Goal: Task Accomplishment & Management: Use online tool/utility

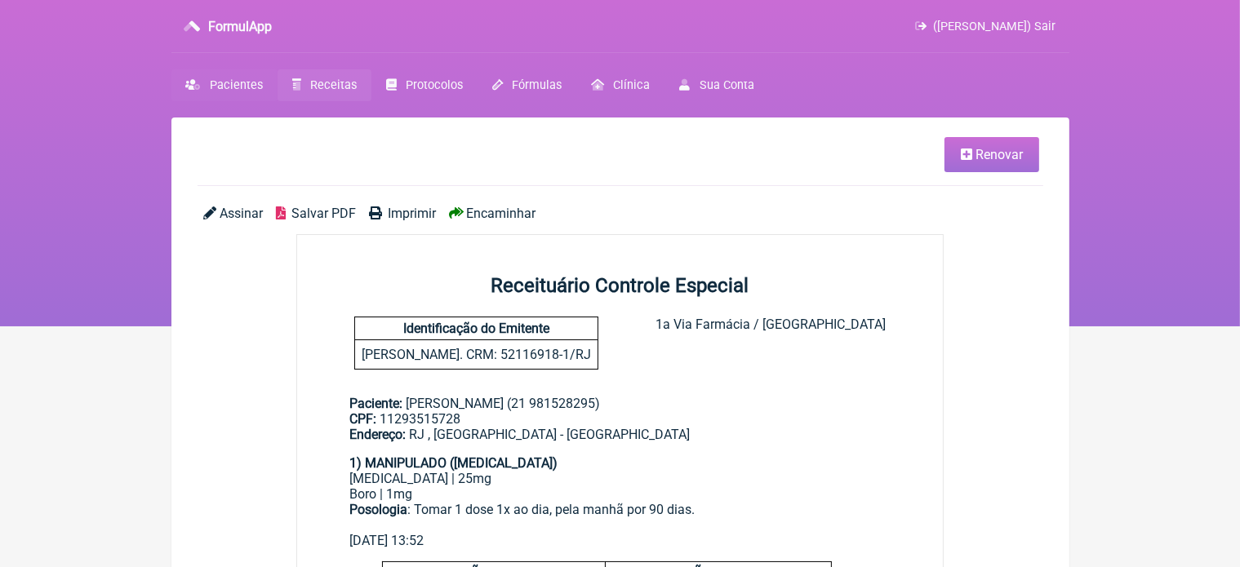
click at [225, 85] on span "Pacientes" at bounding box center [236, 85] width 53 height 14
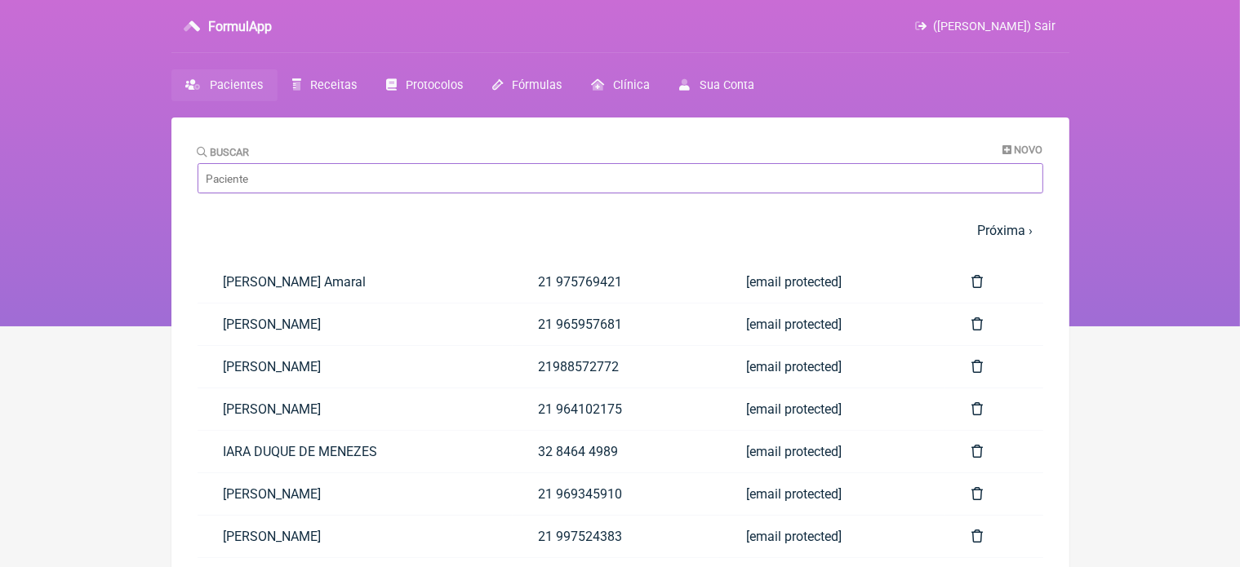
click at [260, 186] on input "Buscar" at bounding box center [621, 178] width 846 height 30
paste input "[PERSON_NAME]"
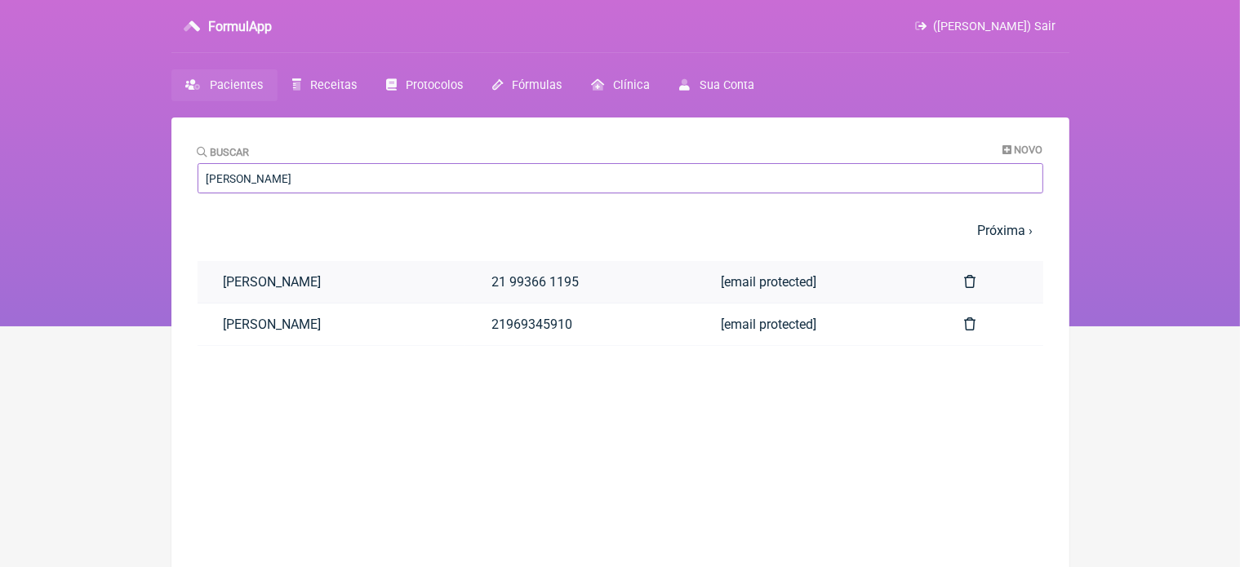
type input "[PERSON_NAME]"
click at [291, 279] on link "[PERSON_NAME]" at bounding box center [332, 282] width 269 height 42
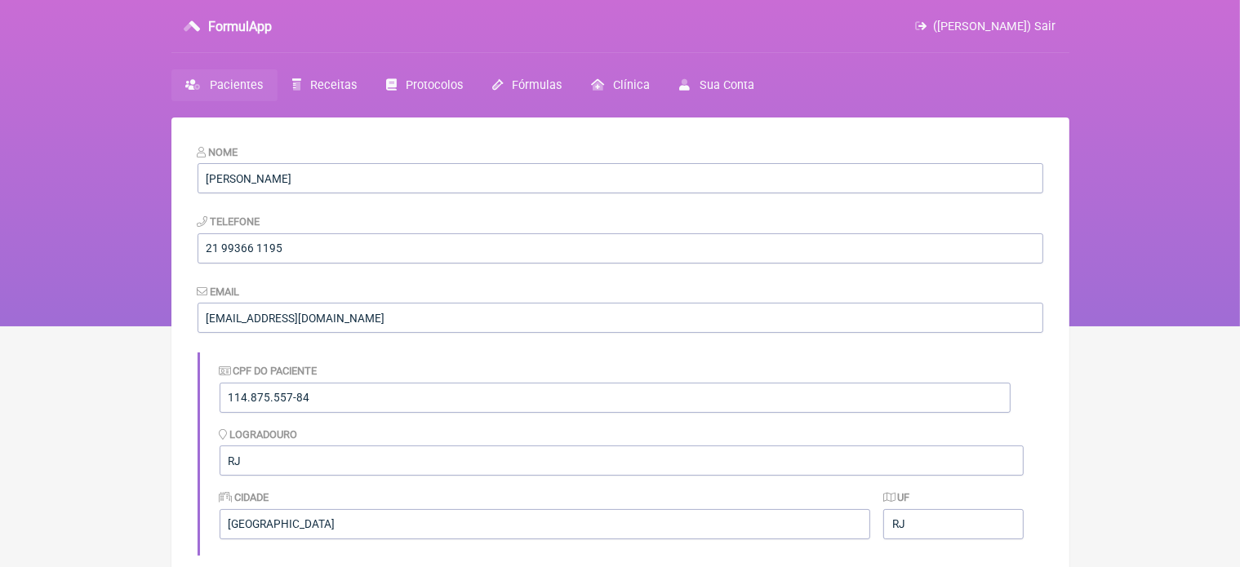
scroll to position [496, 0]
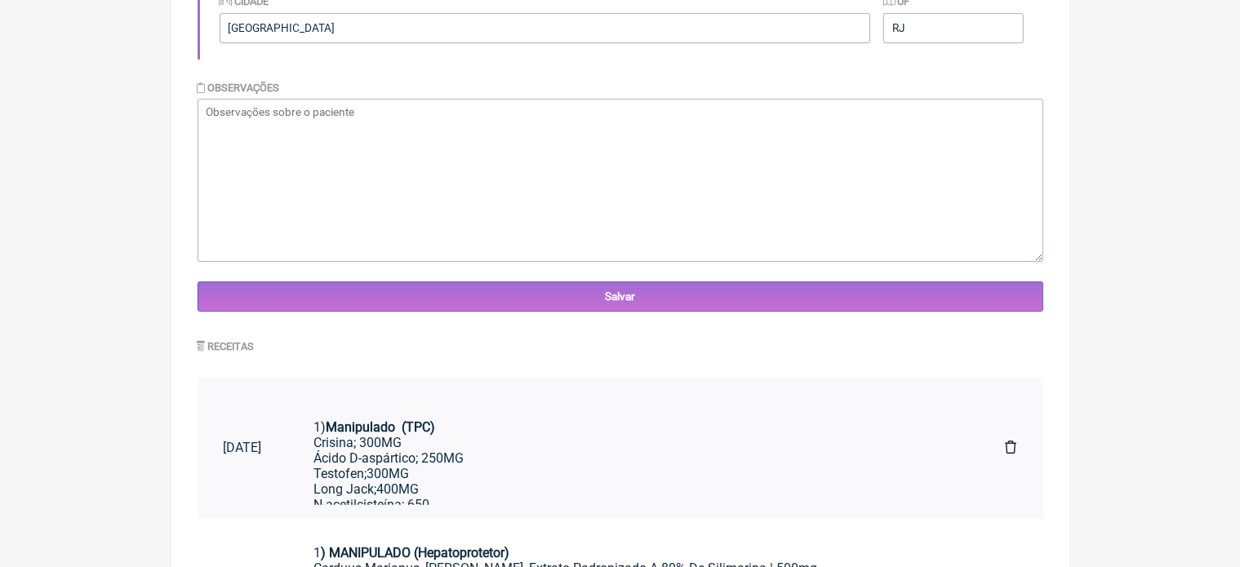
click at [480, 461] on div "Crisina; 300MG Ácido D-aspártico; 250MG Testofen;300MG Long Jack;400MG N-acetil…" at bounding box center [633, 520] width 639 height 171
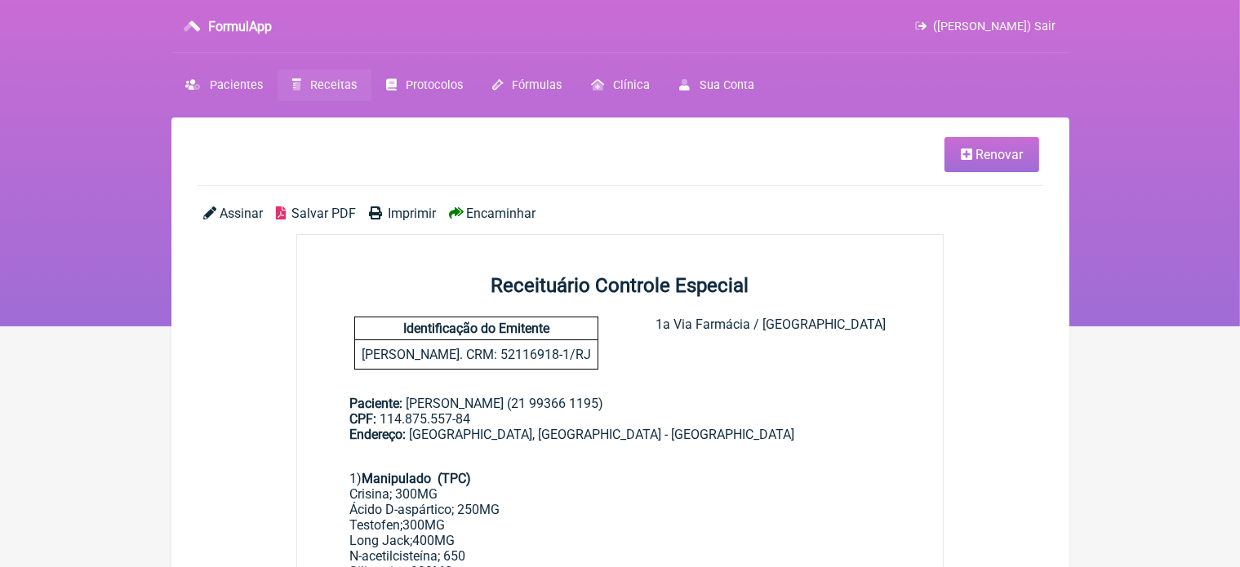
click at [983, 153] on span "Renovar" at bounding box center [999, 155] width 47 height 16
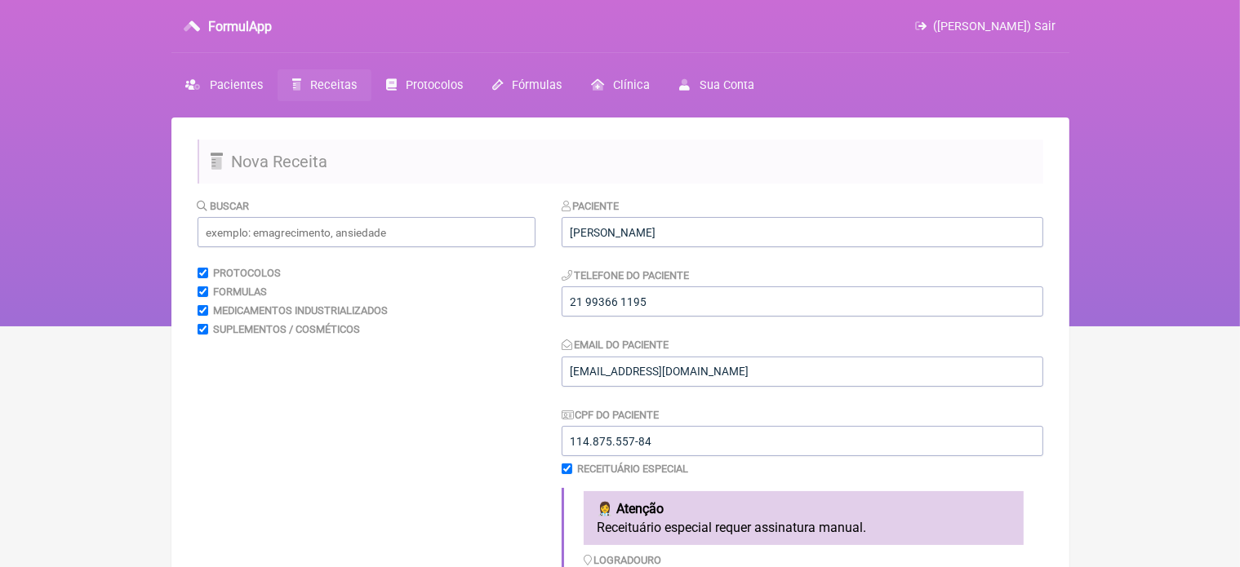
scroll to position [496, 0]
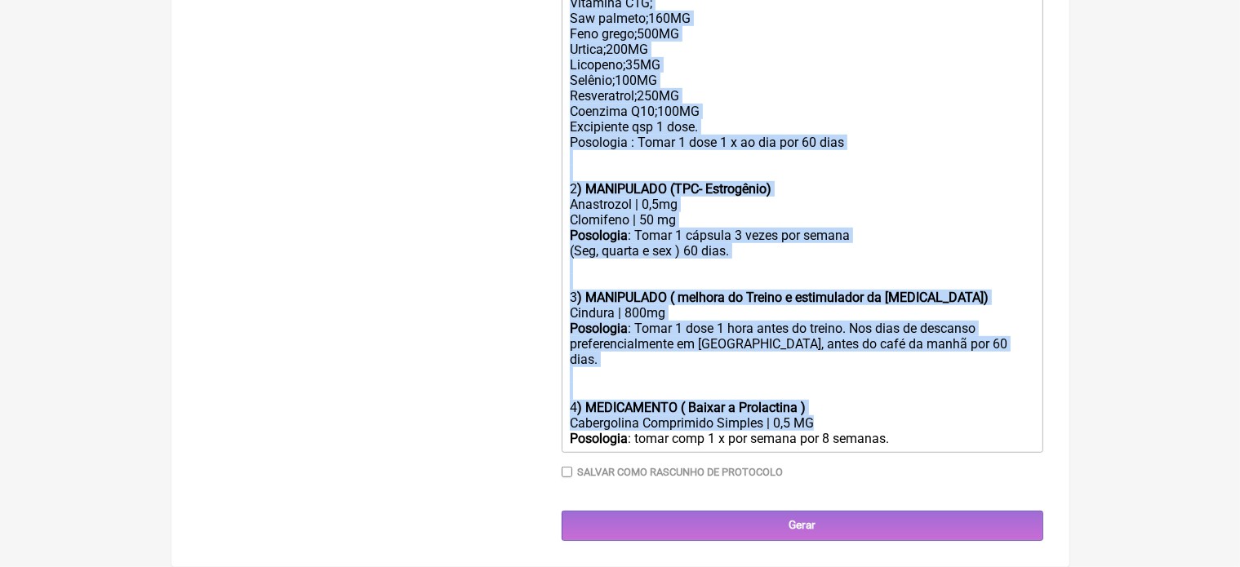
drag, startPoint x: 568, startPoint y: 323, endPoint x: 730, endPoint y: 569, distance: 294.9
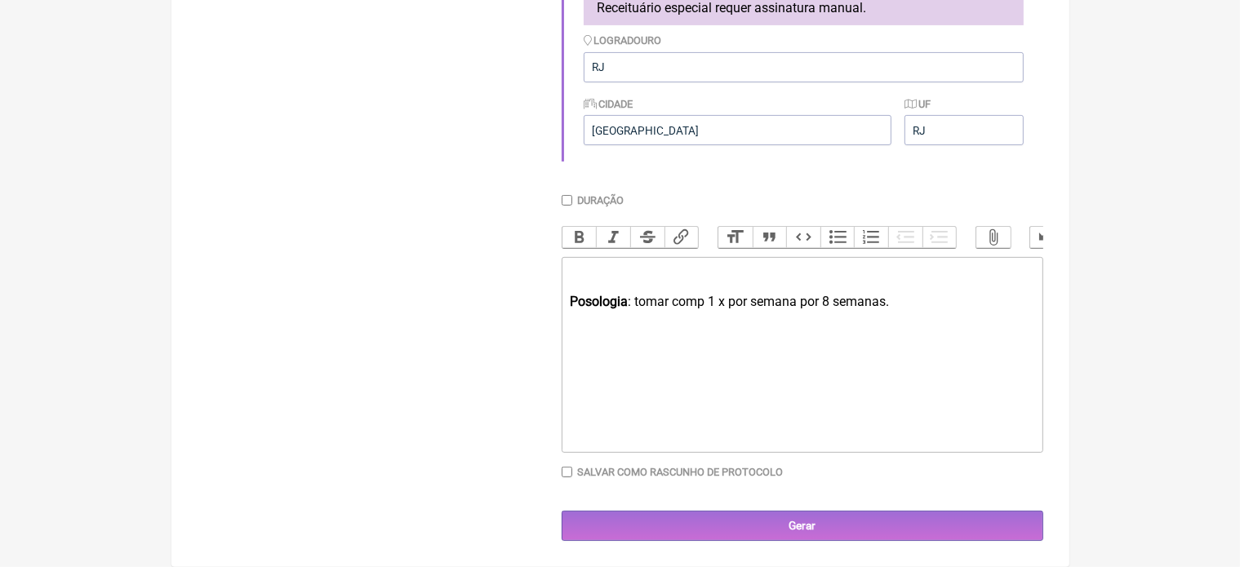
scroll to position [536, 0]
drag, startPoint x: 568, startPoint y: 303, endPoint x: 889, endPoint y: 324, distance: 321.6
click at [889, 324] on trix-editor "Posologia : tomar comp 1 x por semana por 8 semanas." at bounding box center [803, 355] width 482 height 196
type trix-editor "<div><br><br></div>"
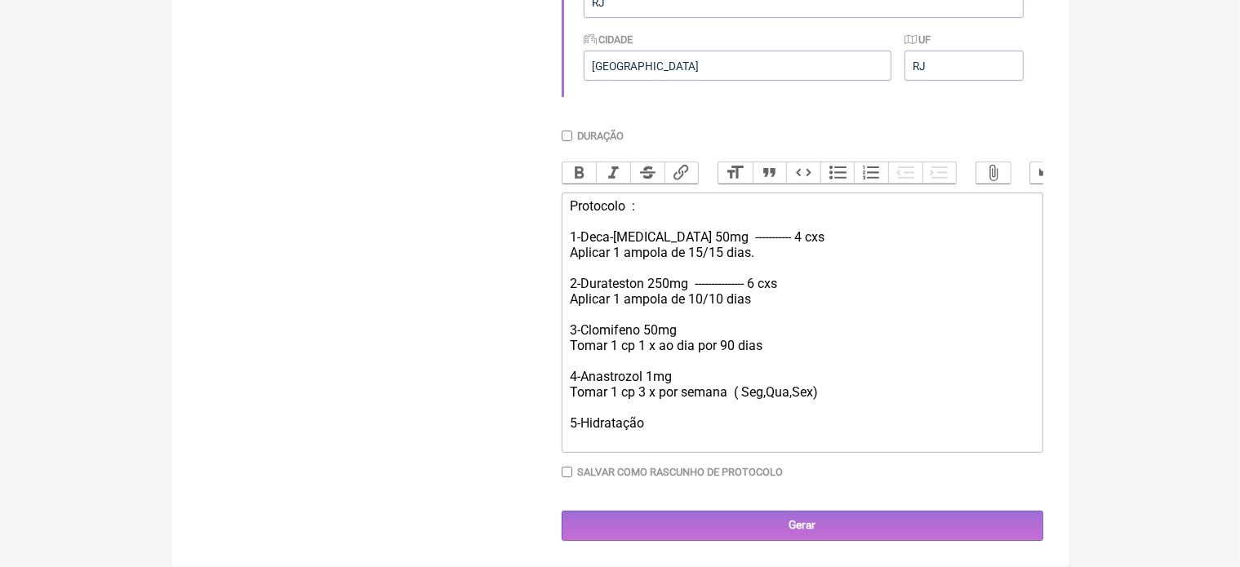
scroll to position [602, 0]
click at [692, 438] on div "Protocolo : 1-Deca-Durabolin 50mg ----------- 4 cxs Aplicar 1 ampola de 15/15 d…" at bounding box center [802, 322] width 464 height 248
click at [807, 440] on div "Protocolo : 1-Deca-Durabolin 50mg ----------- 4 cxs Aplicar 1 ampola de 15/15 d…" at bounding box center [802, 322] width 464 height 248
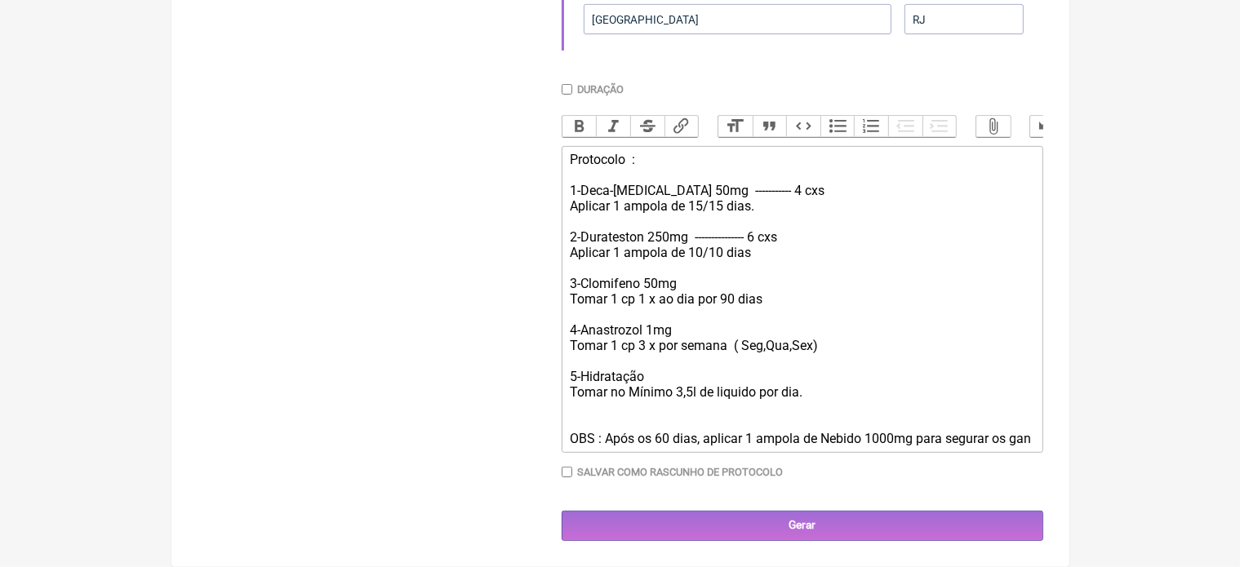
scroll to position [665, 0]
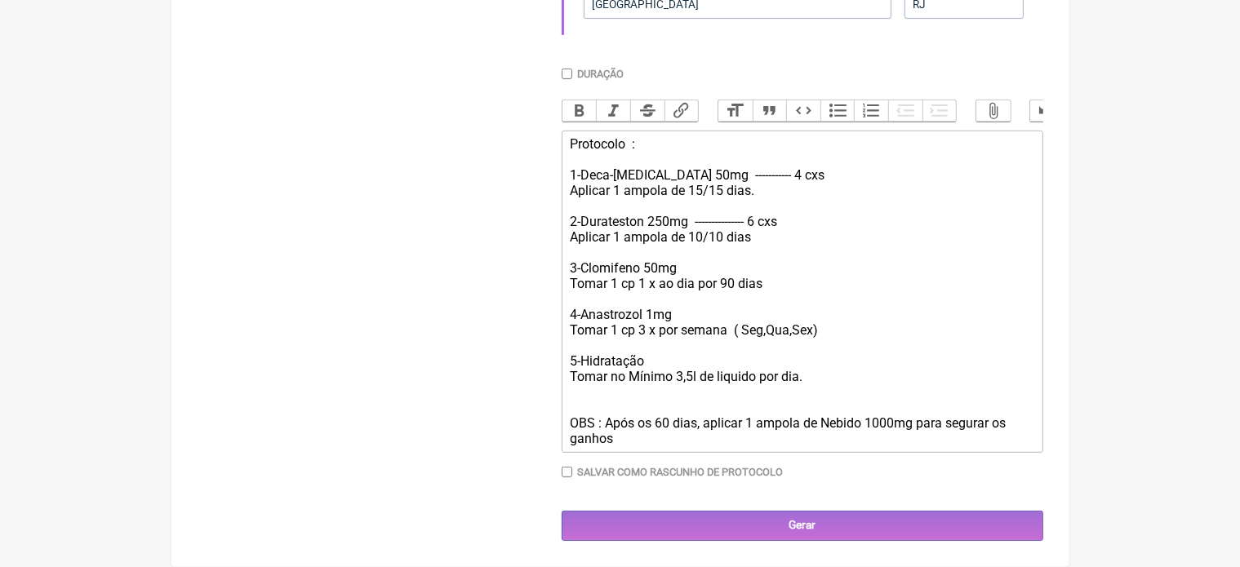
type trix-editor "<div>Protocolo&nbsp; :<br><br>1-Deca-Durabolin 50mg&nbsp; ----------- 4 cxs&nbs…"
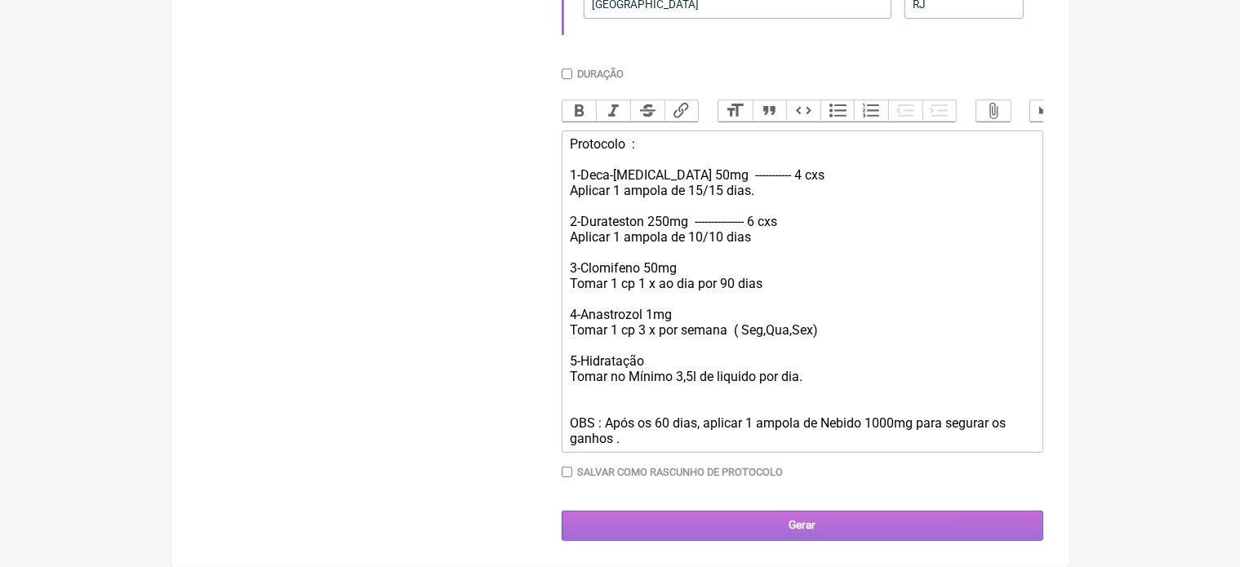
click at [794, 528] on input "Gerar" at bounding box center [803, 526] width 482 height 30
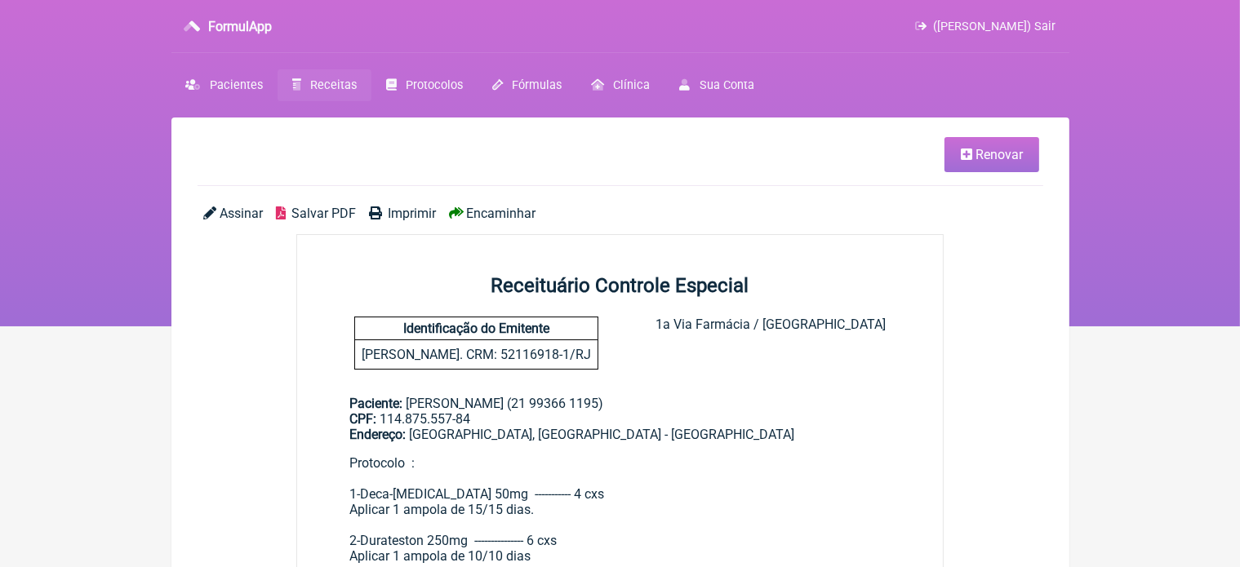
click at [415, 207] on span "Imprimir" at bounding box center [412, 214] width 48 height 16
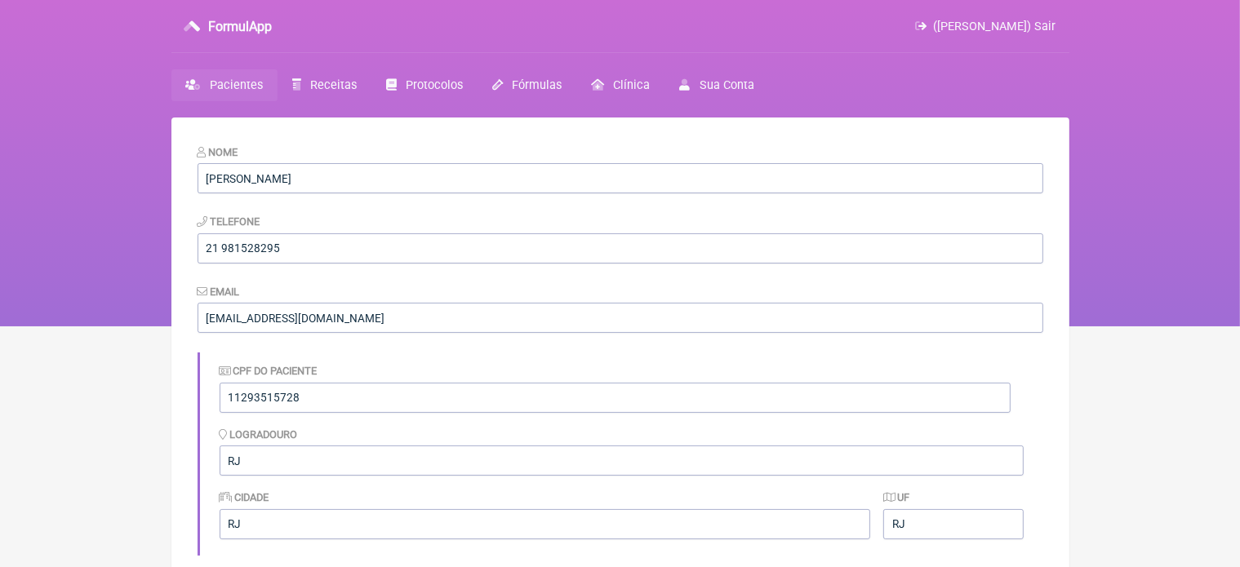
click at [216, 78] on span "Pacientes" at bounding box center [236, 85] width 53 height 14
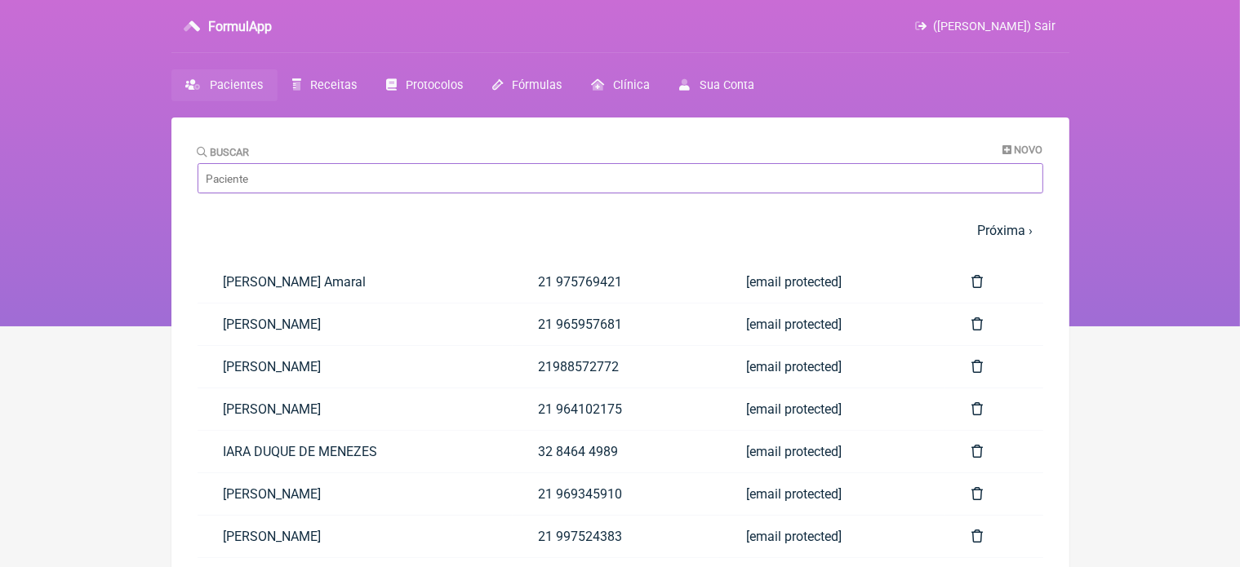
click at [314, 178] on input "Buscar" at bounding box center [621, 178] width 846 height 30
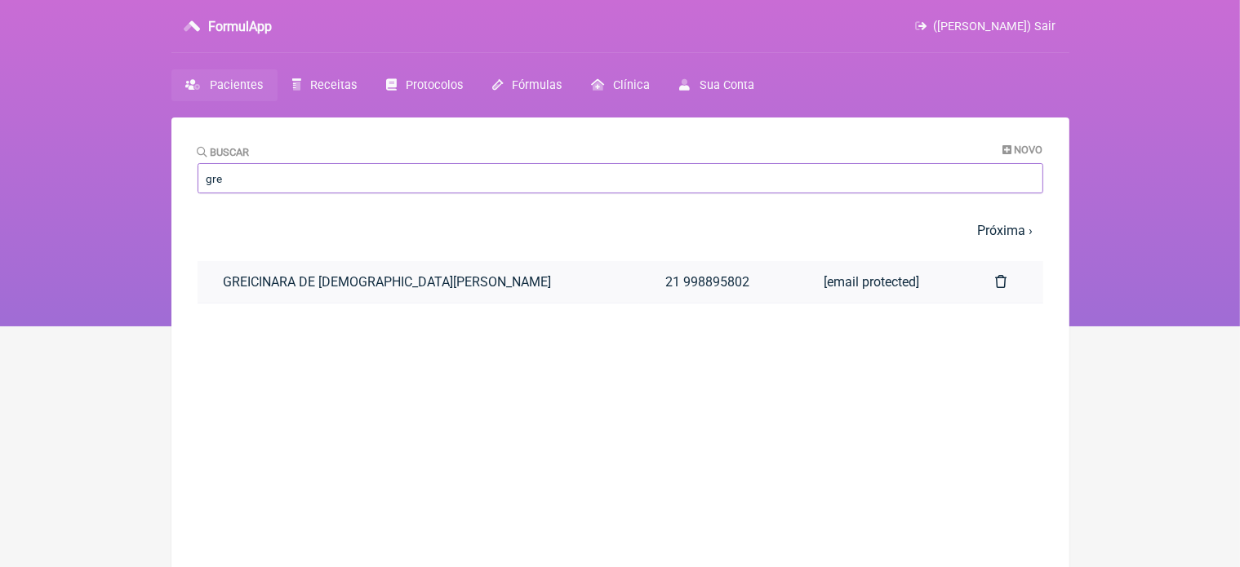
type input "gre"
click at [250, 279] on link "GREICINARA DE FREITAS VIEIRA" at bounding box center [419, 282] width 442 height 42
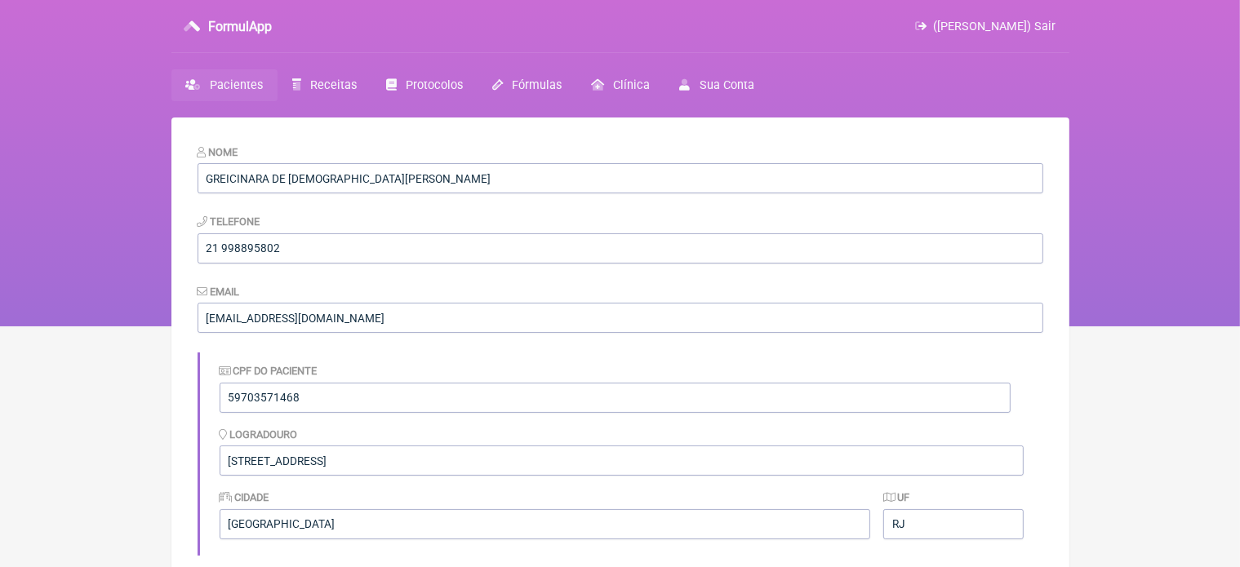
scroll to position [496, 0]
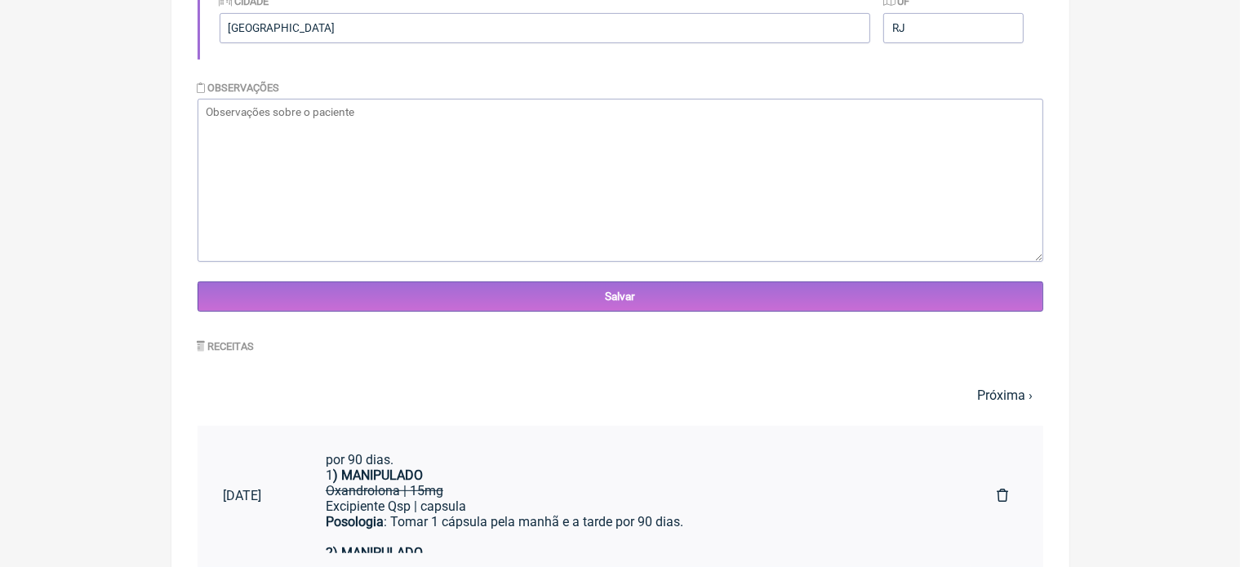
click at [441, 490] on del "Oxandrolona | 15mg" at bounding box center [385, 491] width 118 height 16
click at [443, 489] on del "Oxandrolona | 15mg" at bounding box center [385, 491] width 118 height 16
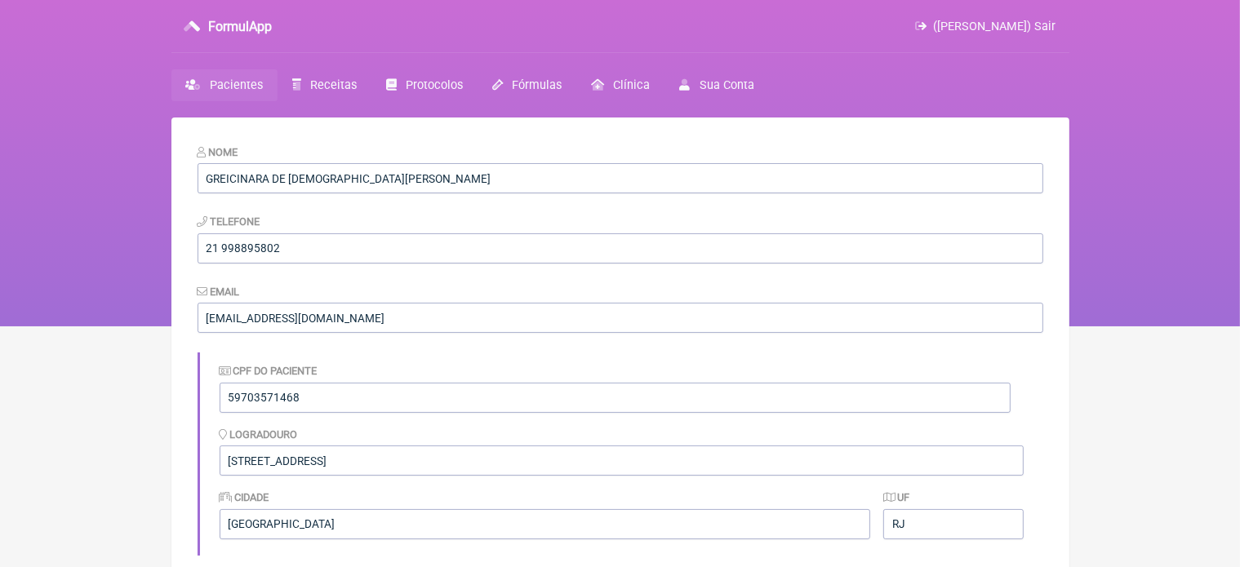
click at [248, 88] on span "Pacientes" at bounding box center [236, 85] width 53 height 14
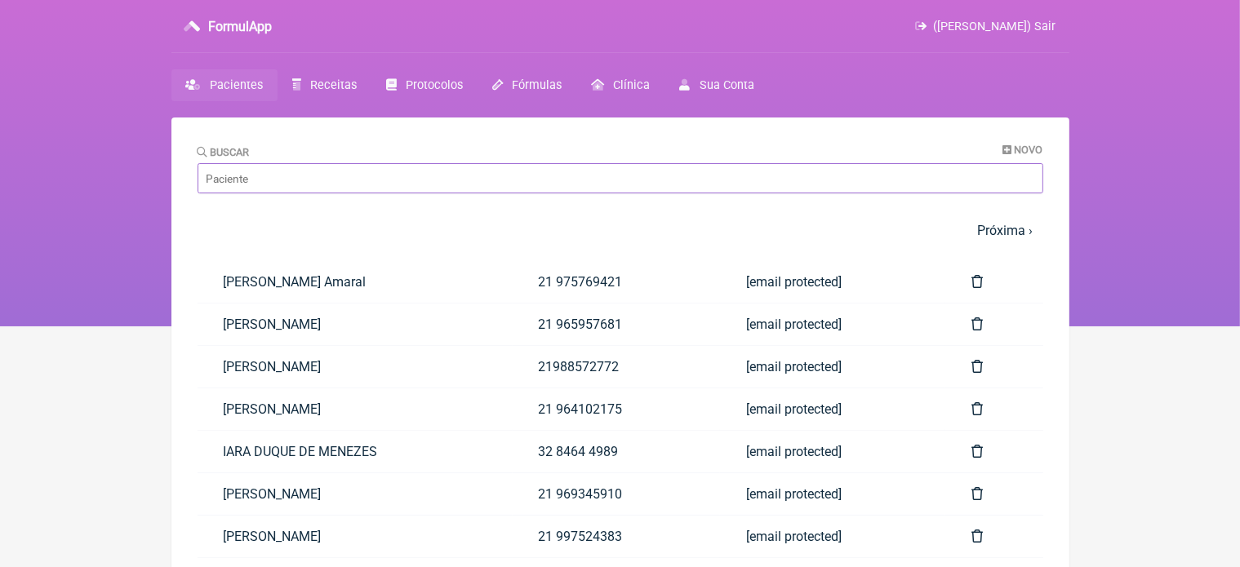
click at [278, 183] on input "Buscar" at bounding box center [621, 178] width 846 height 30
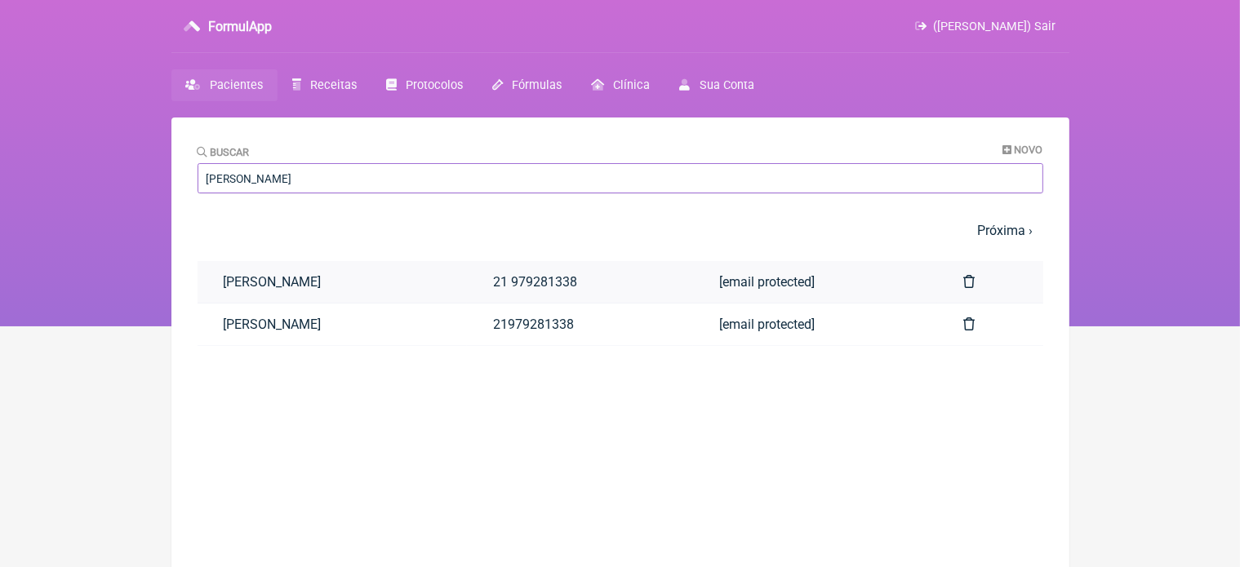
type input "carlos eduar"
click at [349, 280] on link "Carlos Eduardo Vieira" at bounding box center [333, 282] width 270 height 42
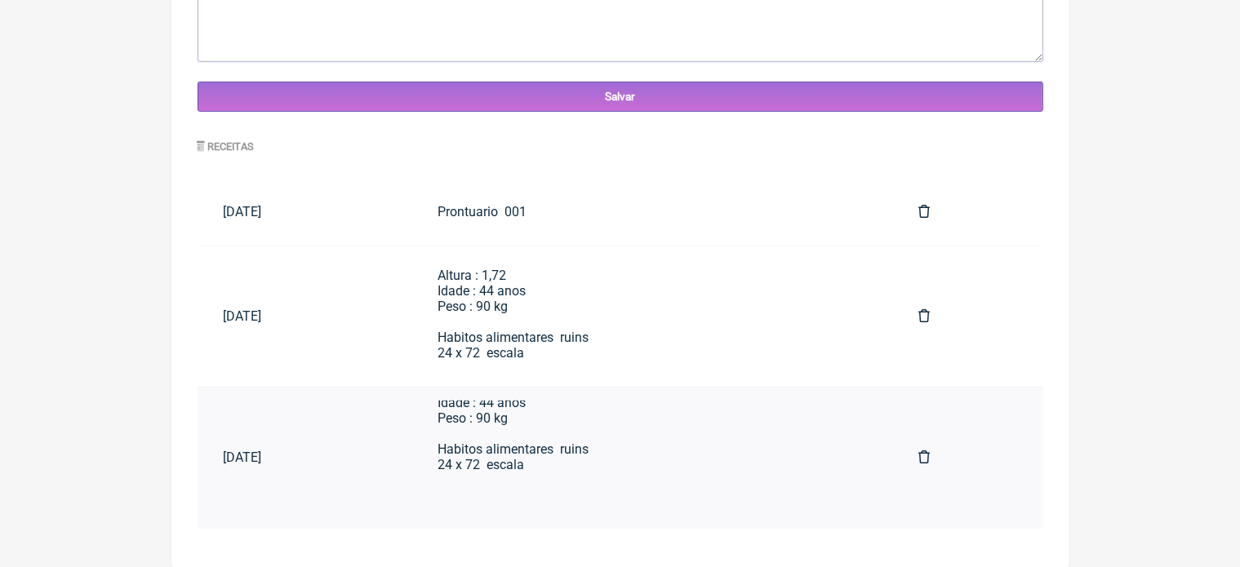
scroll to position [69, 0]
click at [575, 296] on div "Prontuario 001 Altura : 1,72 Idade : 44 anos Peso : 90 kg Habitos alimentares r…" at bounding box center [652, 299] width 429 height 124
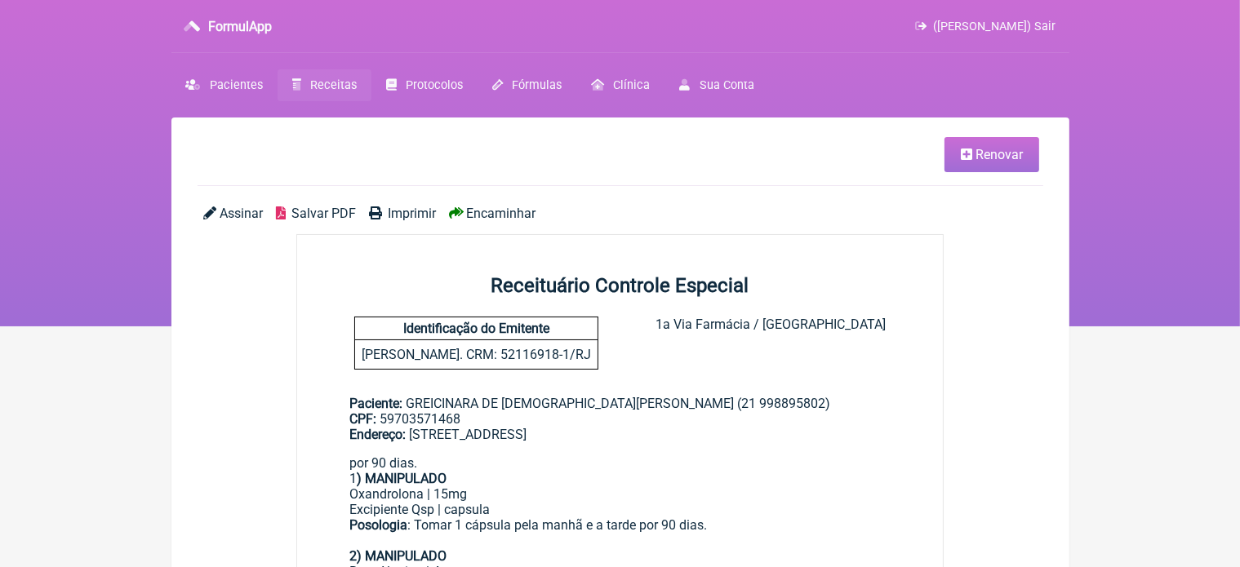
click at [990, 154] on span "Renovar" at bounding box center [999, 155] width 47 height 16
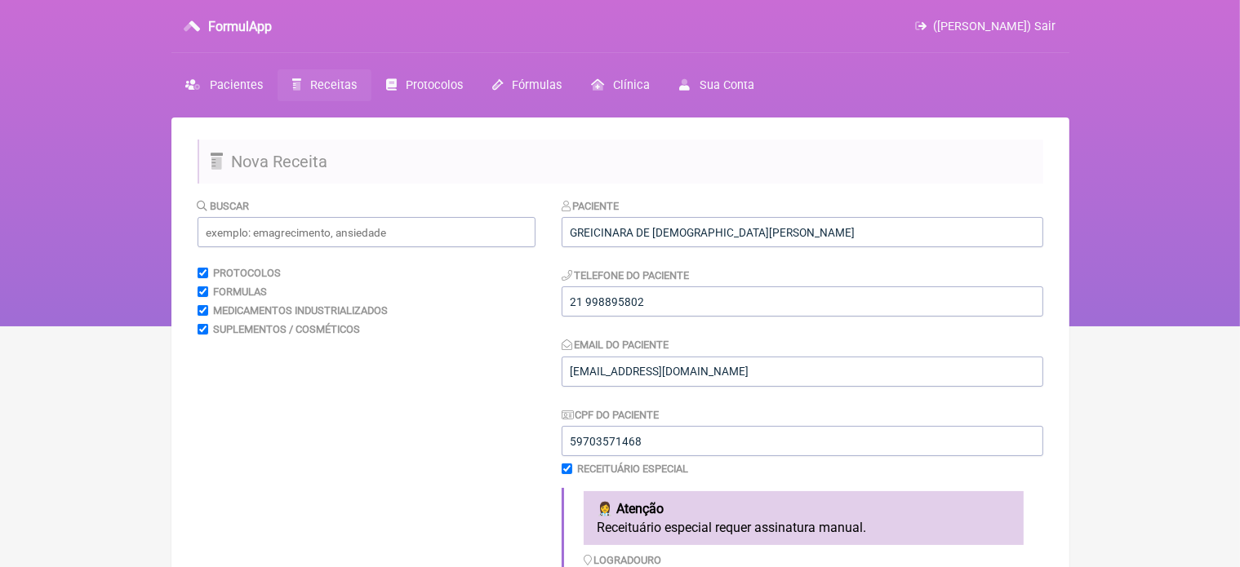
scroll to position [496, 0]
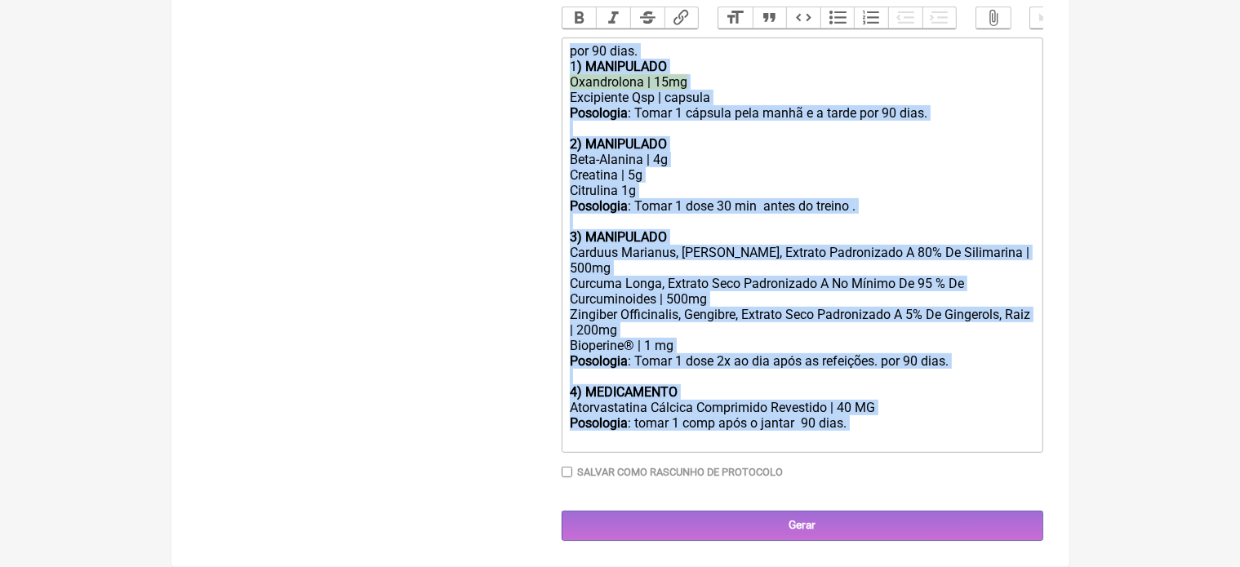
drag, startPoint x: 570, startPoint y: 307, endPoint x: 746, endPoint y: 606, distance: 346.6
type trix-editor "<lor>ips 70 dolo.<si>5<ametco>) ADIPISCING</elitse></doe><tem><inc>Utlaboreetd …"
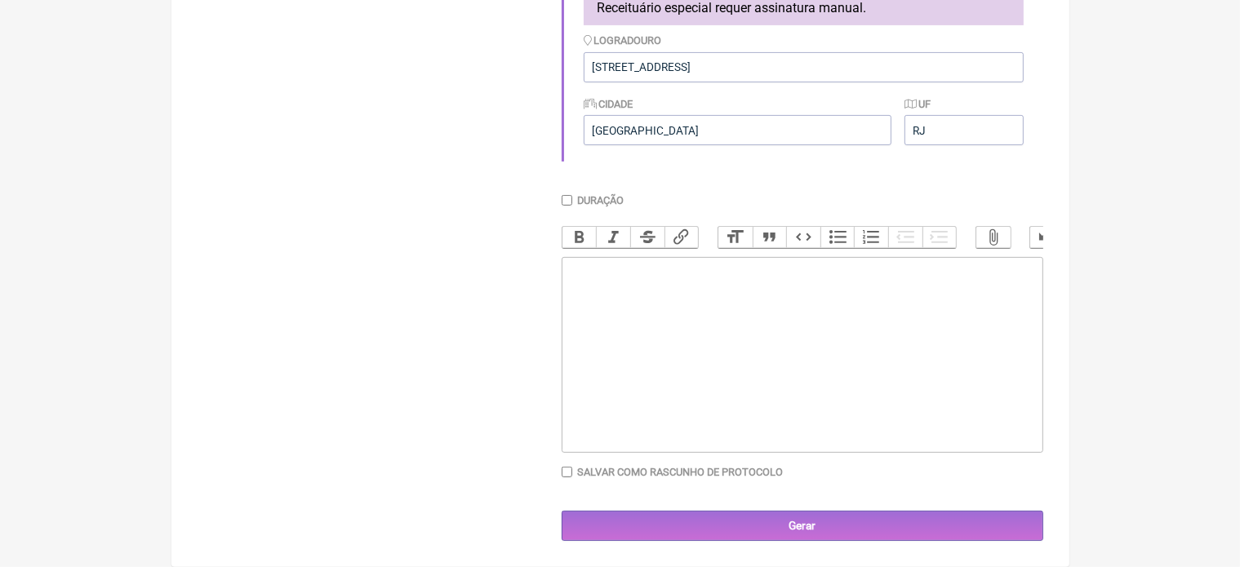
scroll to position [536, 0]
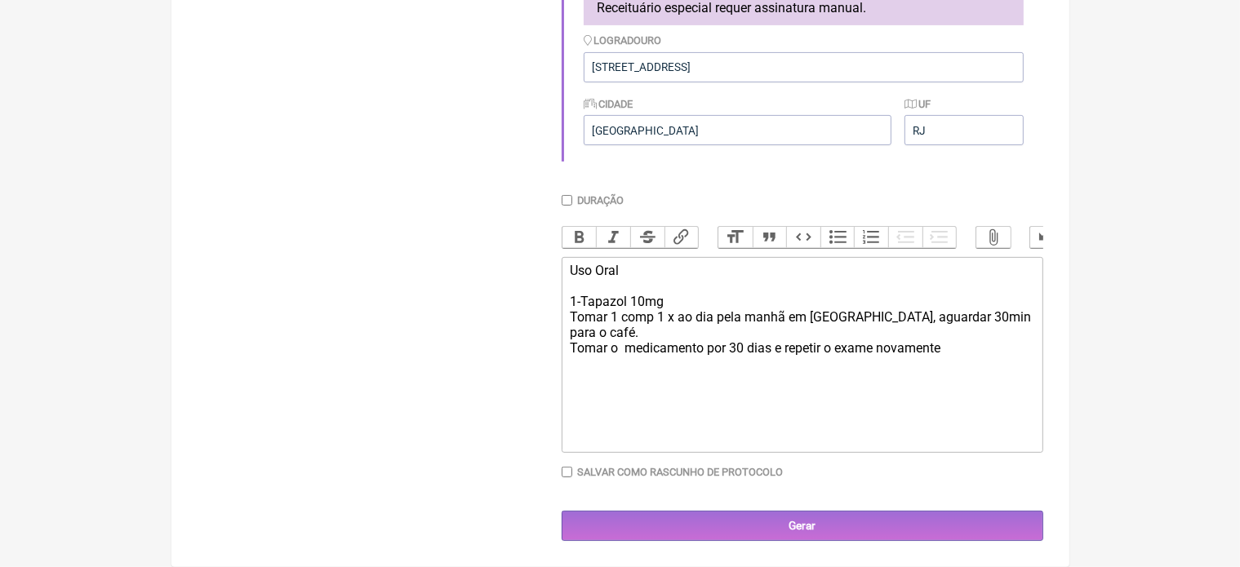
type trix-editor "<div>Uso Oral&nbsp;<br><br>1-Tapazol 10mg&nbsp;<br>Tomar 1 comp 1 x ao dia pela…"
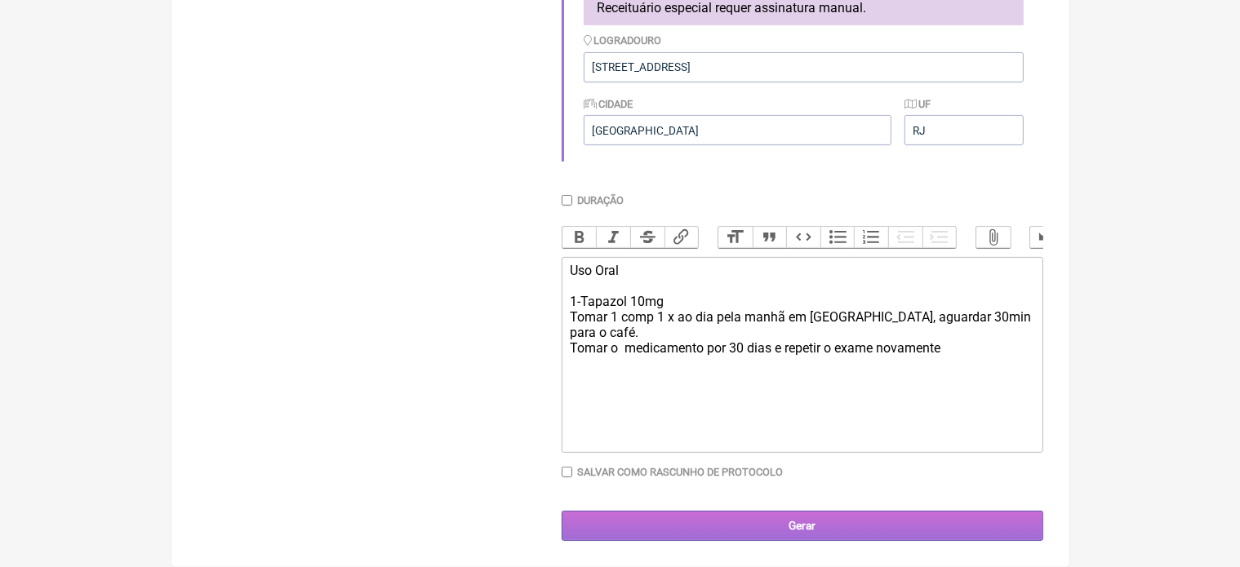
click at [808, 525] on input "Gerar" at bounding box center [803, 526] width 482 height 30
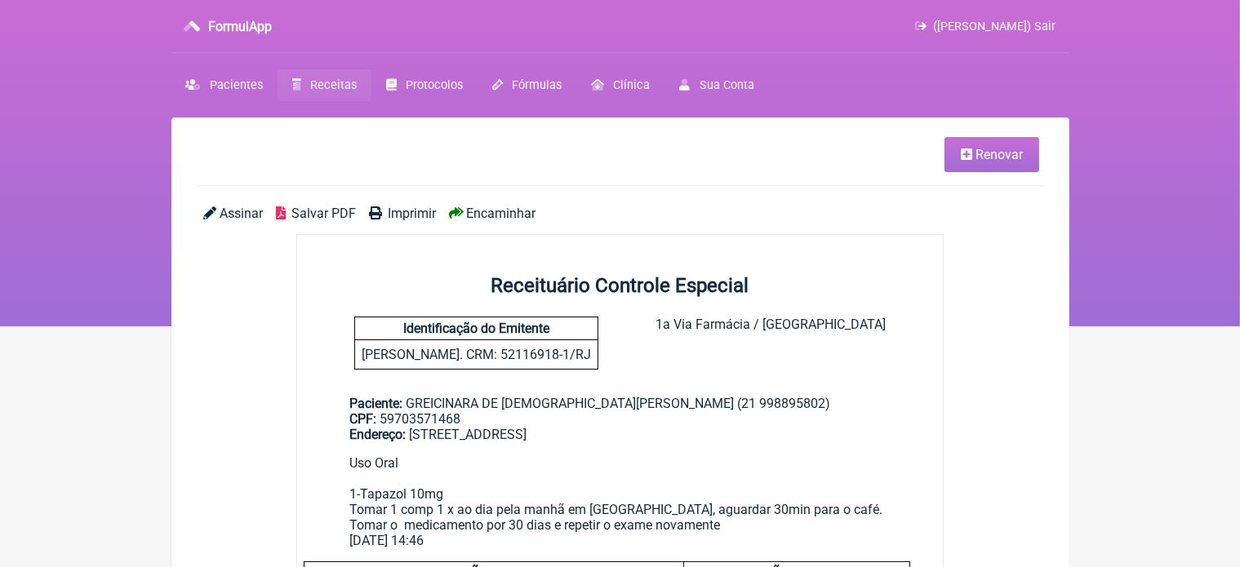
click at [416, 213] on span "Imprimir" at bounding box center [412, 214] width 48 height 16
click at [226, 86] on span "Pacientes" at bounding box center [236, 85] width 53 height 14
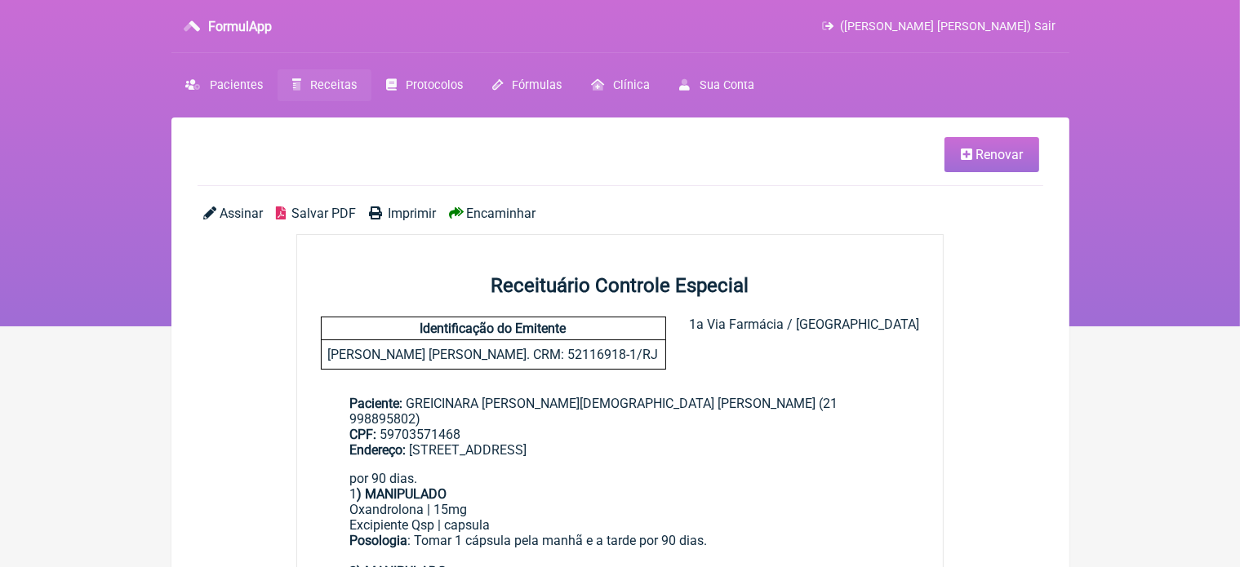
click at [983, 155] on span "Renovar" at bounding box center [999, 155] width 47 height 16
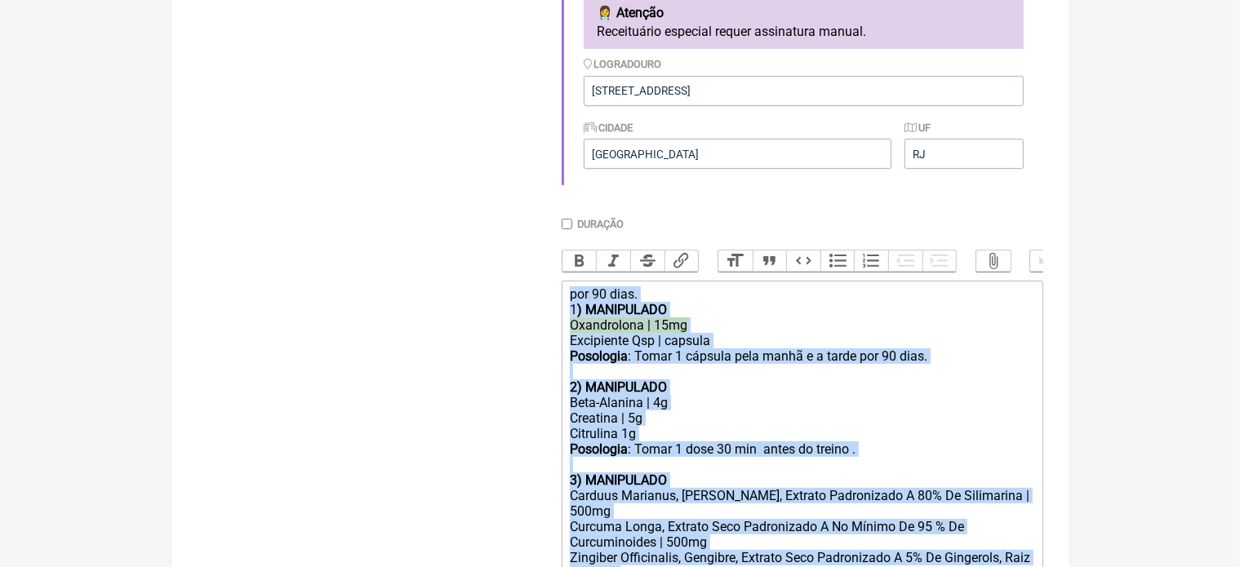
scroll to position [759, 0]
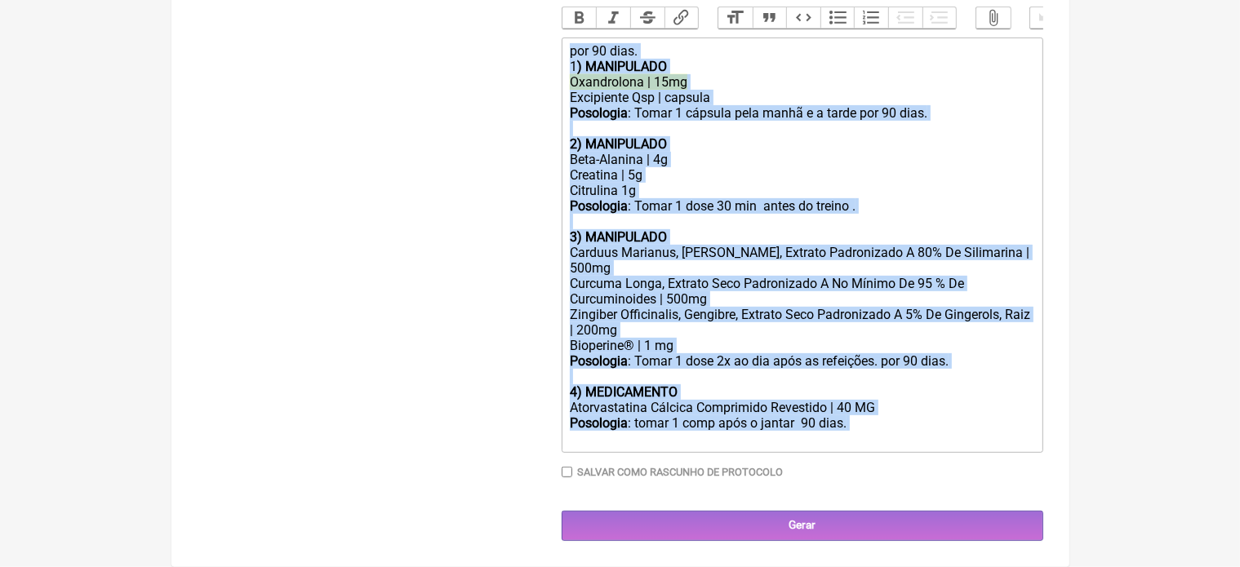
drag, startPoint x: 563, startPoint y: 307, endPoint x: 768, endPoint y: 606, distance: 362.4
type trix-editor "<div>por 90 dias.<br>1<strong>) MANIPULADO</strong></div><div><del>Oxandrolona …"
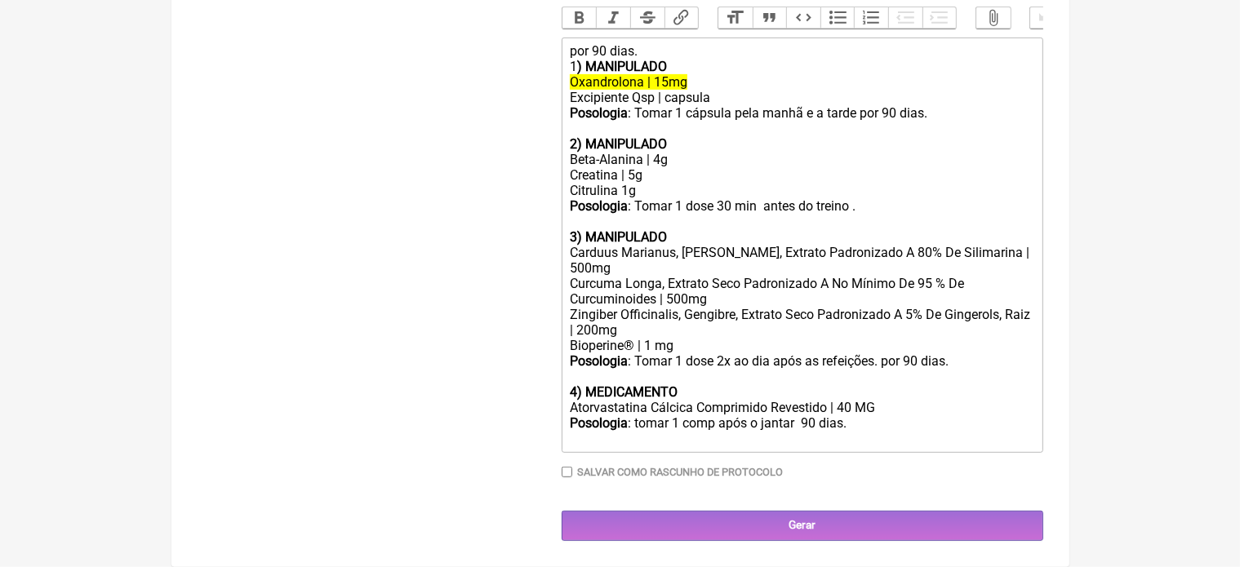
scroll to position [536, 0]
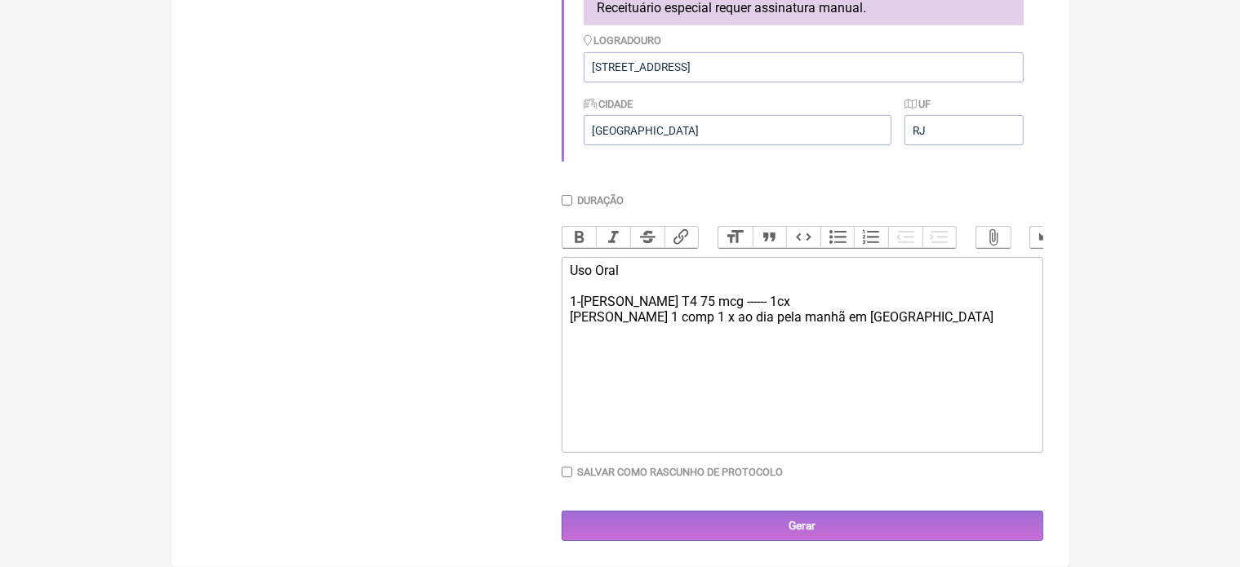
type trix-editor "<div>Uso Oral&nbsp;<br><br>1-Puran T4 75 mcg ------ 1cx&nbsp;<br>Tomar 1 comp 1…"
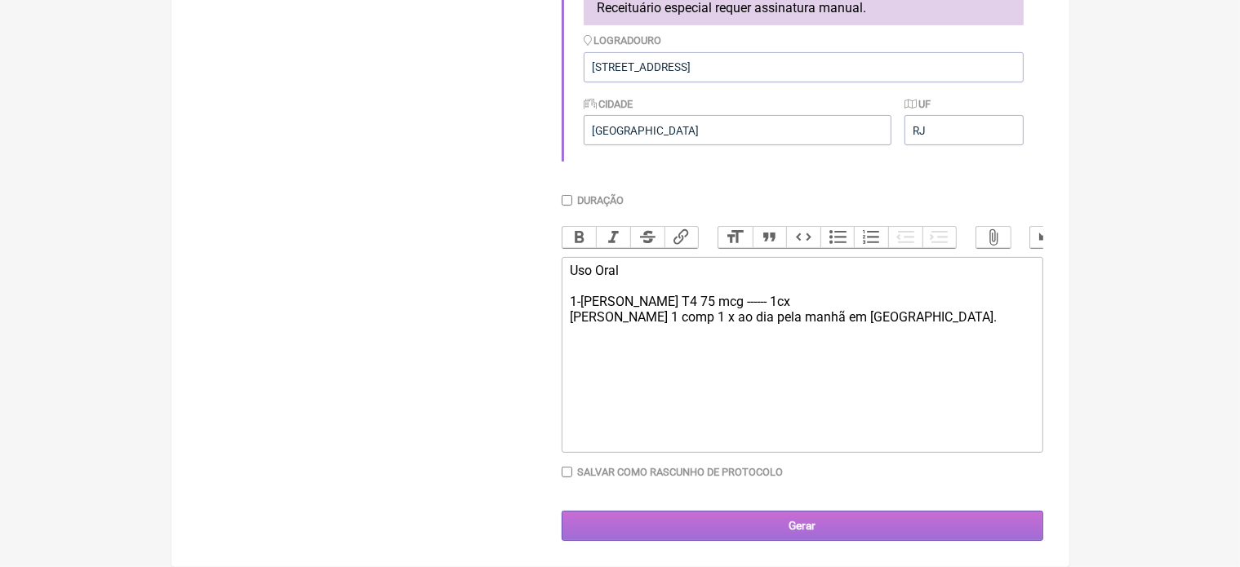
click at [766, 534] on input "Gerar" at bounding box center [803, 526] width 482 height 30
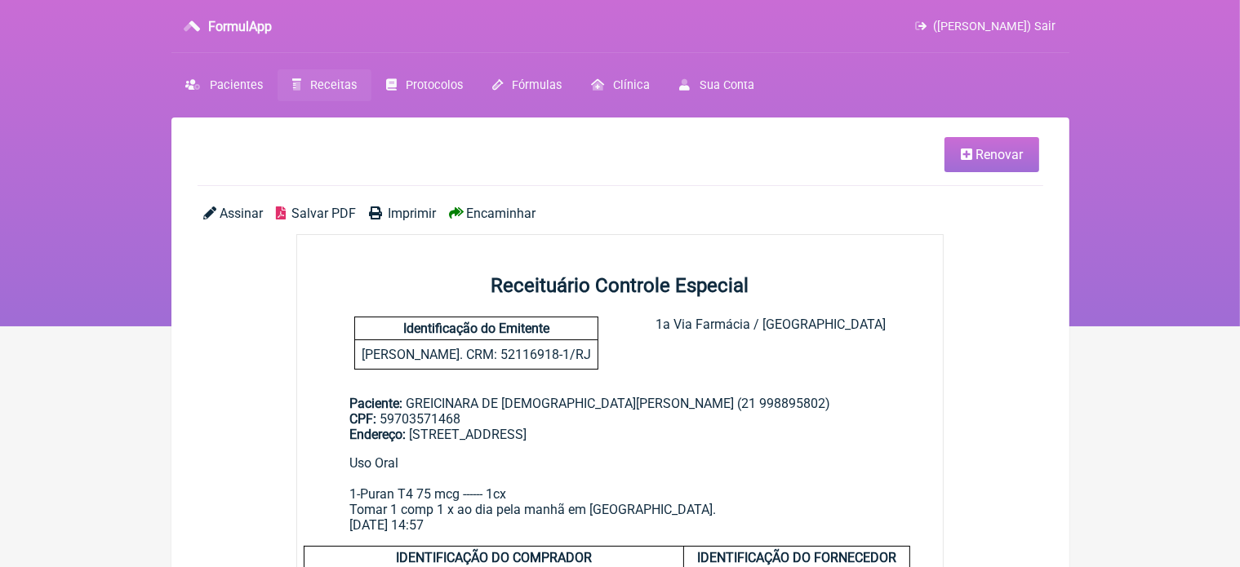
click at [412, 211] on span "Imprimir" at bounding box center [412, 214] width 48 height 16
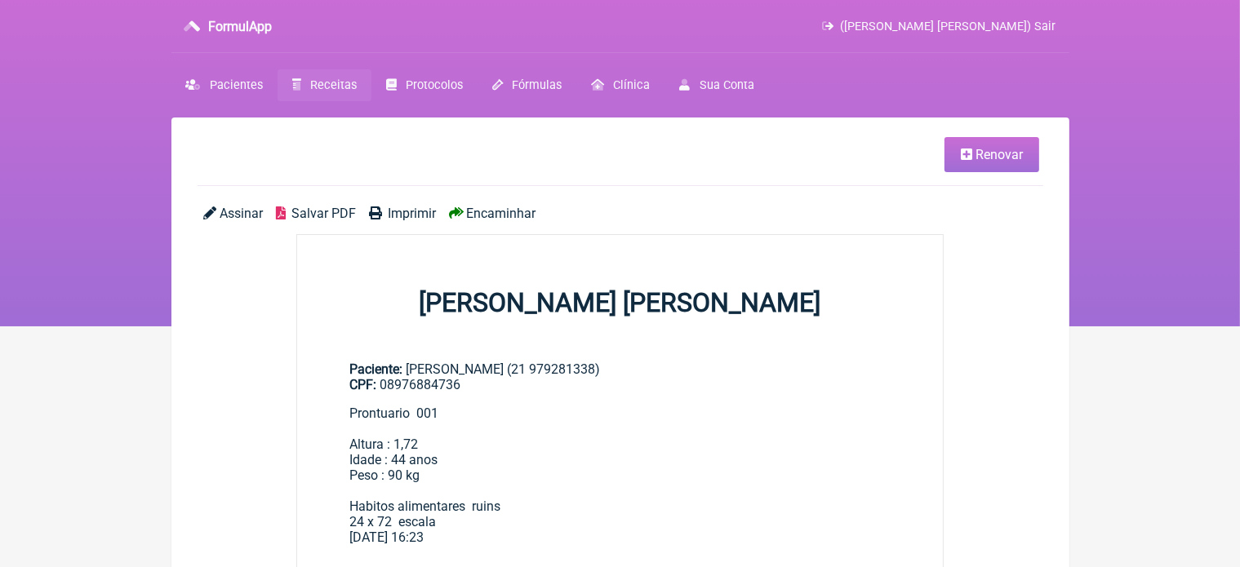
click at [991, 159] on span "Renovar" at bounding box center [999, 155] width 47 height 16
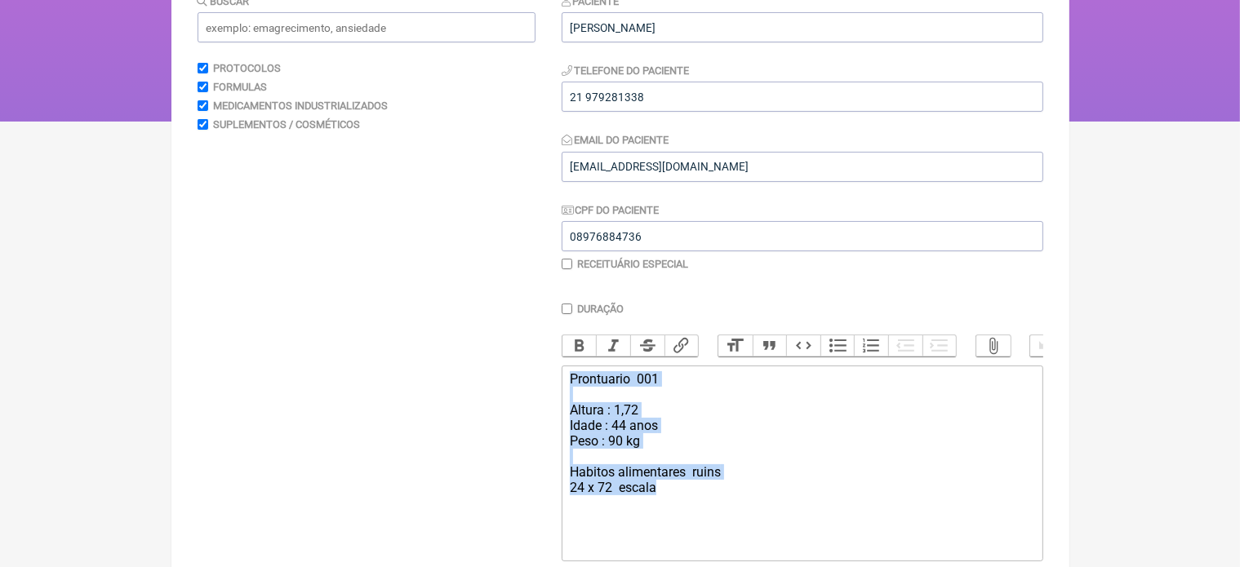
scroll to position [212, 0]
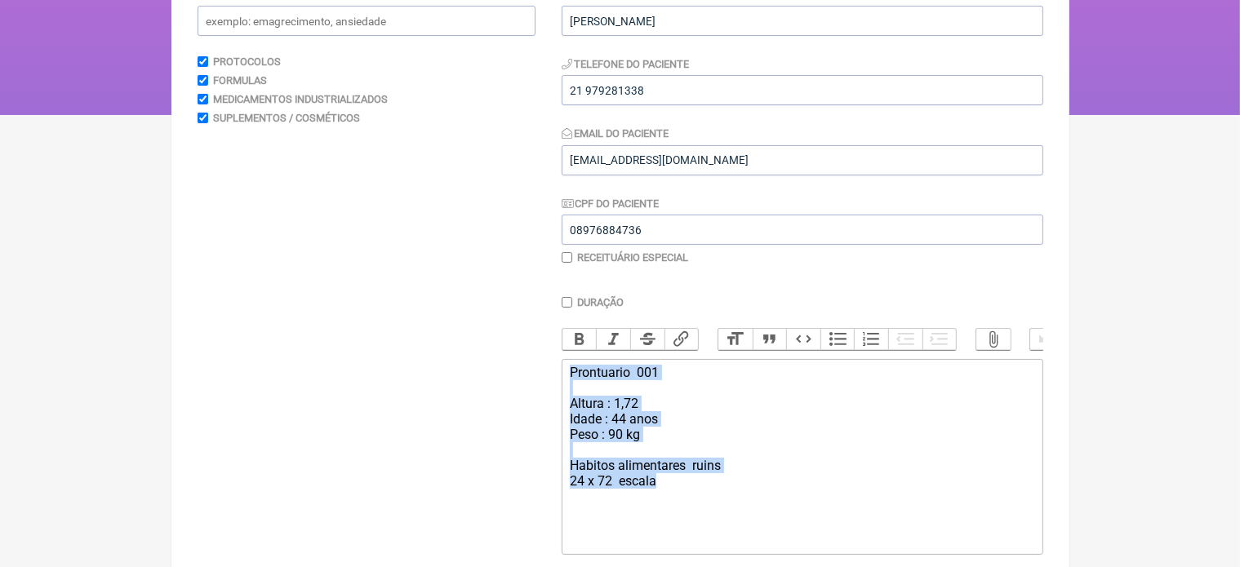
drag, startPoint x: 568, startPoint y: 404, endPoint x: 676, endPoint y: 554, distance: 184.9
click at [676, 554] on trix-editor "Prontuario 001 Altura : 1,72 Idade : 44 anos Peso : 90 kg Habitos alimentares r…" at bounding box center [803, 457] width 482 height 196
type trix-editor "<div>Prontuario&nbsp; 001<br><br>Altura : 1,72<br>Idade : 44 anos&nbsp;<br>Peso…"
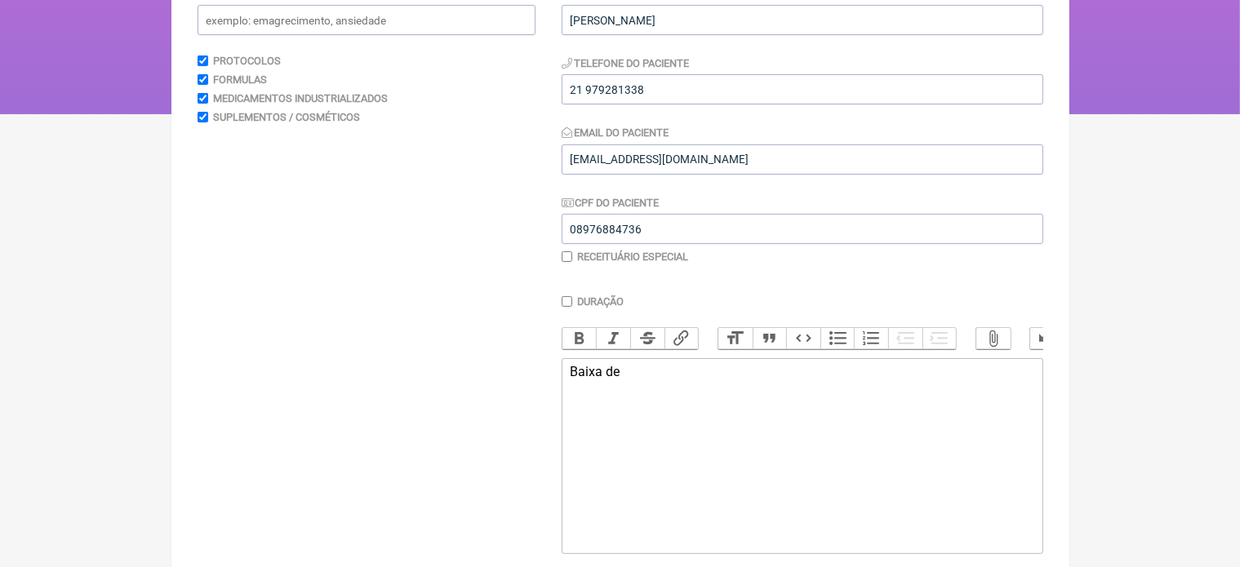
type trix-editor "<div>B</div>"
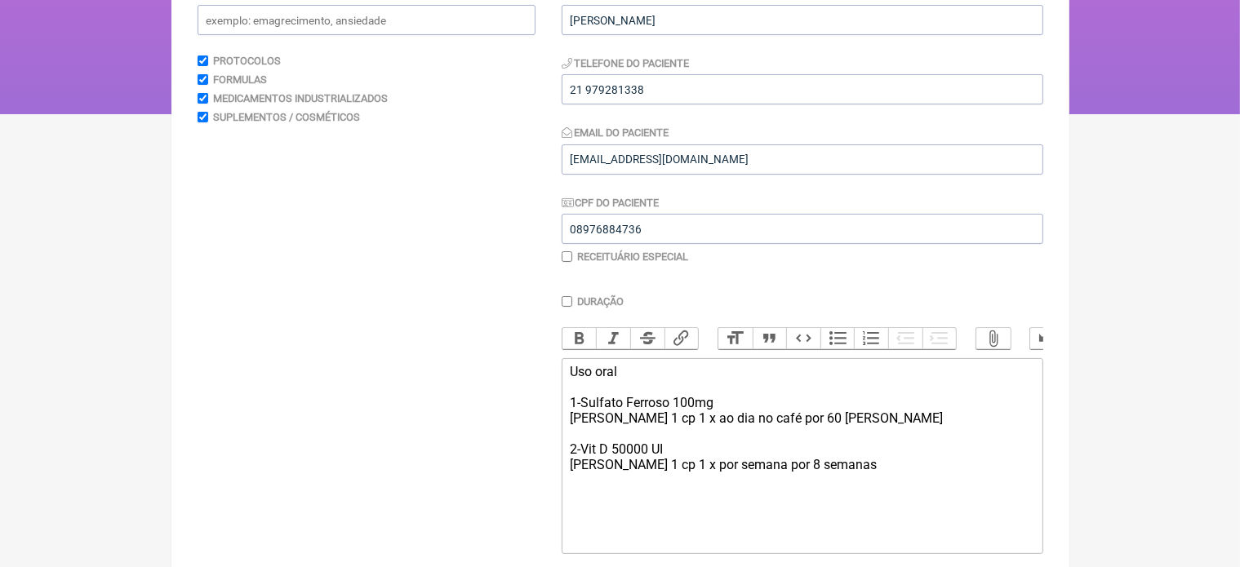
type trix-editor "<div>Uso oral&nbsp;<br><br>1-Sulfato Ferroso 100mg&nbsp;<br>Tomar 1 cp 1 x ao d…"
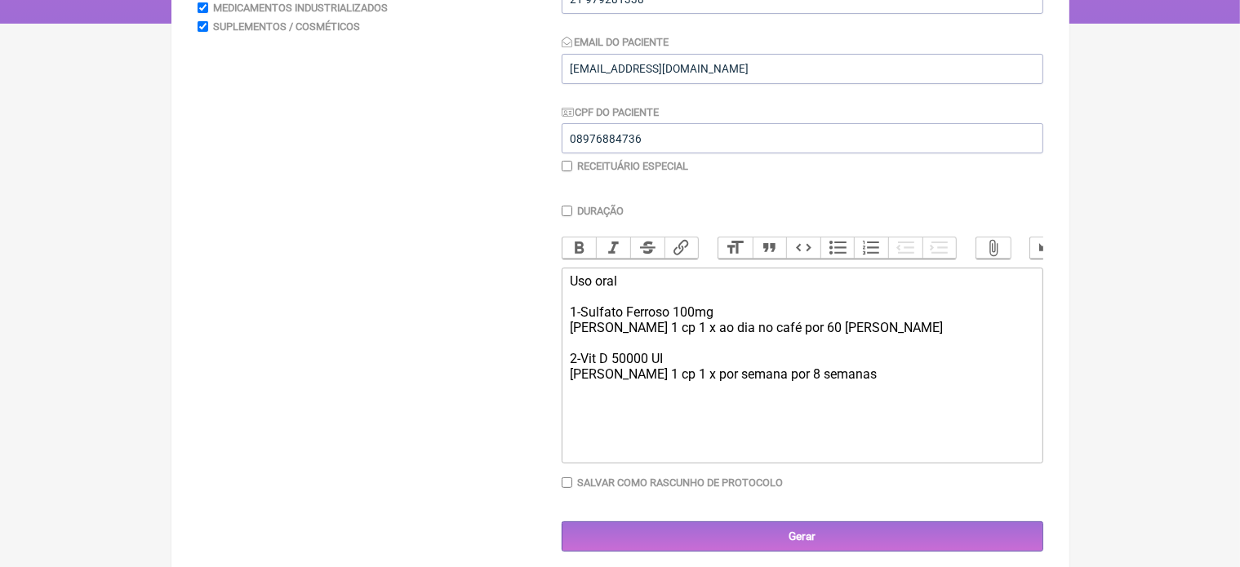
scroll to position [327, 0]
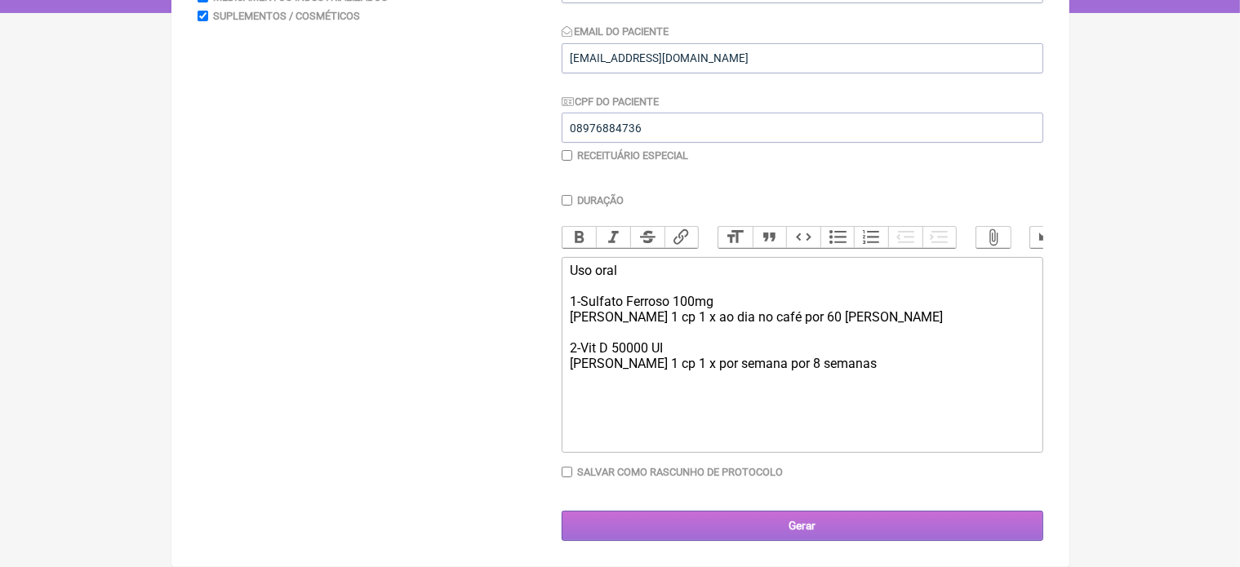
click at [829, 522] on input "Gerar" at bounding box center [803, 526] width 482 height 30
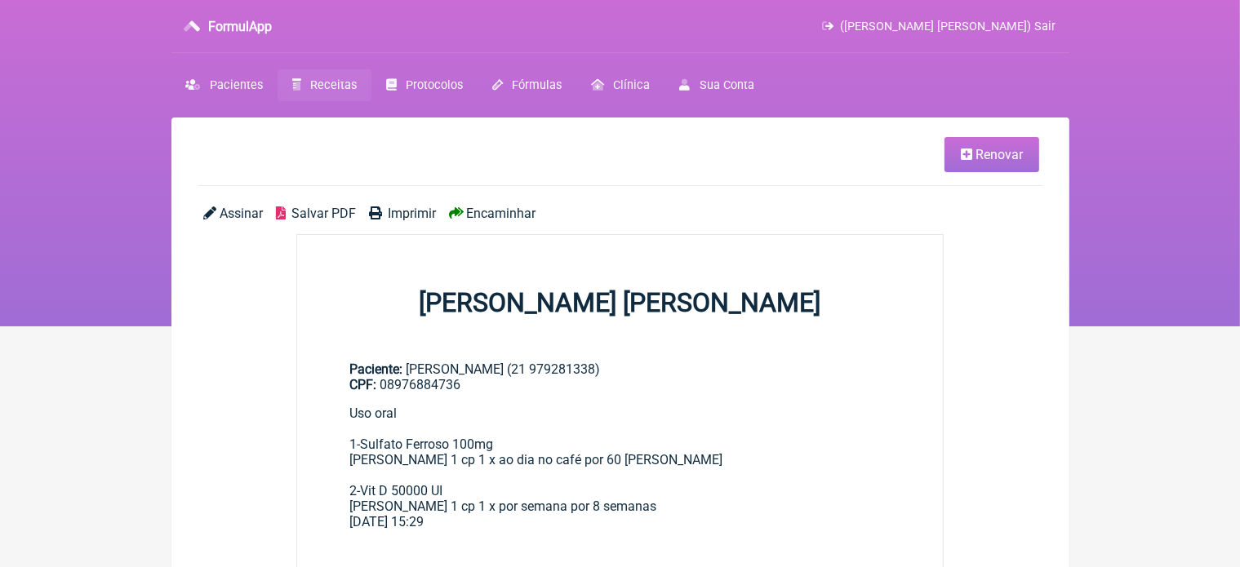
click at [419, 211] on span "Imprimir" at bounding box center [412, 214] width 48 height 16
click at [231, 82] on span "Pacientes" at bounding box center [236, 85] width 53 height 14
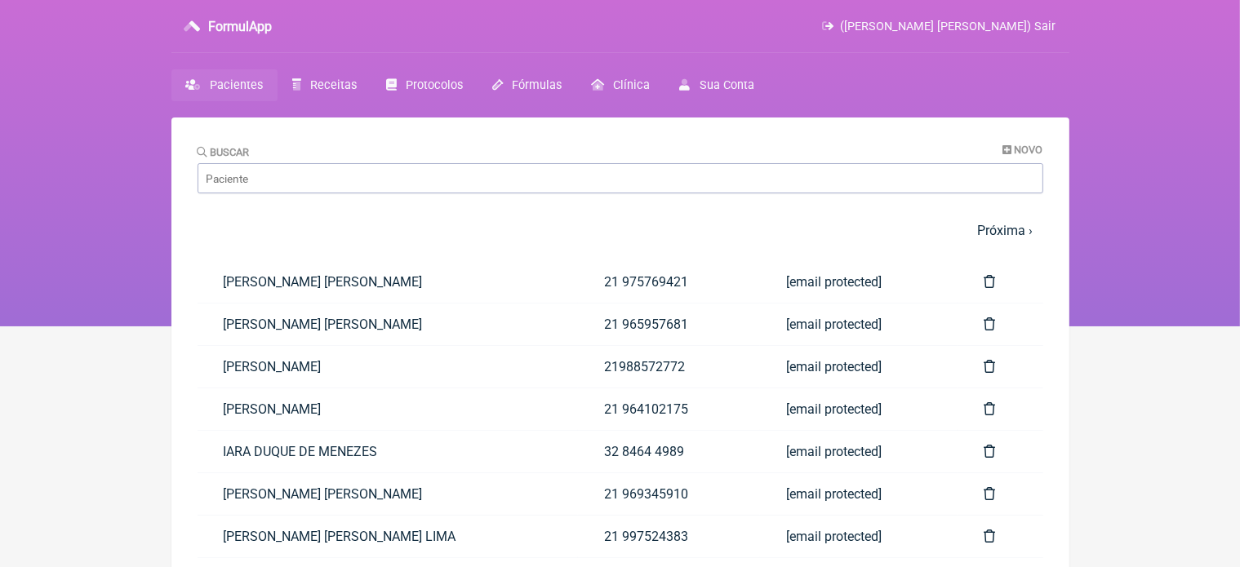
click at [231, 82] on span "Pacientes" at bounding box center [236, 85] width 53 height 14
click at [248, 176] on input "Buscar" at bounding box center [621, 178] width 846 height 30
click at [333, 180] on input "Buscar" at bounding box center [621, 178] width 846 height 30
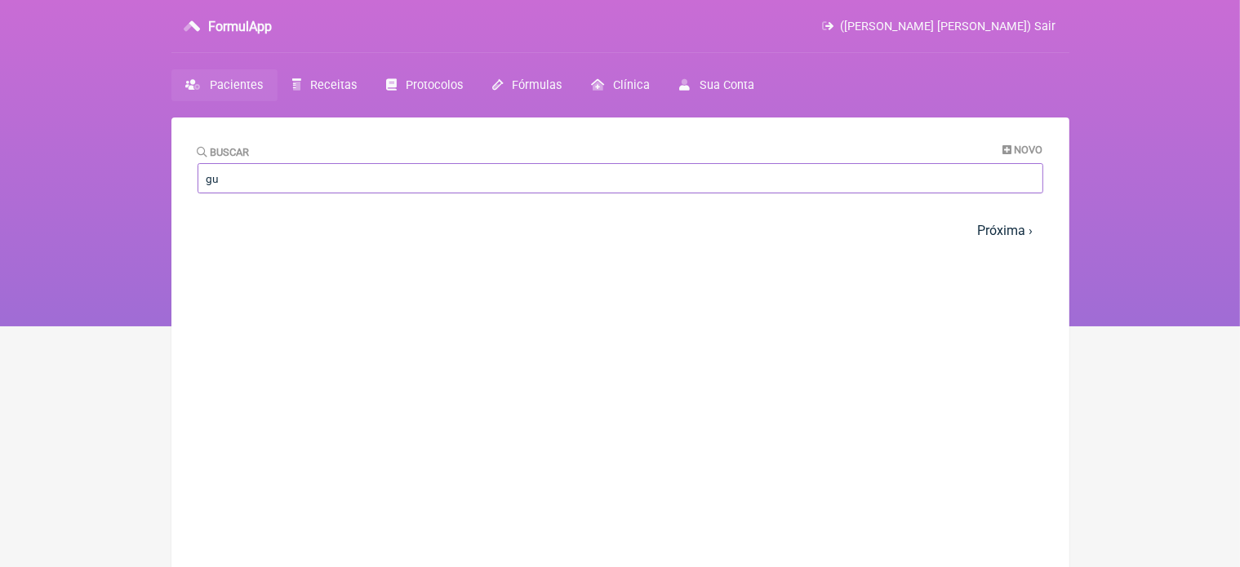
type input "g"
type input "giuli"
click at [338, 279] on link "[PERSON_NAME]" at bounding box center [333, 282] width 270 height 42
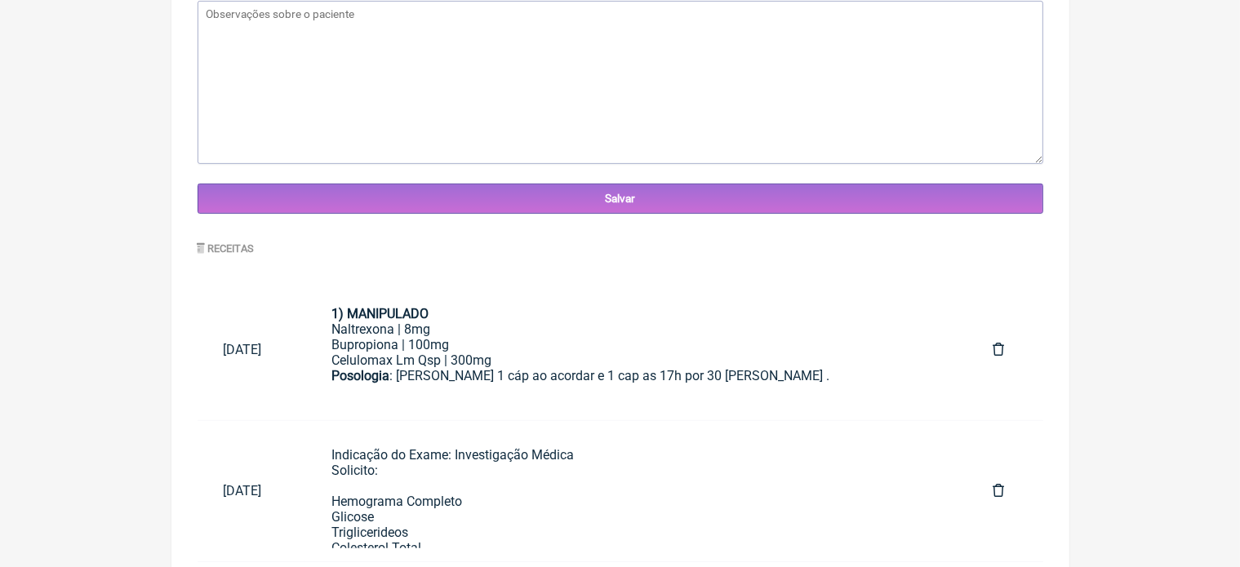
scroll to position [627, 0]
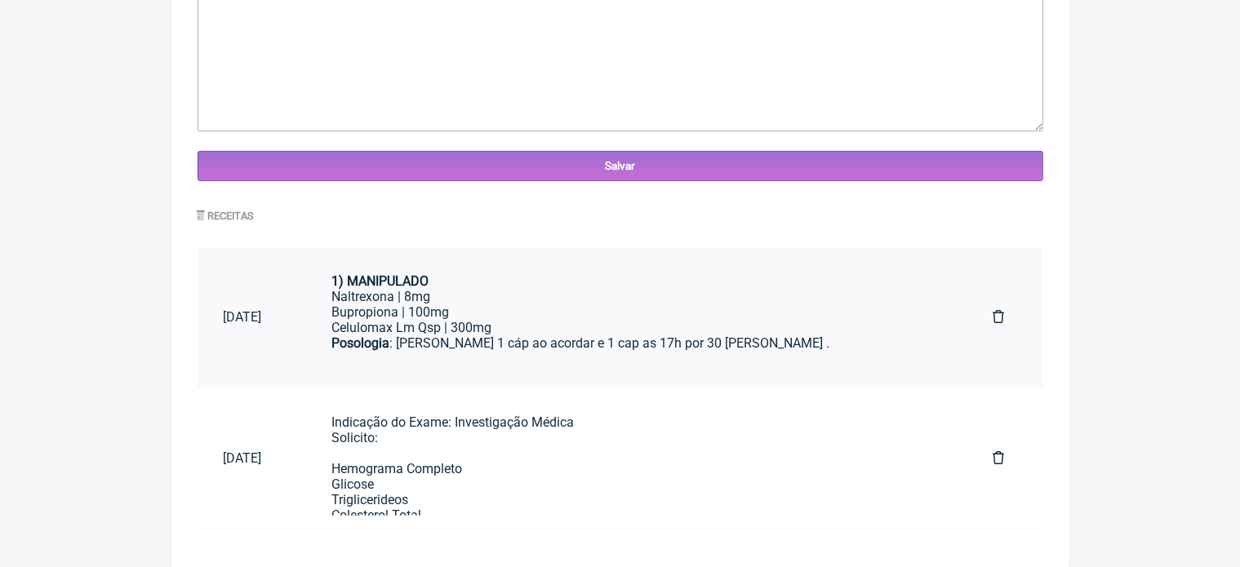
click at [519, 313] on div "Bupropiona | 100mg" at bounding box center [636, 313] width 609 height 16
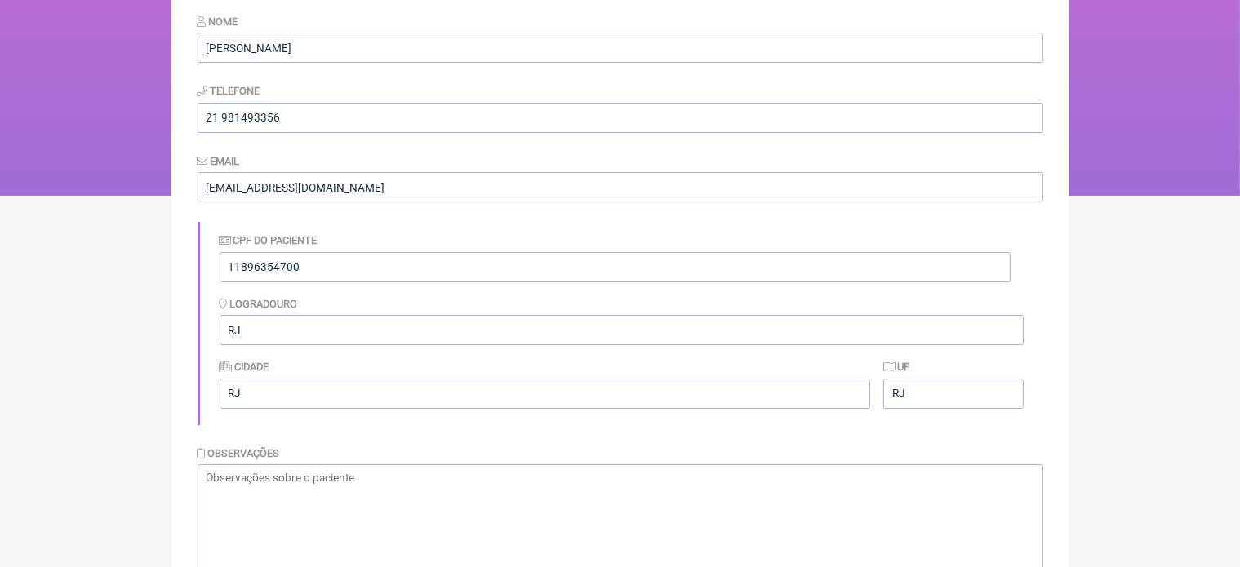
scroll to position [0, 0]
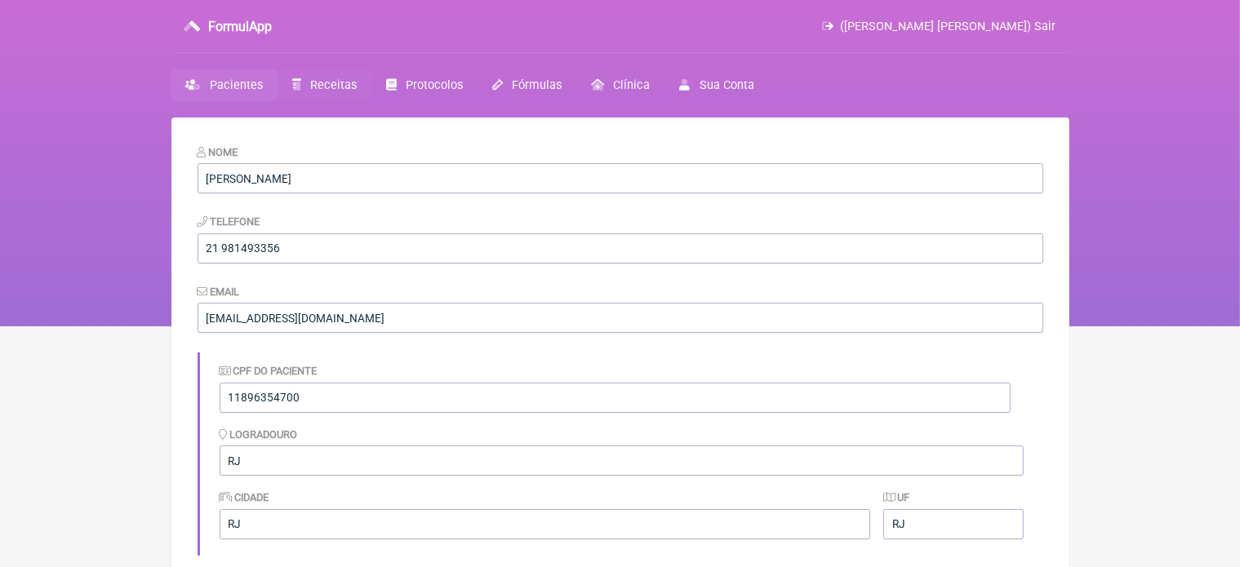
click at [330, 85] on span "Receitas" at bounding box center [333, 85] width 47 height 14
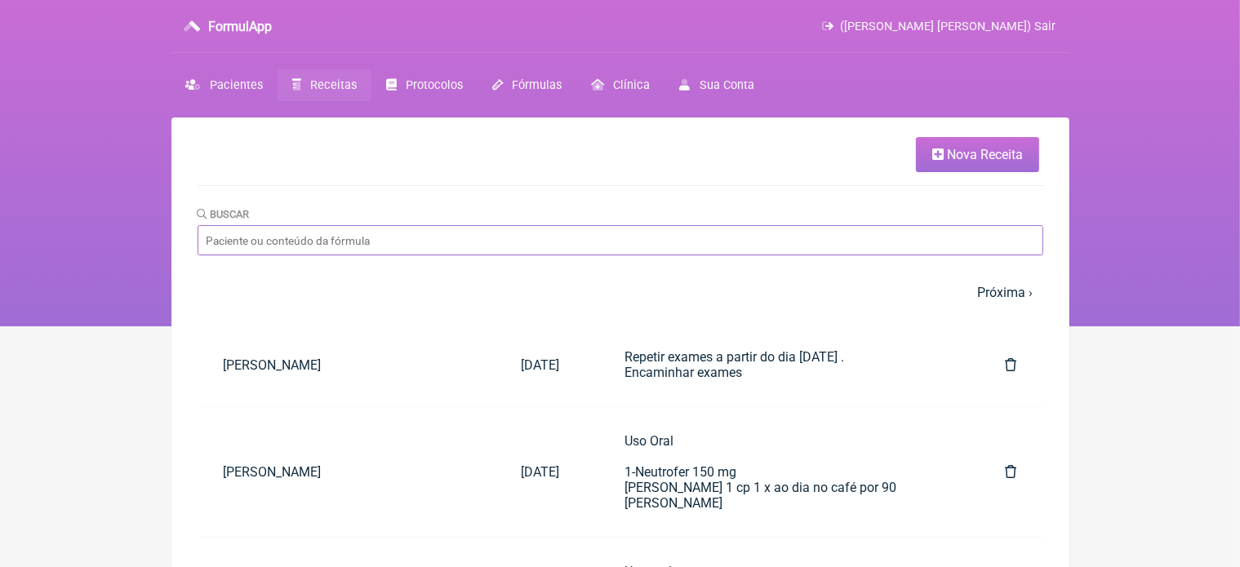
click at [349, 236] on input "Buscar" at bounding box center [621, 240] width 846 height 30
paste input "Simone Sancho da Silva Catarina"
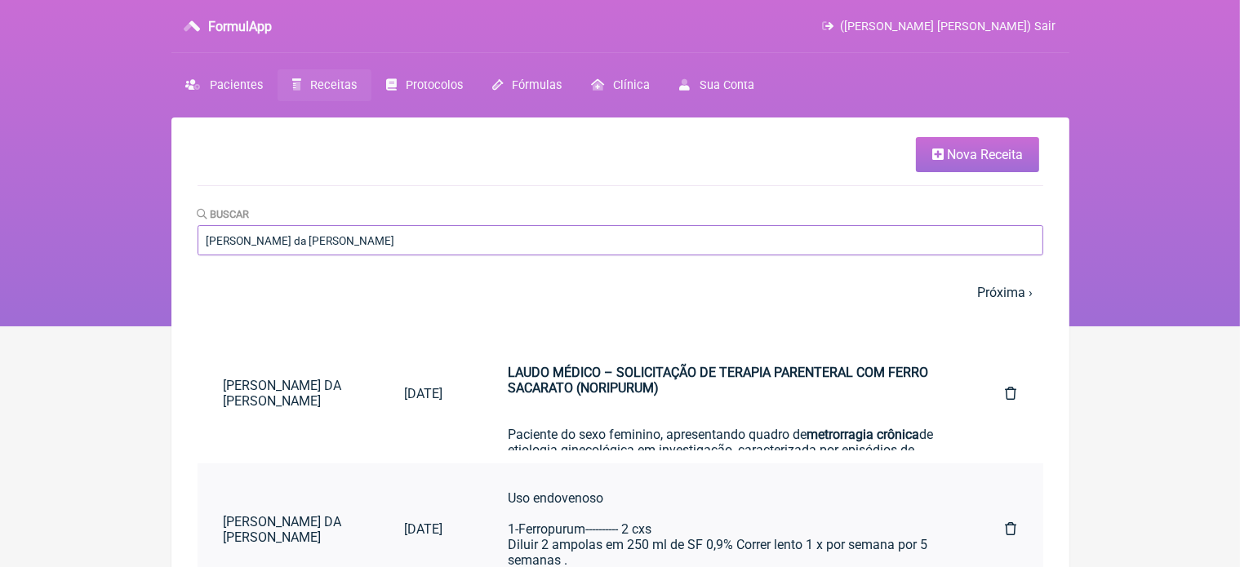
type input "Simone Sancho da Silva Catarina"
click at [637, 523] on div "Uso endovenoso 1-Ferropurum---------- 2 cxs Diluir 2 ampolas em 250 ml de SF 0,…" at bounding box center [724, 530] width 433 height 78
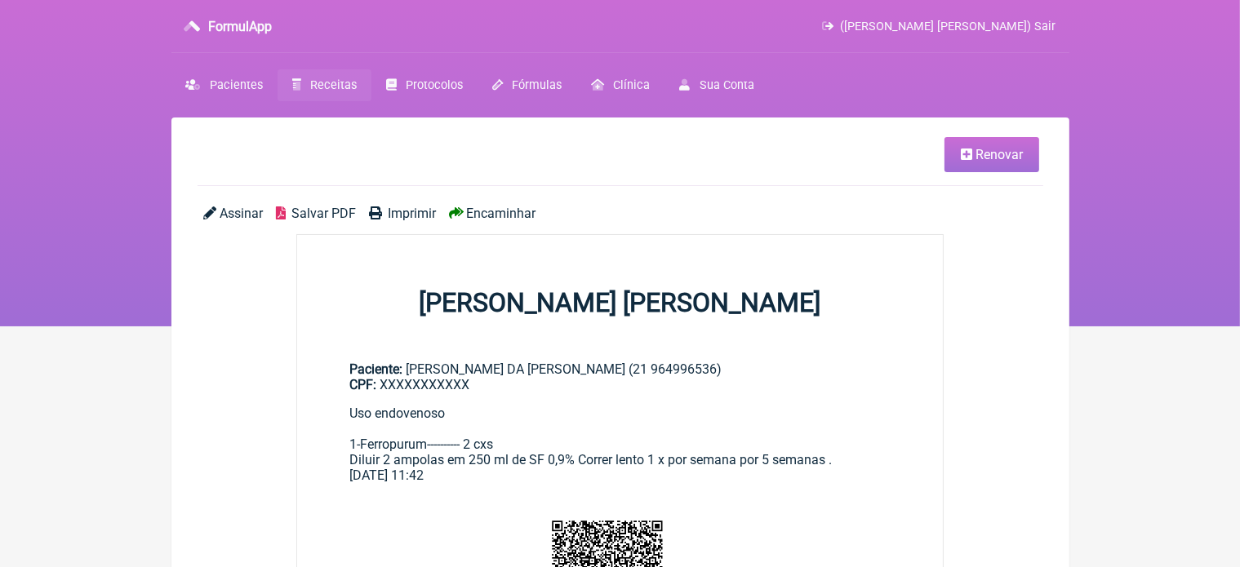
click at [1004, 162] on span "Renovar" at bounding box center [999, 155] width 47 height 16
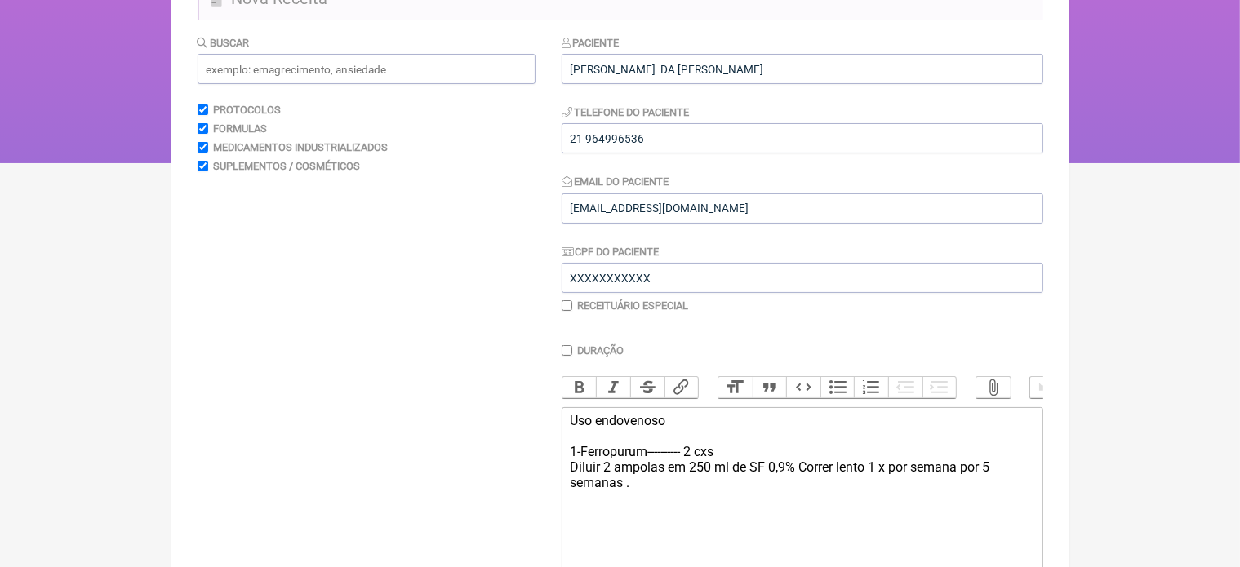
scroll to position [315, 0]
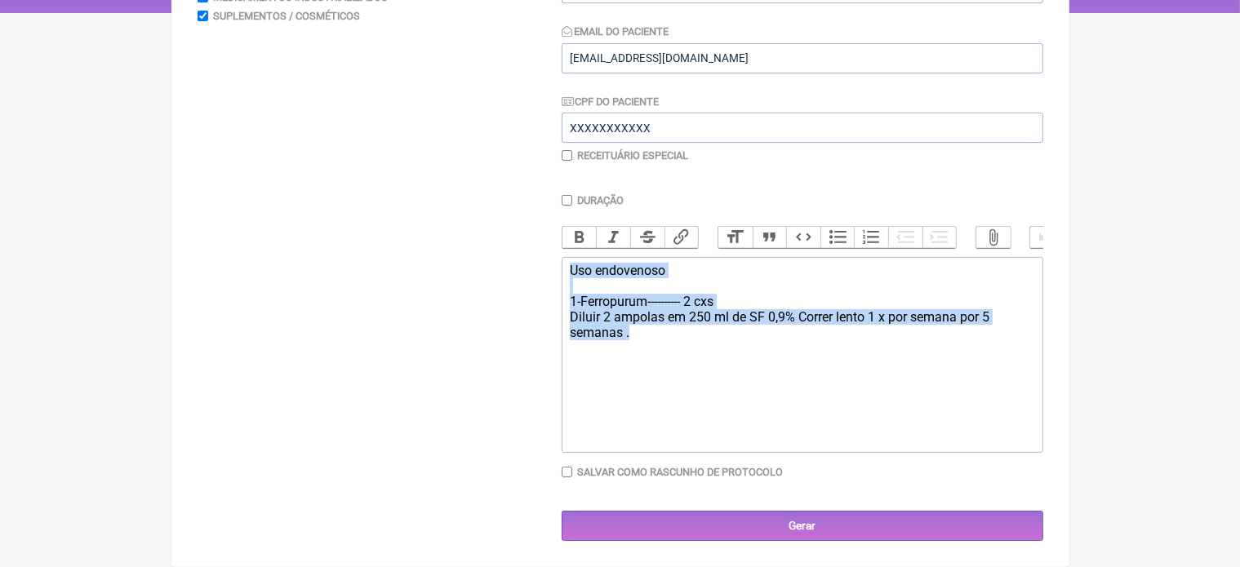
drag, startPoint x: 571, startPoint y: 283, endPoint x: 693, endPoint y: 352, distance: 140.4
click at [693, 340] on div "Uso endovenoso 1-Ferropurum---------- 2 cxs Diluir 2 ampolas em 250 ml de SF 0,…" at bounding box center [802, 302] width 464 height 78
type trix-editor "<div>Uso endovenoso&nbsp;<br><br>1-Ferropurum---------- 2 cxs&nbsp;<br>Diluir 2…"
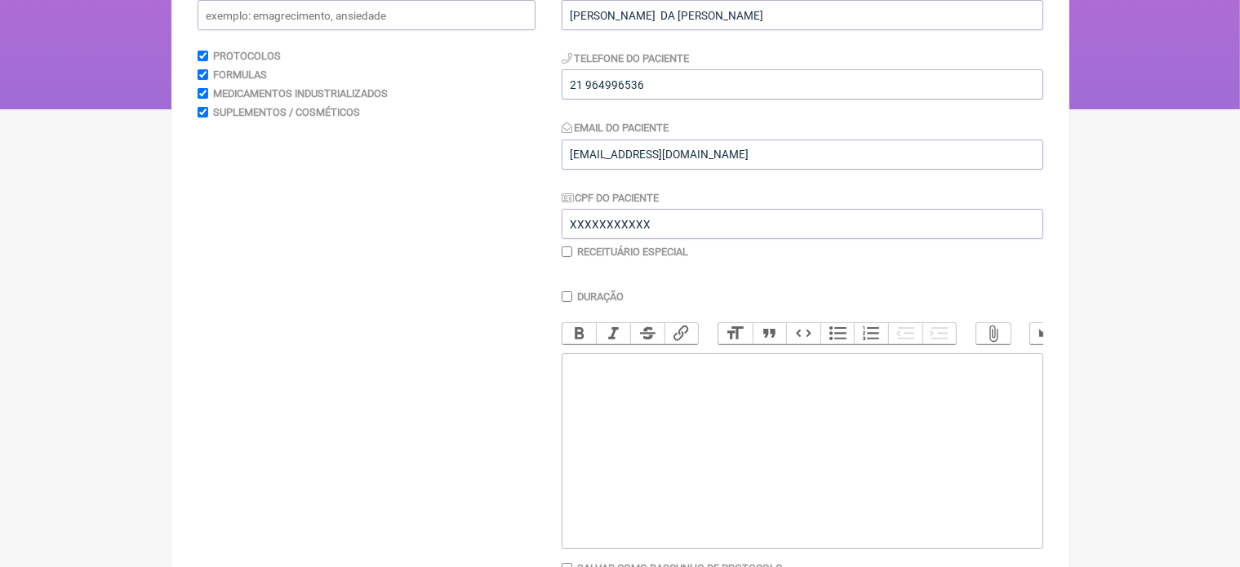
scroll to position [229, 0]
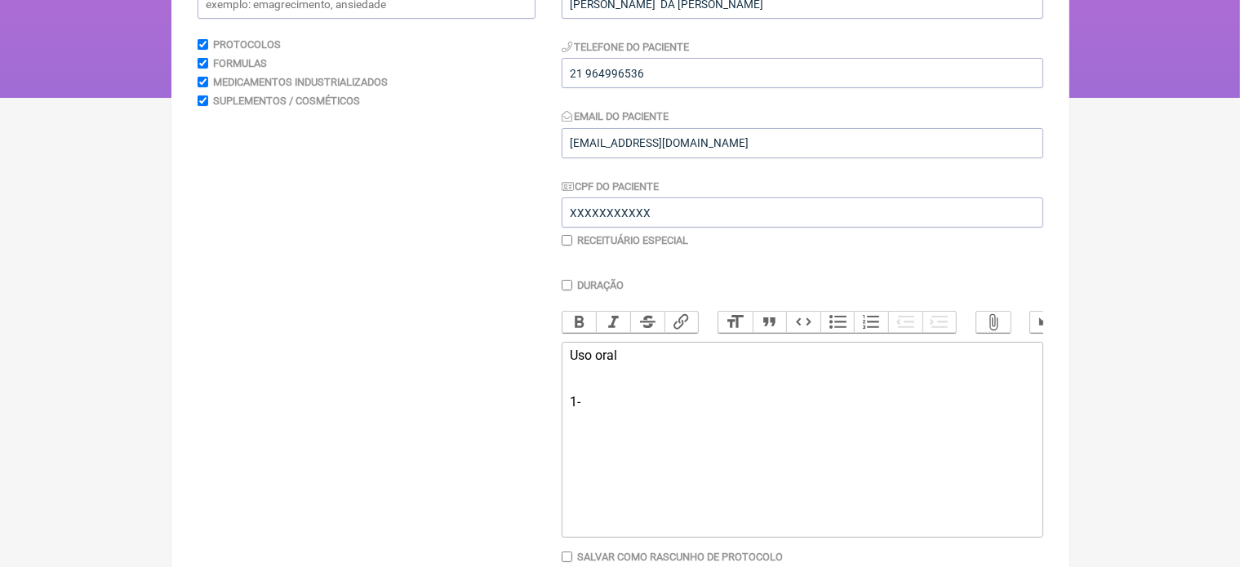
paste trix-editor "Neutrofer"
click at [567, 415] on trix-editor "Uso oral 1-Neutrofer 150mg" at bounding box center [803, 440] width 482 height 196
click at [695, 394] on div "Uso oral 1-Neutrofer 150mg" at bounding box center [802, 371] width 464 height 47
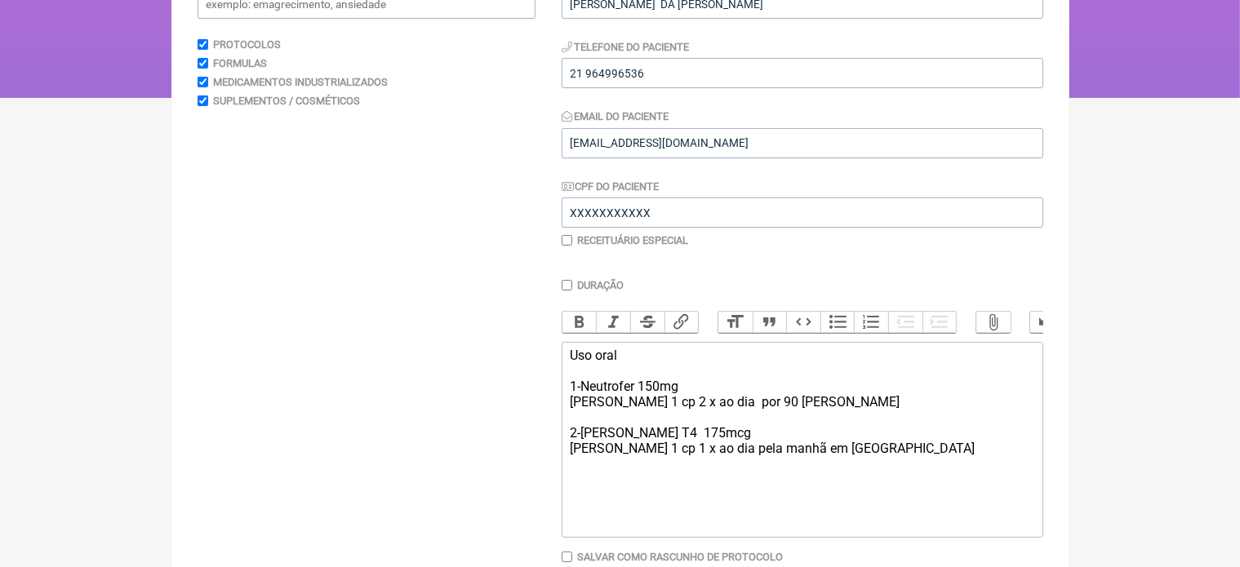
type trix-editor "<div>Uso oral&nbsp;<br><br>1-Neutrofer 150mg&nbsp;<br>Tomar 1 cp 2 x ao dia&nbs…"
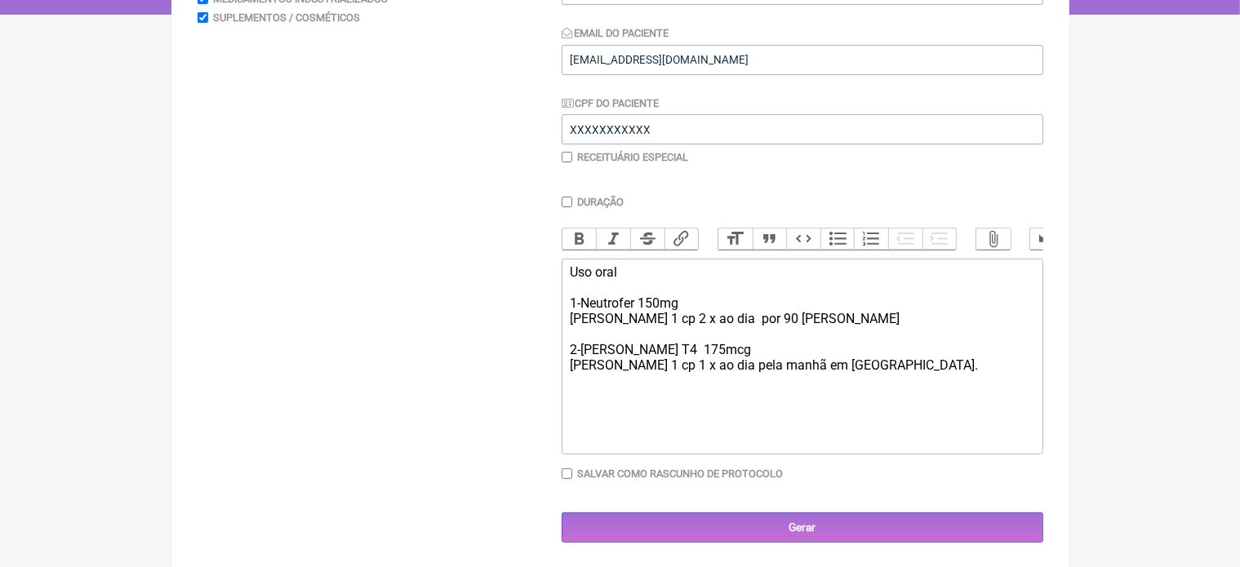
scroll to position [327, 0]
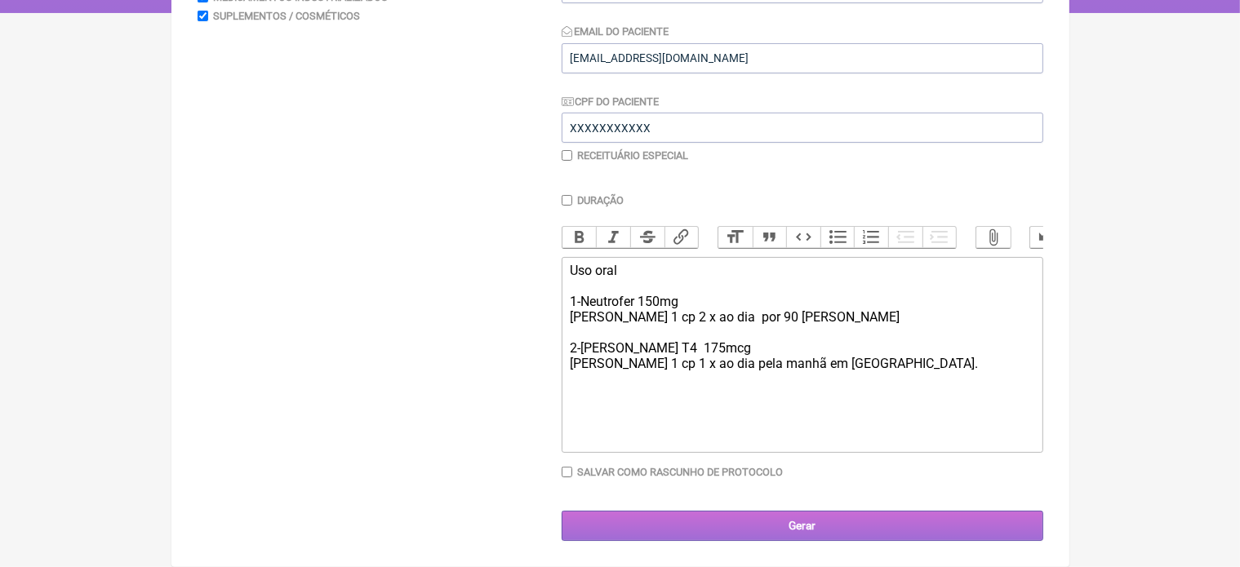
click at [808, 526] on input "Gerar" at bounding box center [803, 526] width 482 height 30
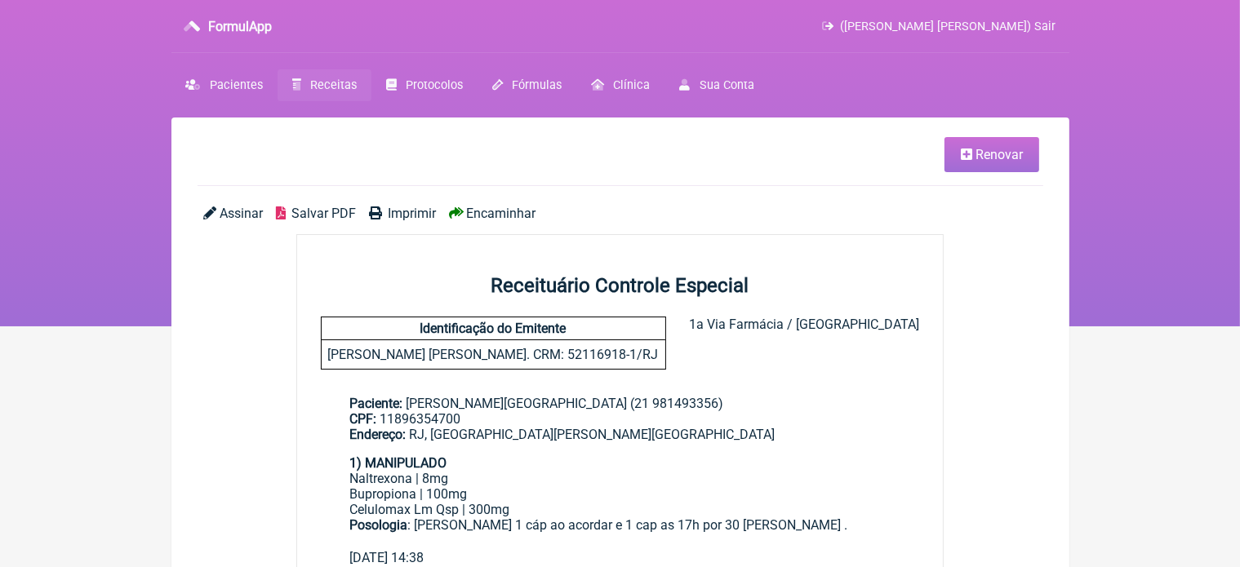
click at [980, 159] on span "Renovar" at bounding box center [999, 155] width 47 height 16
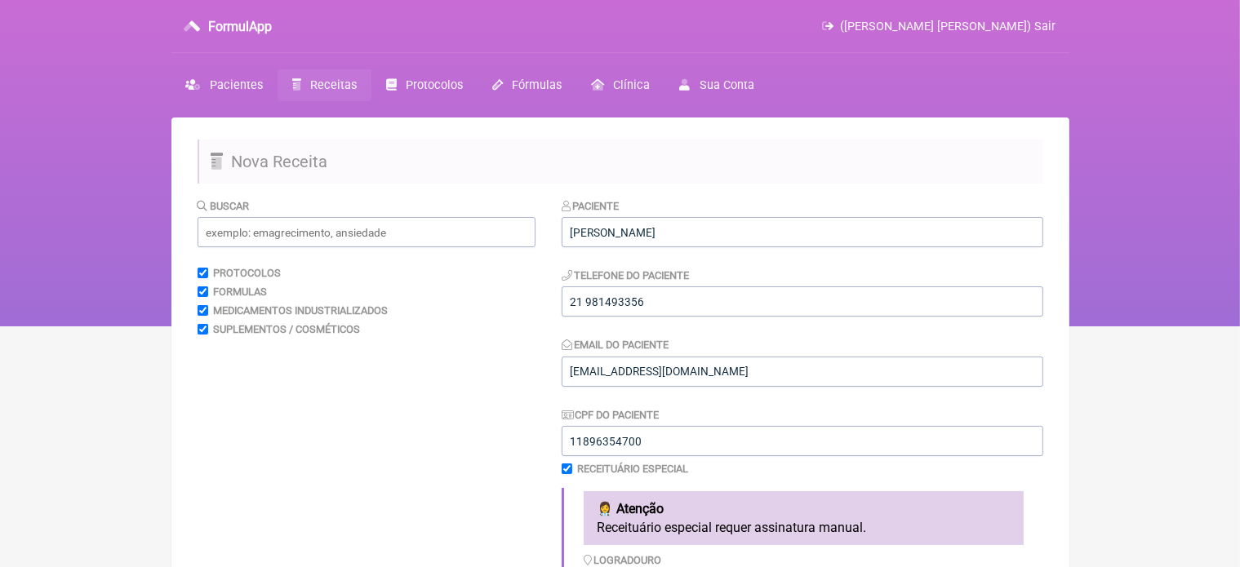
scroll to position [496, 0]
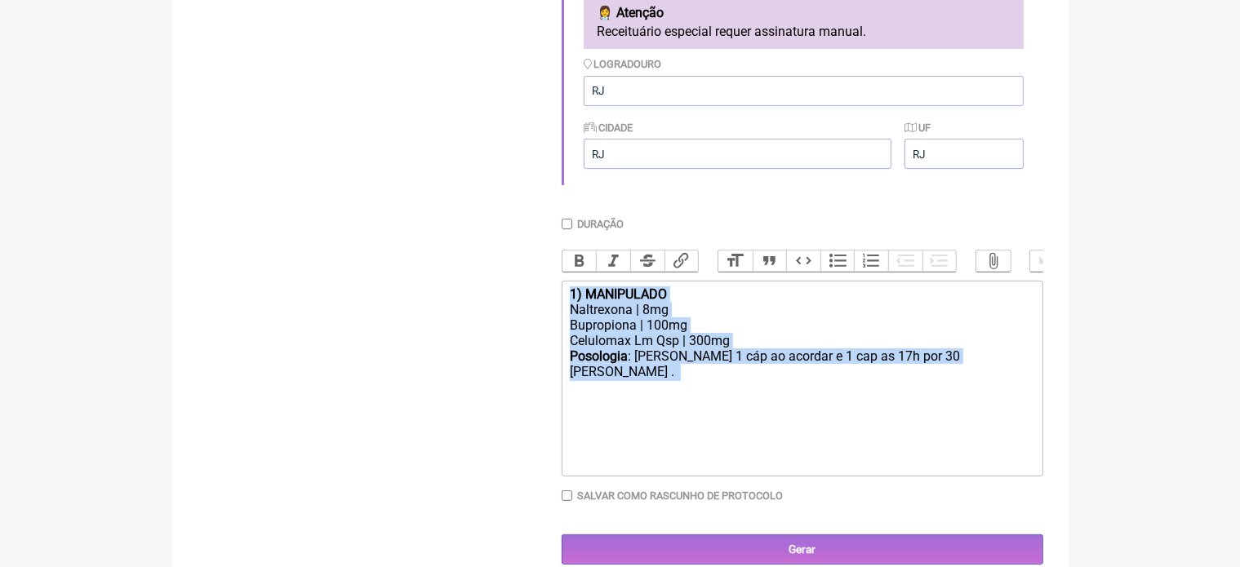
drag, startPoint x: 569, startPoint y: 305, endPoint x: 772, endPoint y: 437, distance: 242.6
click at [772, 437] on trix-editor "1) MANIPULADO Naltrexona | 8mg Bupropiona | 100mg Celulomax Lm Qsp | 300mg Poso…" at bounding box center [803, 379] width 482 height 196
type trix-editor "<div><strong>1) MANIPULADO</strong></div><div>Naltrexona | 8mg</div><div>Buprop…"
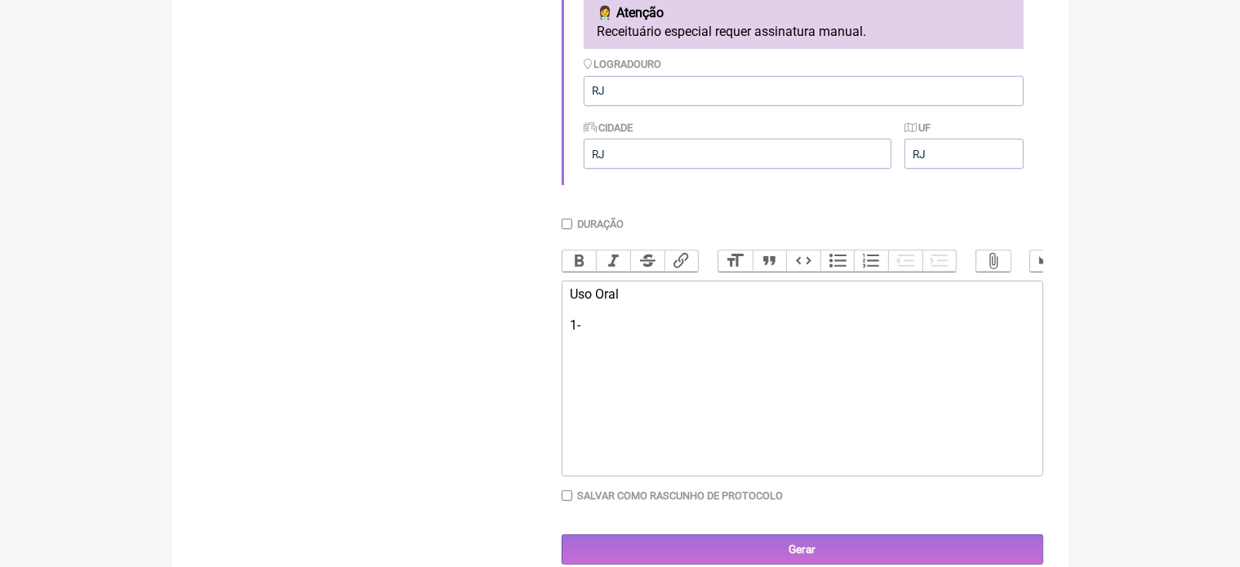
paste trix-editor "Neutrofer"
type trix-editor "<div>Uso Oral&nbsp;<br><br>1-Neutrofer 150 mg &nbsp;<br>[PERSON_NAME] 1 cp 1 x …"
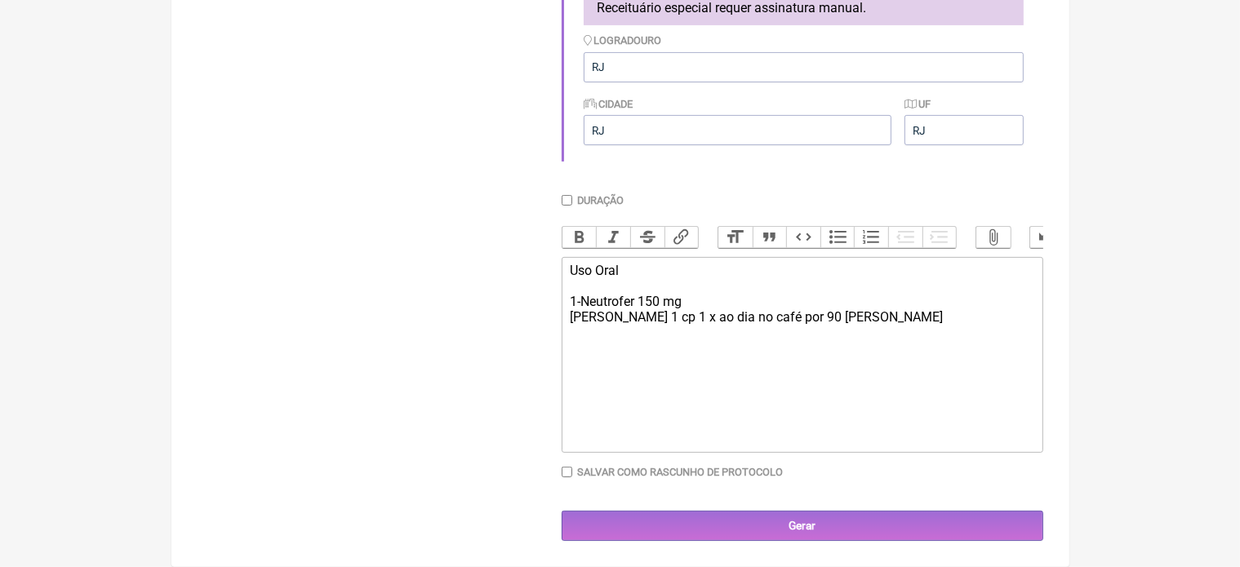
scroll to position [536, 0]
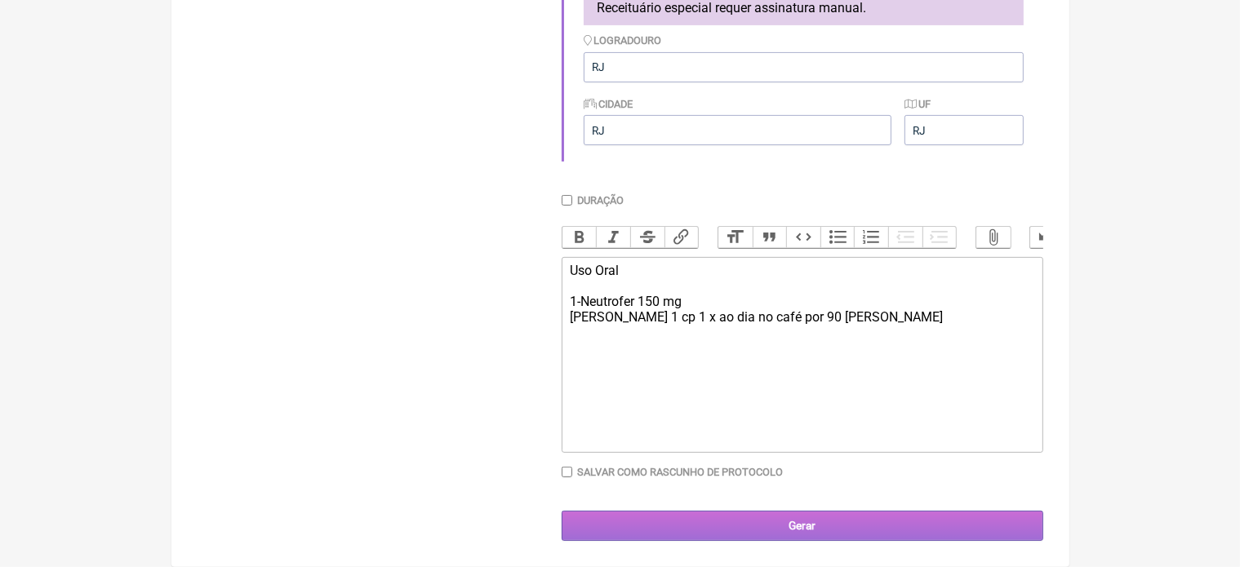
click at [796, 531] on input "Gerar" at bounding box center [803, 526] width 482 height 30
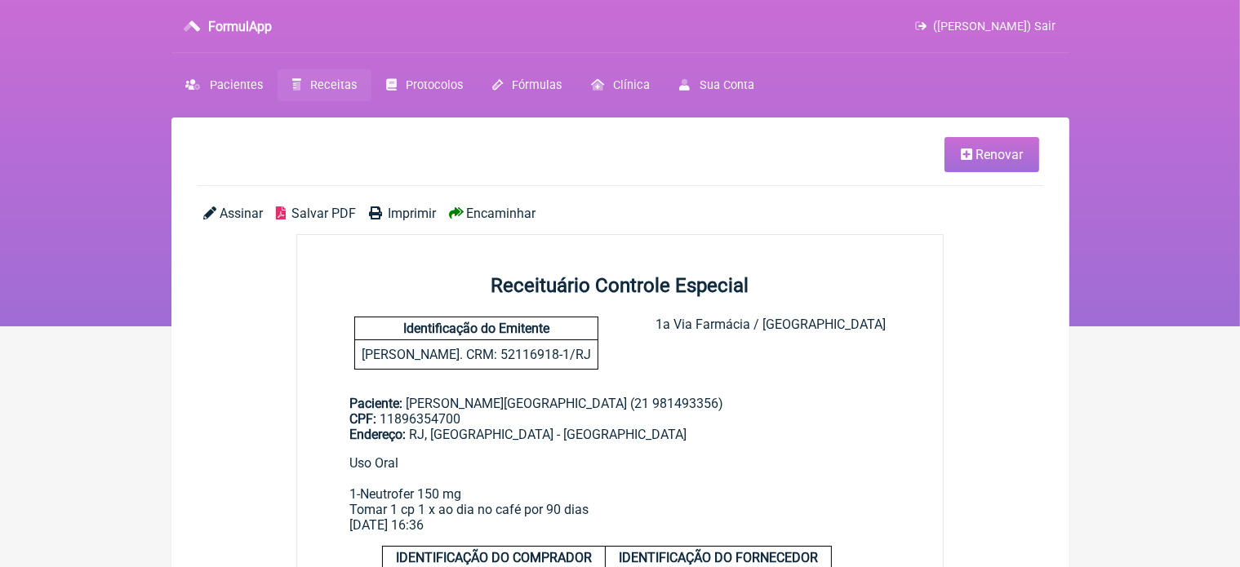
click at [405, 211] on span "Imprimir" at bounding box center [412, 214] width 48 height 16
click at [325, 84] on span "Receitas" at bounding box center [333, 85] width 47 height 14
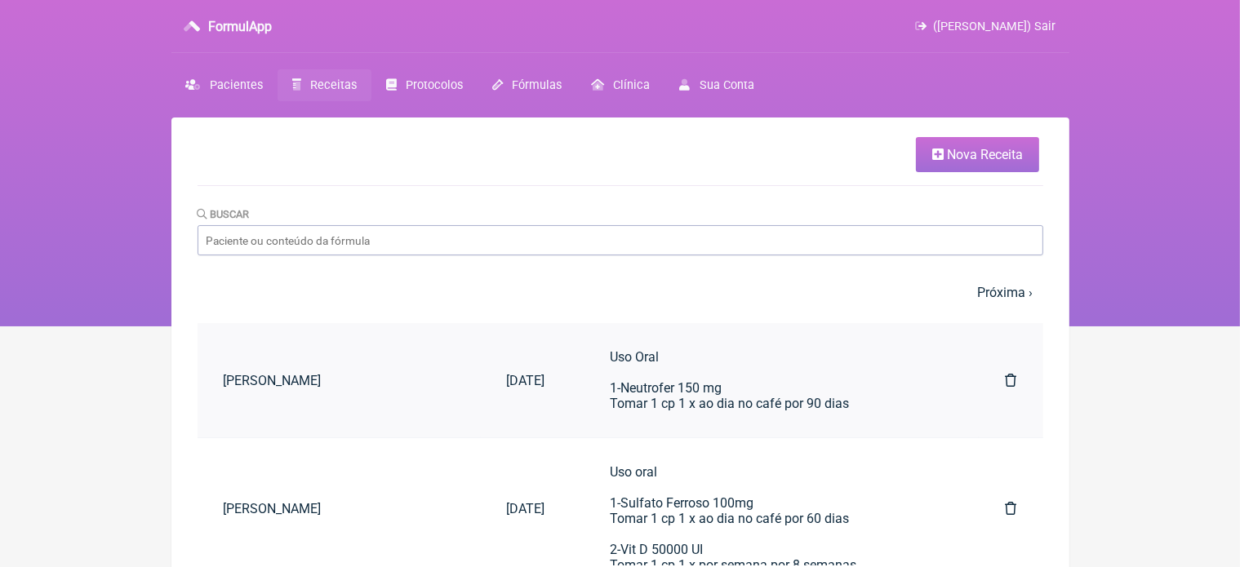
click at [497, 391] on link "[DATE]" at bounding box center [526, 381] width 91 height 42
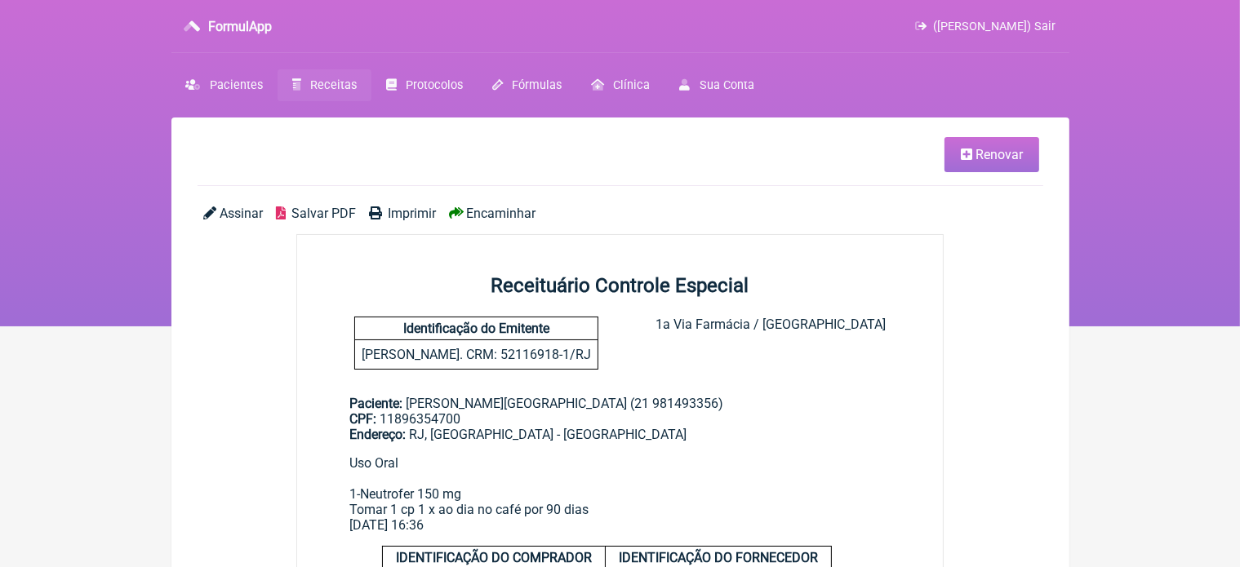
click at [978, 151] on span "Renovar" at bounding box center [999, 155] width 47 height 16
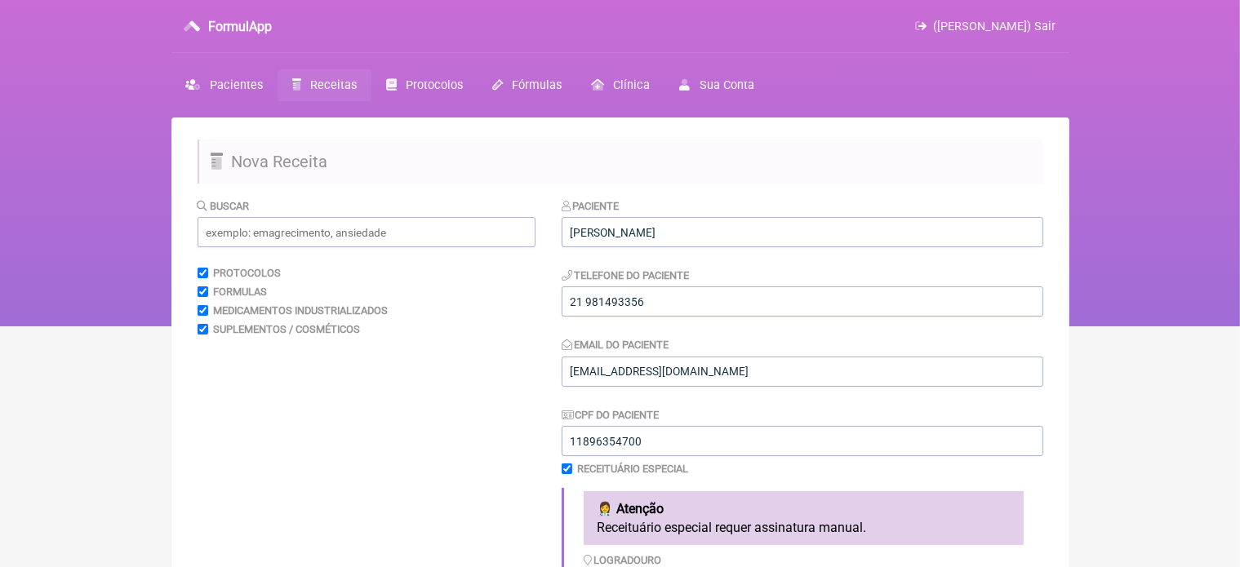
scroll to position [496, 0]
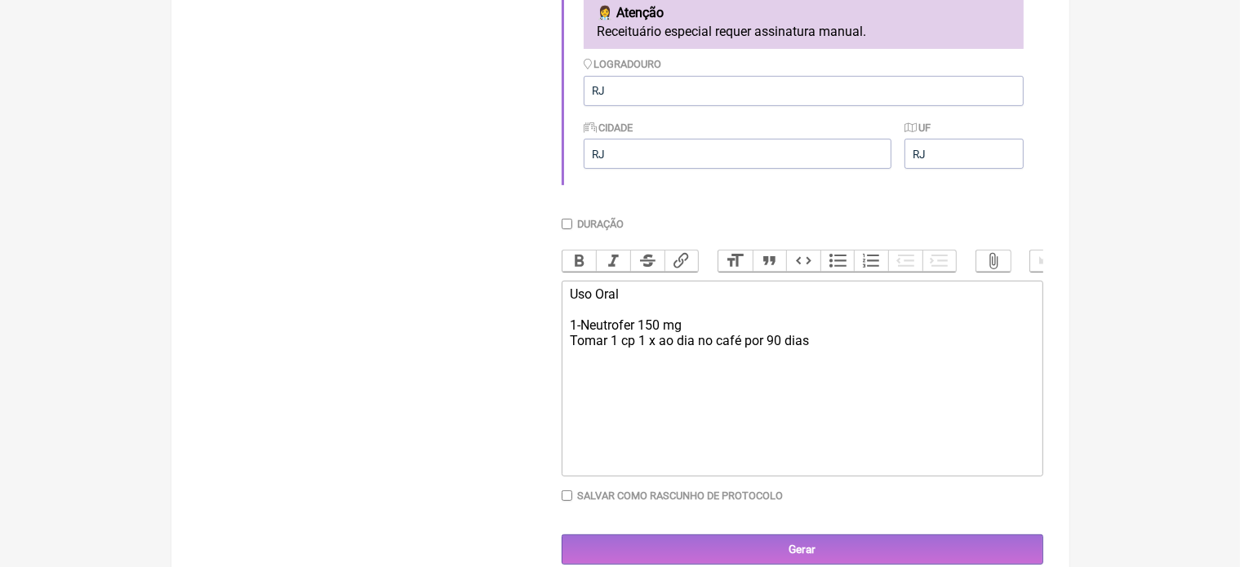
drag, startPoint x: 567, startPoint y: 311, endPoint x: 887, endPoint y: 367, distance: 324.1
click at [887, 367] on trix-editor "Uso Oral 1-Neutrofer 150 mg Tomar 1 cp 1 x ao dia no café por 90 dias" at bounding box center [803, 379] width 482 height 196
type trix-editor "<div>Uso Oral&nbsp;<br><br>1-Neutrofer 150 mg &nbsp;<br>Tomar 1 cp 1 x ao dia n…"
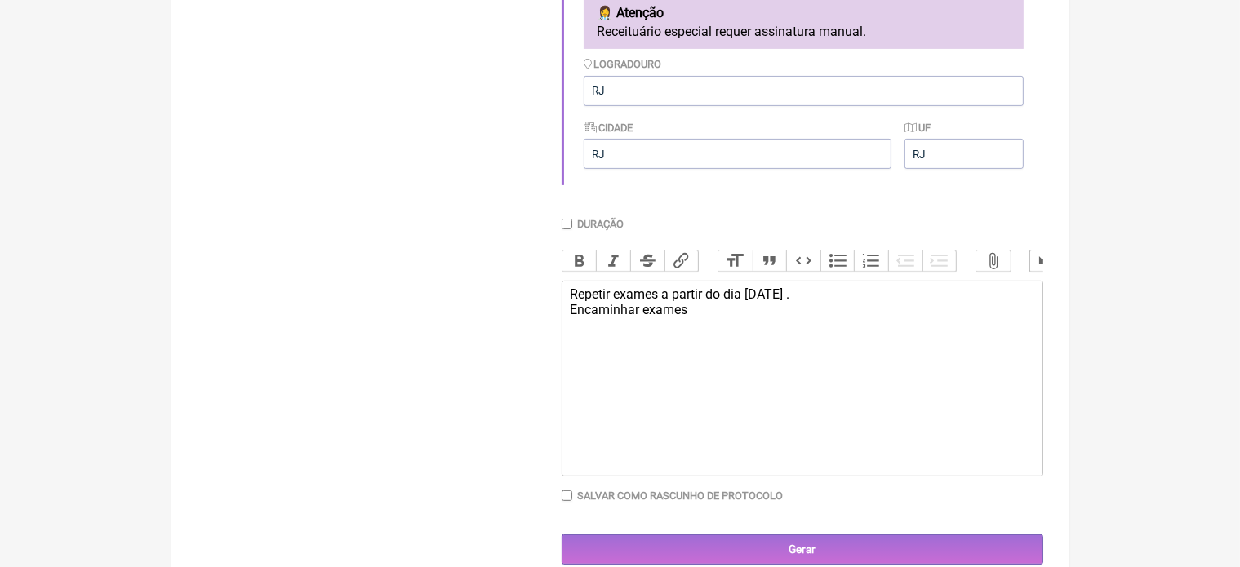
type trix-editor "<div>Repetir exames a partir do dia [DATE] .&nbsp;<br>Encaminhar exames&nbsp;</…"
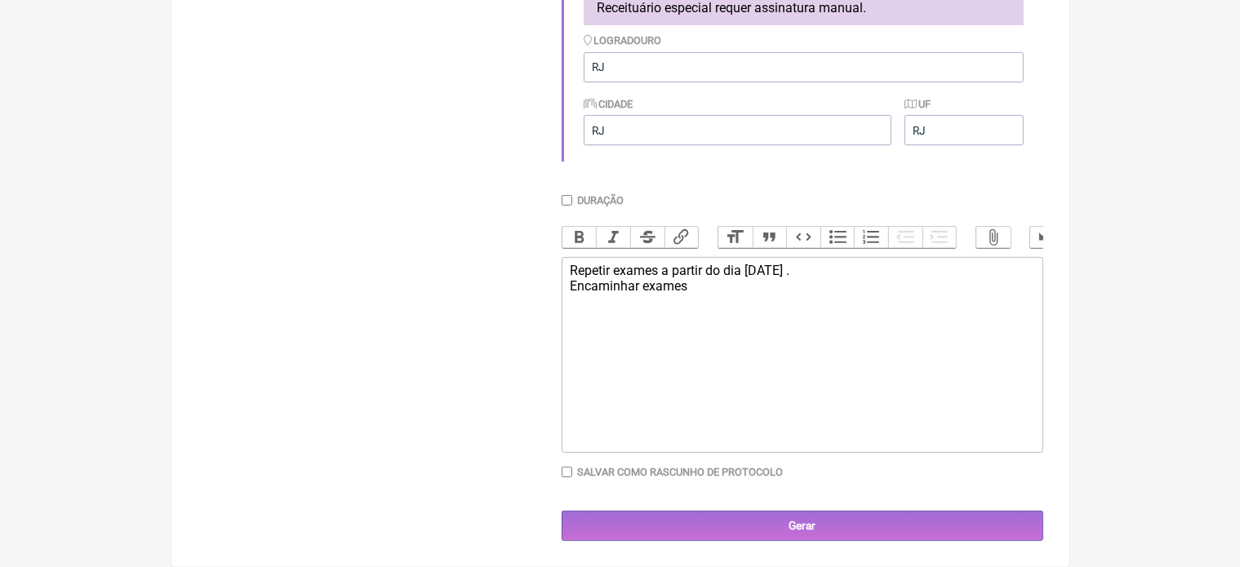
scroll to position [536, 0]
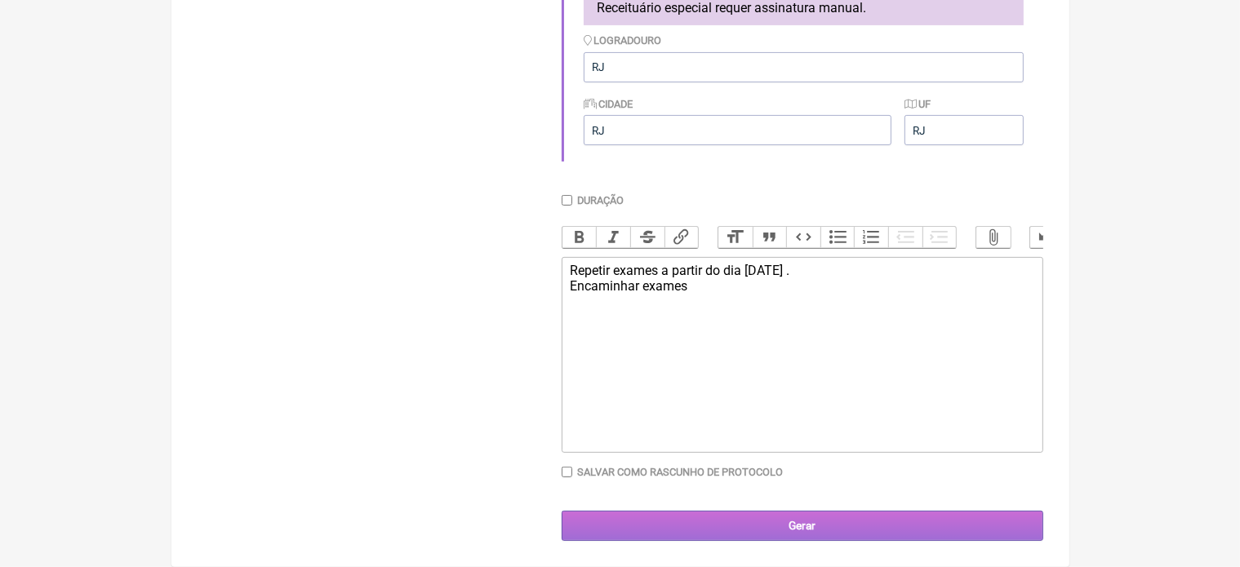
click at [809, 522] on input "Gerar" at bounding box center [803, 526] width 482 height 30
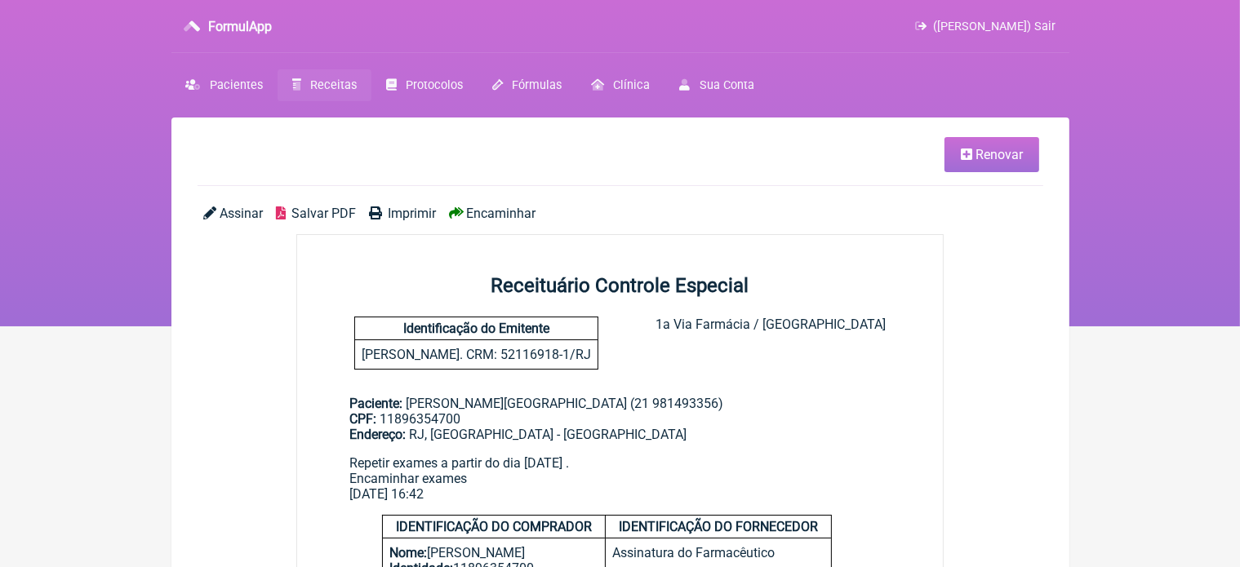
click at [421, 215] on span "Imprimir" at bounding box center [412, 214] width 48 height 16
click at [233, 73] on link "Pacientes" at bounding box center [224, 85] width 106 height 32
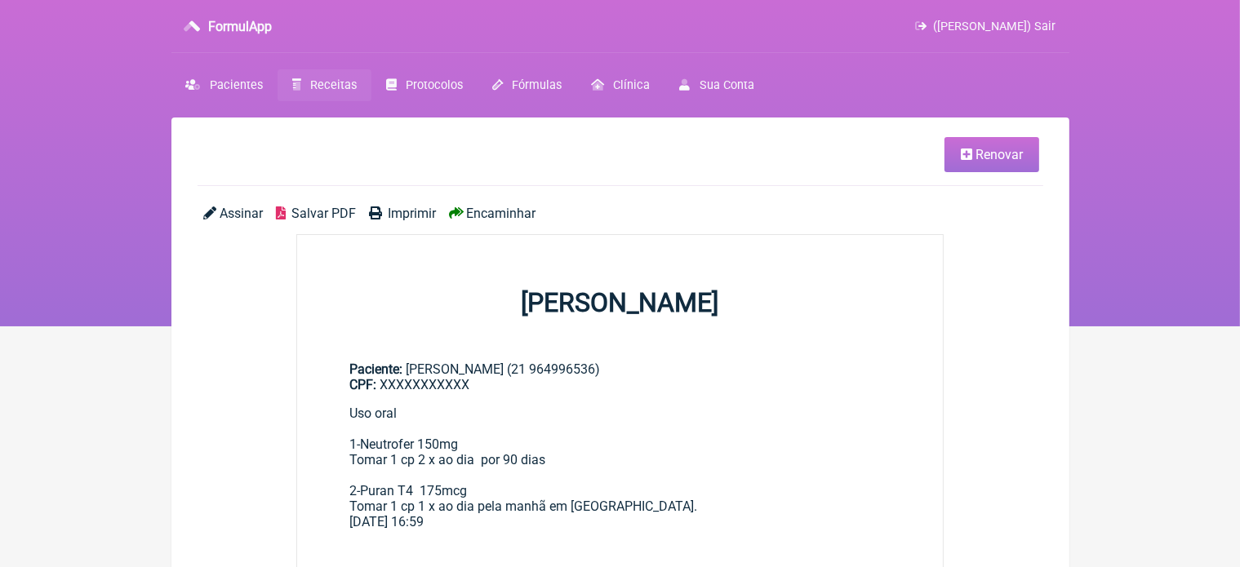
click at [405, 213] on span "Imprimir" at bounding box center [412, 214] width 48 height 16
click at [974, 153] on link "Renovar" at bounding box center [992, 154] width 95 height 35
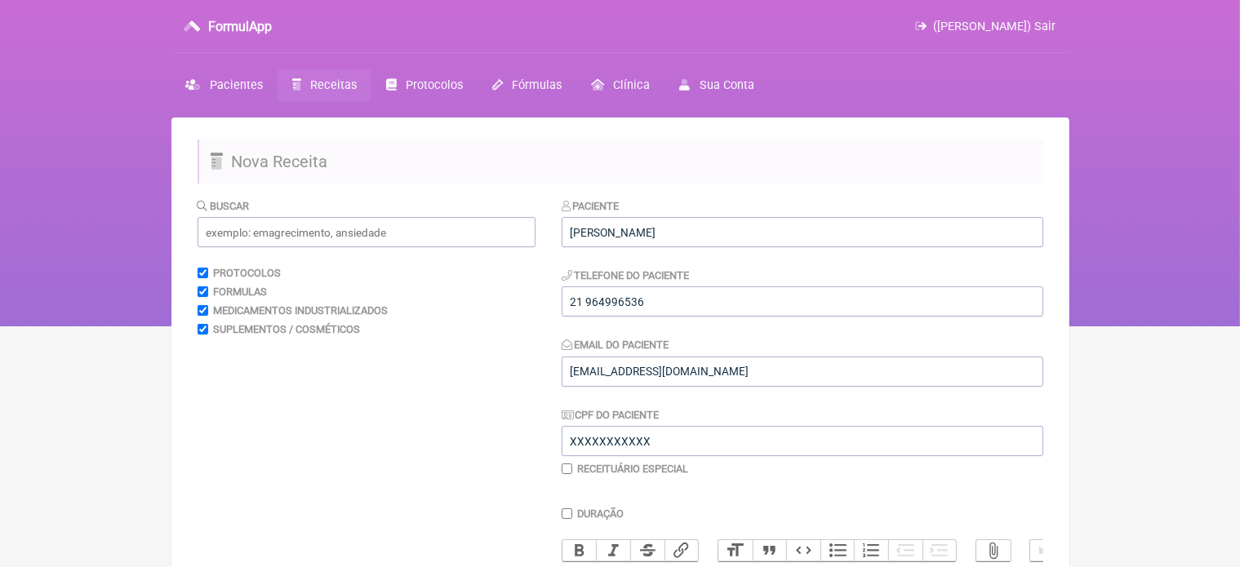
scroll to position [327, 0]
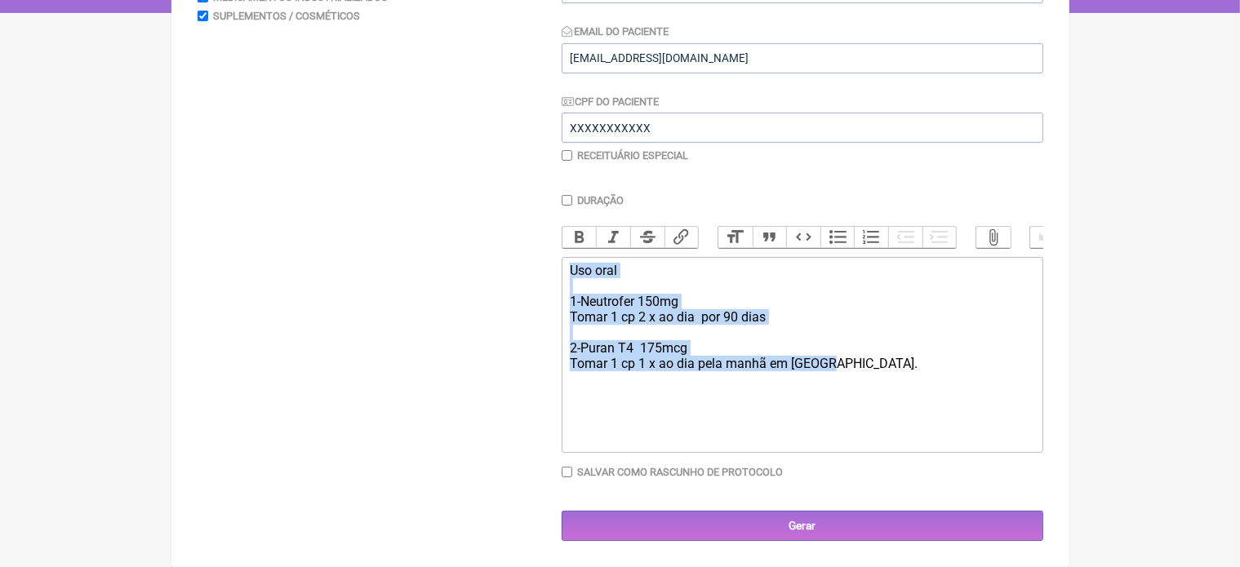
drag, startPoint x: 564, startPoint y: 265, endPoint x: 831, endPoint y: 380, distance: 290.5
click at [831, 380] on trix-editor "Uso oral 1-Neutrofer 150mg Tomar 1 cp 2 x ao dia por 90 dias 2-Puran T4 175mcg …" at bounding box center [803, 355] width 482 height 196
type trix-editor "<div>Uso oral&nbsp;<br><br>1-Neutrofer 150mg&nbsp;<br>Tomar 1 cp 2 x ao dia&nbs…"
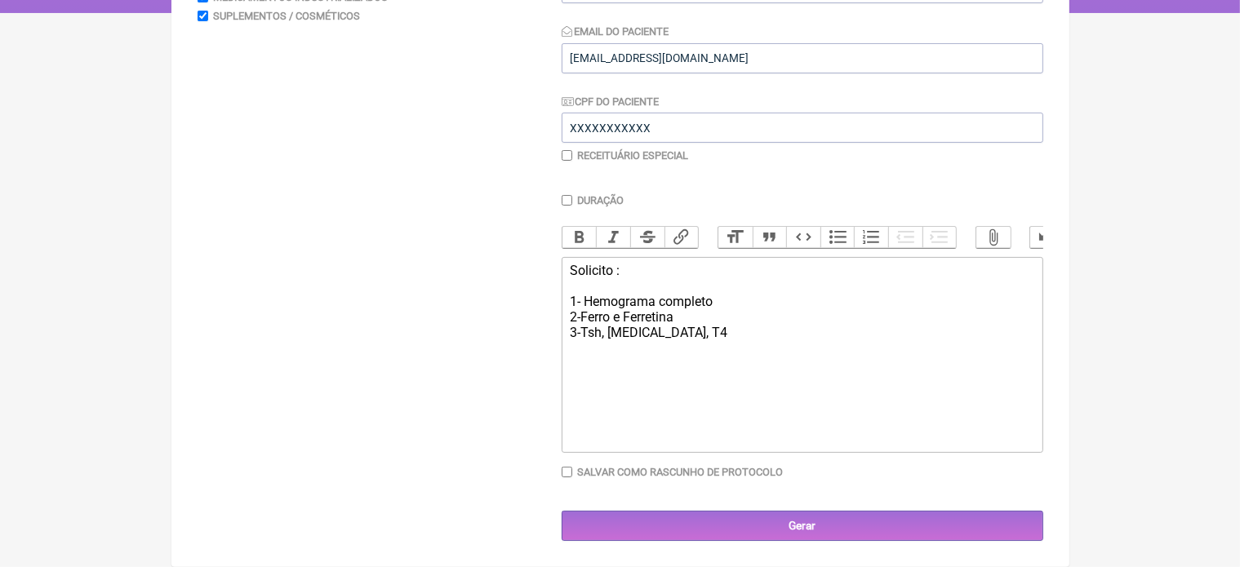
type trix-editor "<div>Solicito :<br><br>1- Hemograma completo&nbsp;<br>2-Ferro e Ferretina&nbsp;…"
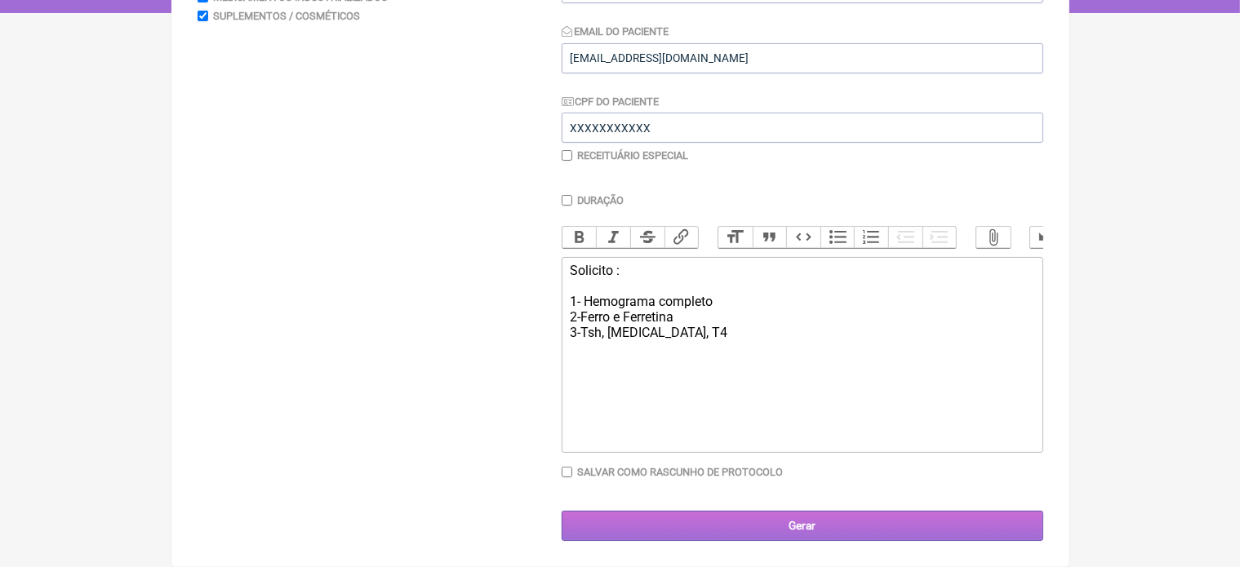
click at [808, 529] on input "Gerar" at bounding box center [803, 526] width 482 height 30
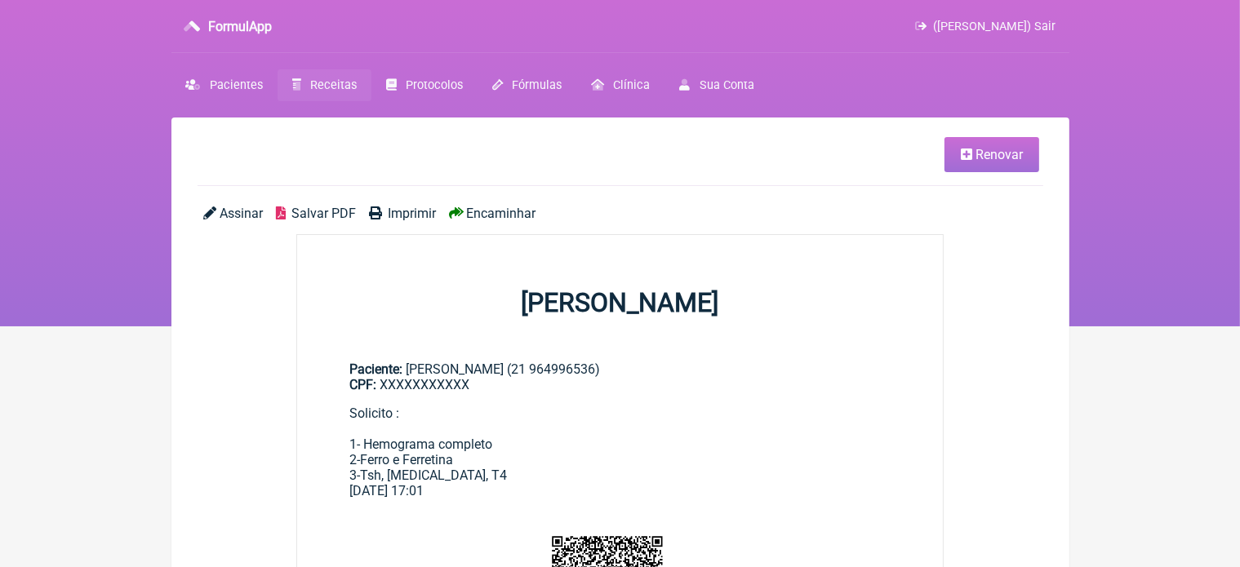
click at [415, 216] on span "Imprimir" at bounding box center [412, 214] width 48 height 16
click at [960, 147] on link "Renovar" at bounding box center [992, 154] width 95 height 35
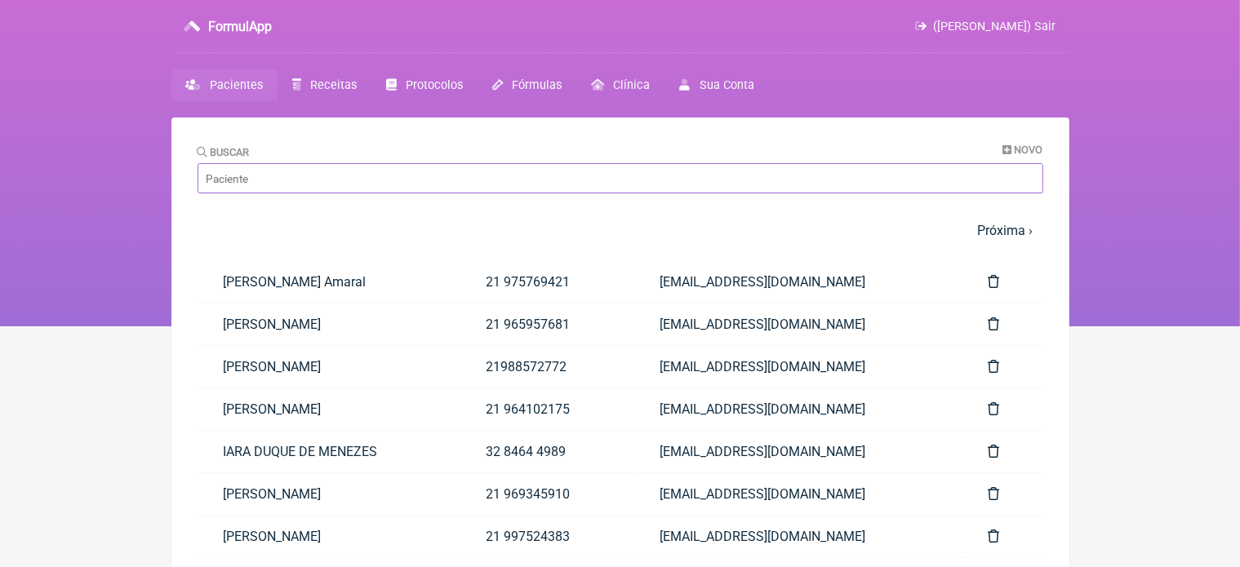
click at [295, 181] on input "Buscar" at bounding box center [621, 178] width 846 height 30
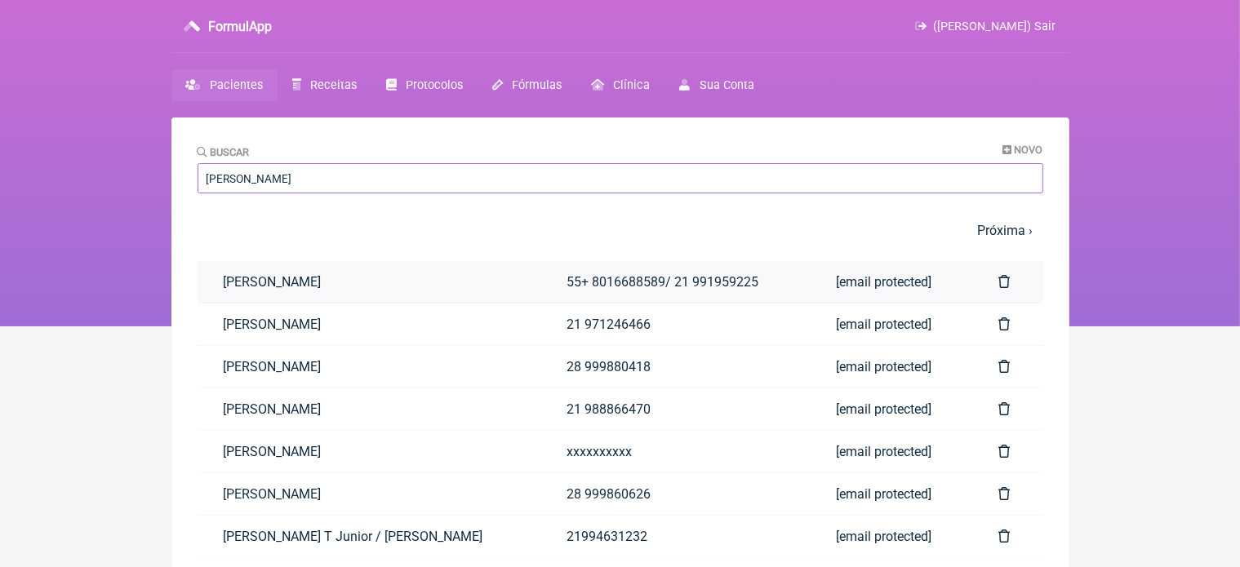
type input "[PERSON_NAME]"
click at [345, 293] on link "[PERSON_NAME]" at bounding box center [370, 282] width 344 height 42
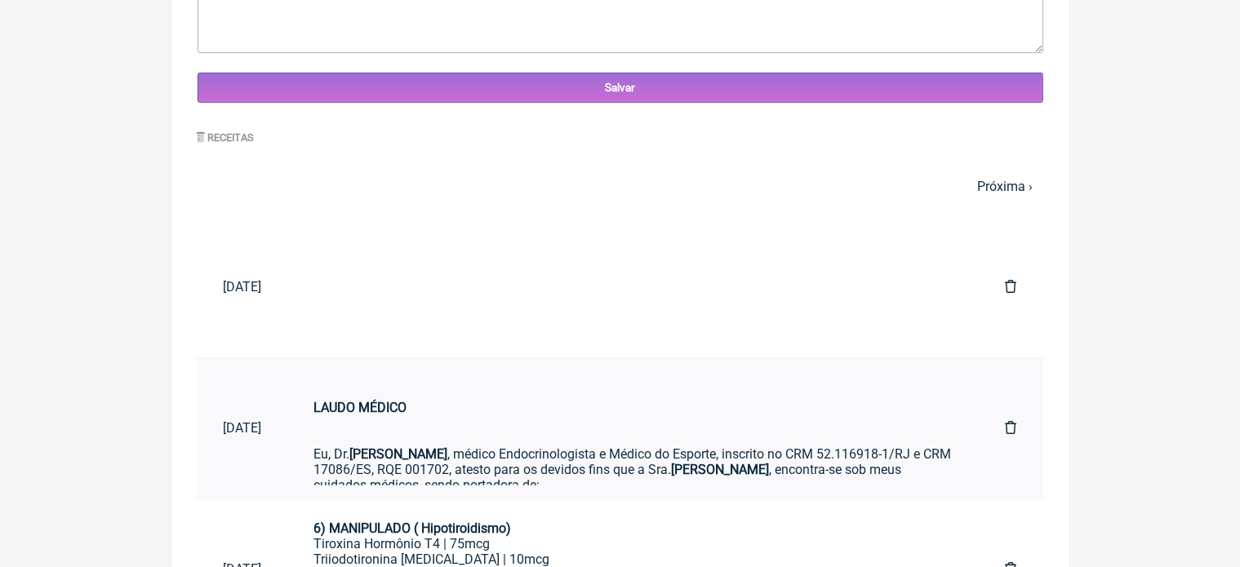
click at [741, 461] on div "Eu, Dr. [PERSON_NAME] , médico Endocrinologista e Médico do Esporte, inscrito n…" at bounding box center [633, 470] width 639 height 78
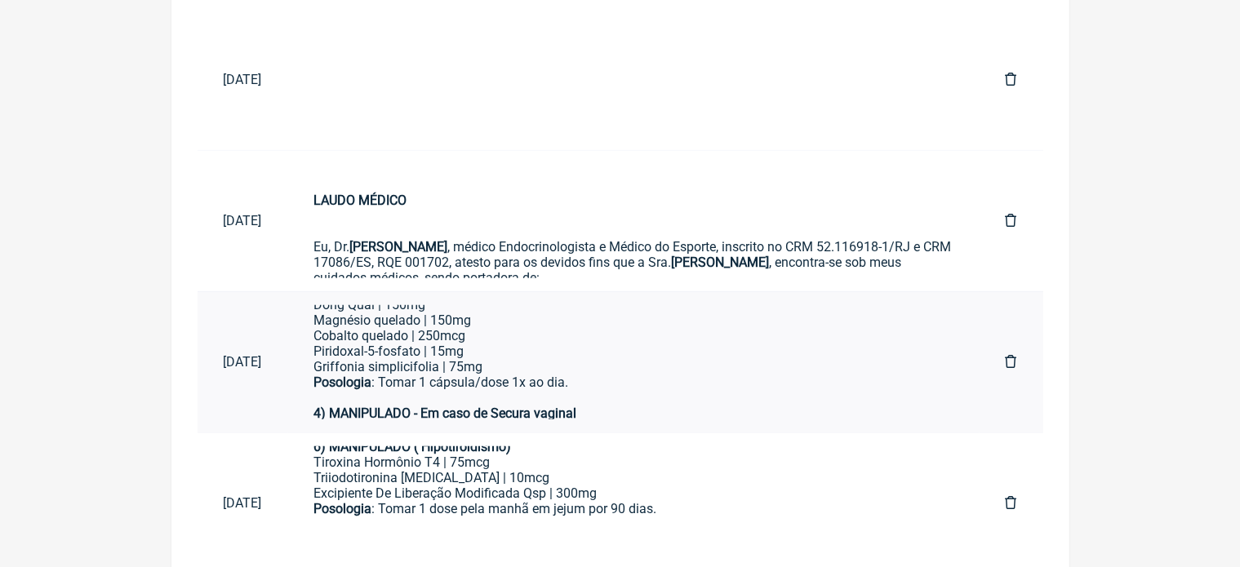
scroll to position [242, 0]
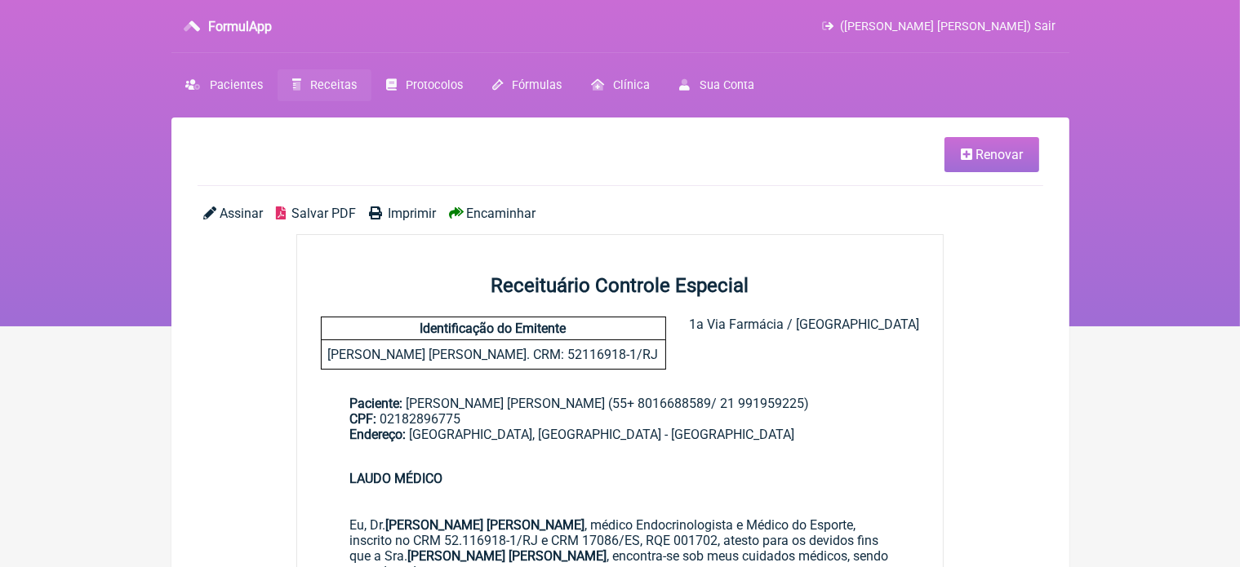
click at [990, 154] on span "Renovar" at bounding box center [999, 155] width 47 height 16
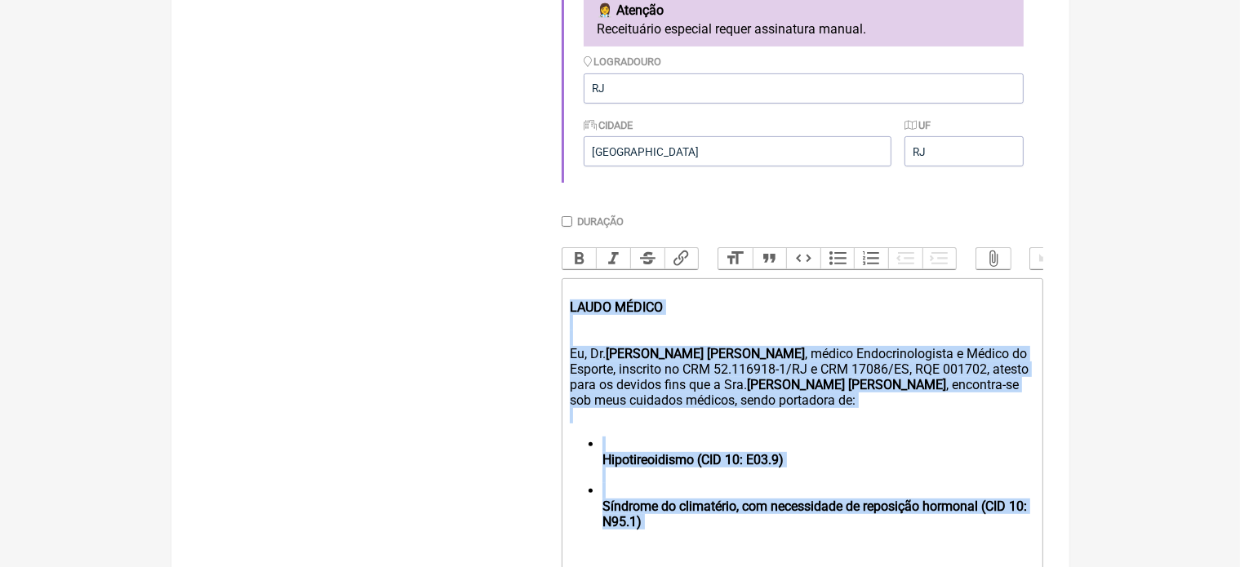
scroll to position [817, 0]
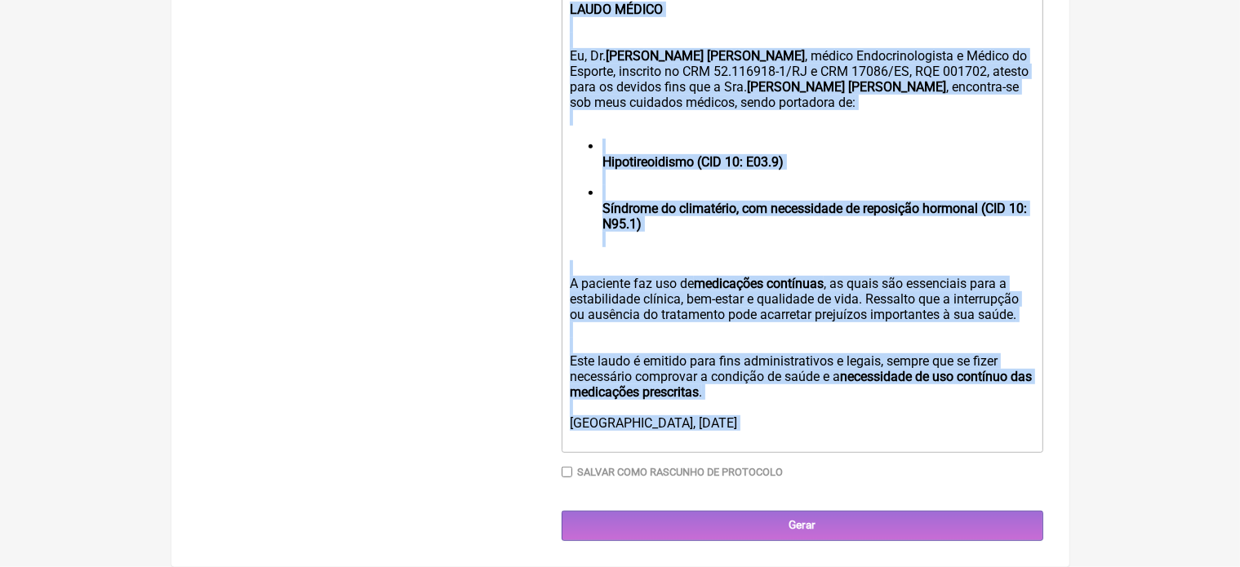
drag, startPoint x: 566, startPoint y: 329, endPoint x: 921, endPoint y: 606, distance: 450.3
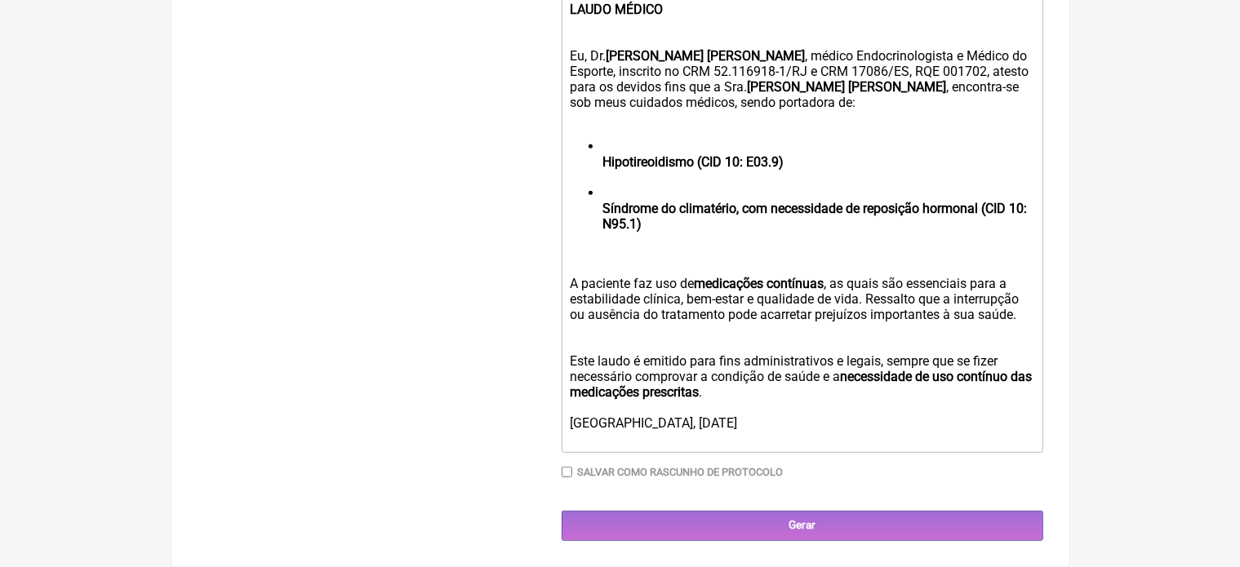
scroll to position [536, 0]
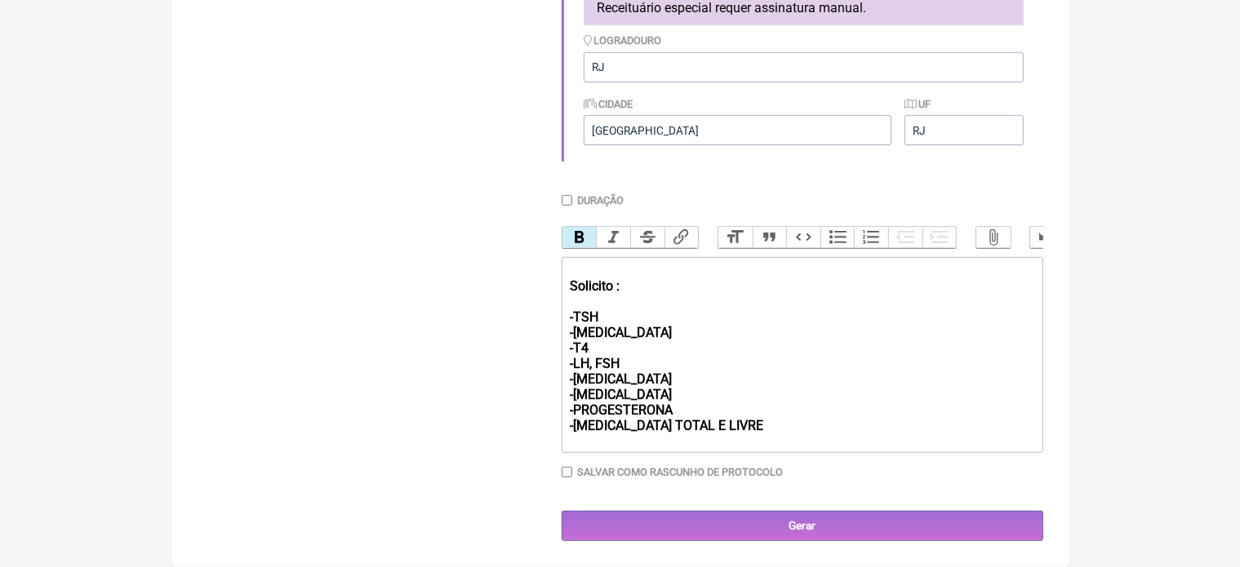
type trix-editor "<div><strong><br>Solicito :&nbsp;<br><br>-TSH<br>-T3<br>-T4<br>-LH, FSH<br>-EST…"
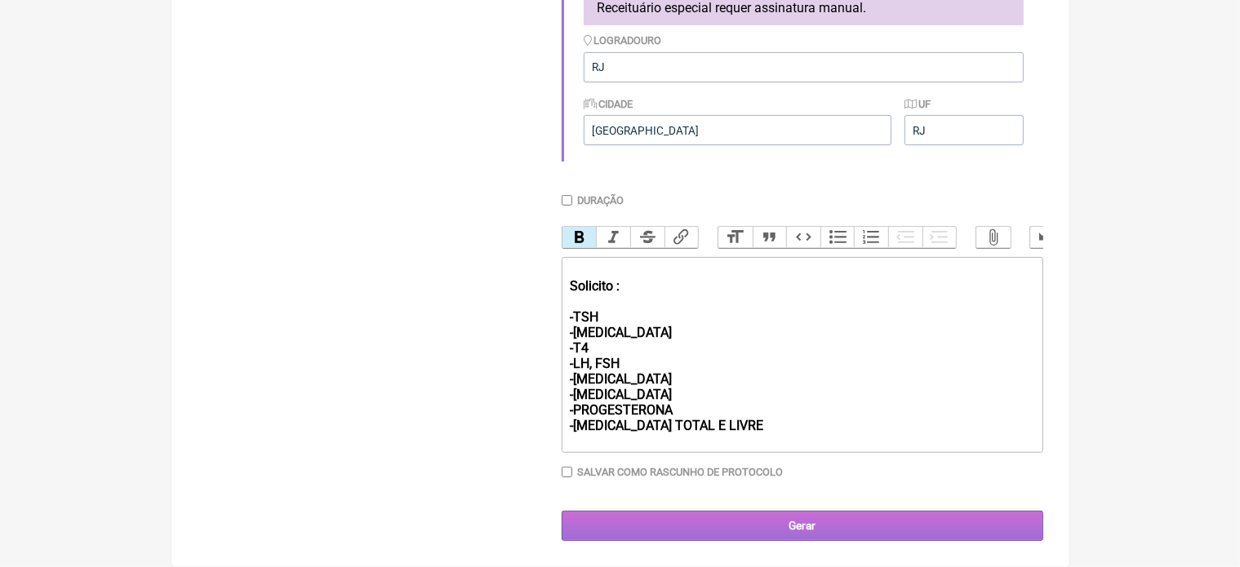
click at [799, 528] on input "Gerar" at bounding box center [803, 526] width 482 height 30
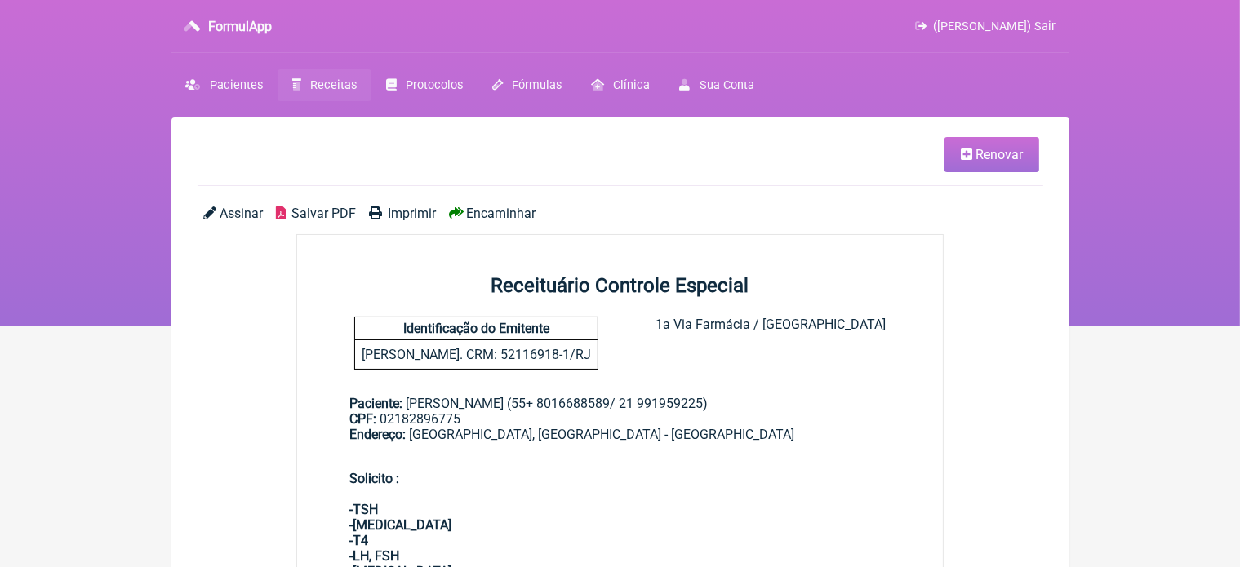
click at [480, 213] on span "Encaminhar" at bounding box center [500, 214] width 69 height 16
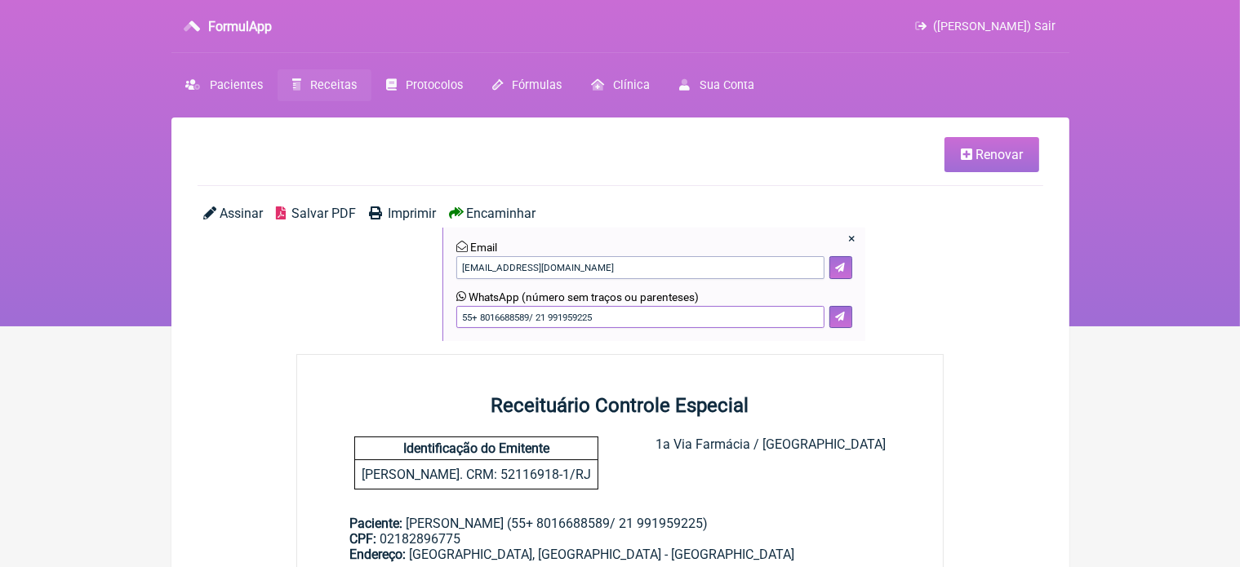
click at [603, 319] on input "55+ 8016688589/ 21 991959225" at bounding box center [640, 317] width 368 height 23
type input "55+ 8016688589"
click at [844, 314] on icon at bounding box center [840, 317] width 10 height 10
click at [836, 314] on icon at bounding box center [840, 317] width 10 height 10
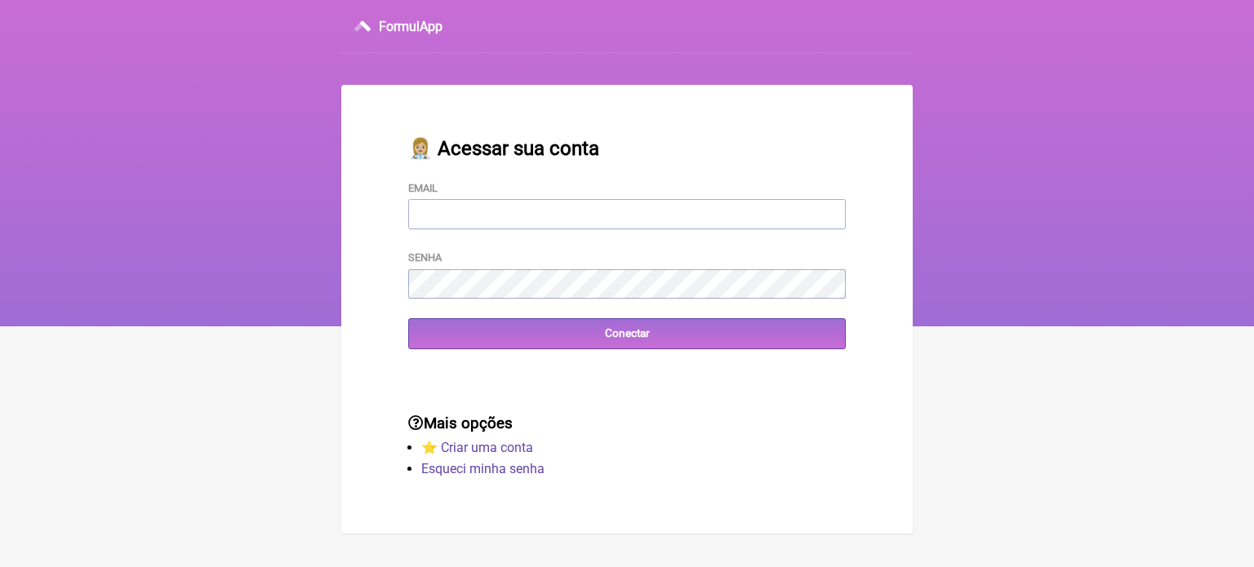
click at [510, 213] on input "Email" at bounding box center [627, 214] width 438 height 30
type input "[EMAIL_ADDRESS][DOMAIN_NAME]"
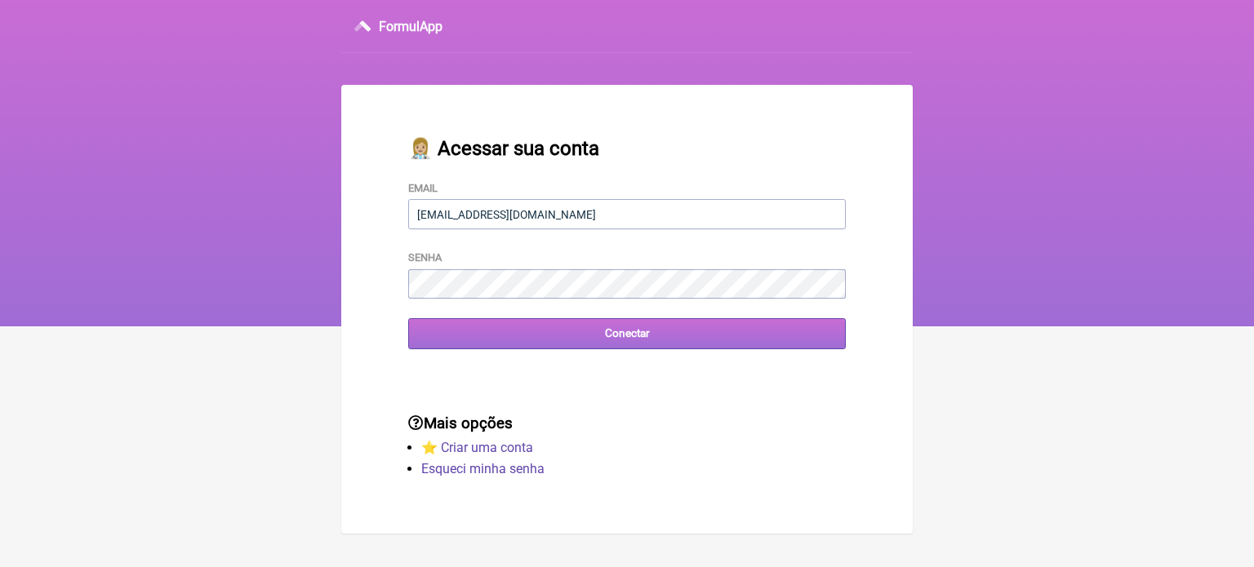
click at [593, 333] on input "Conectar" at bounding box center [627, 333] width 438 height 30
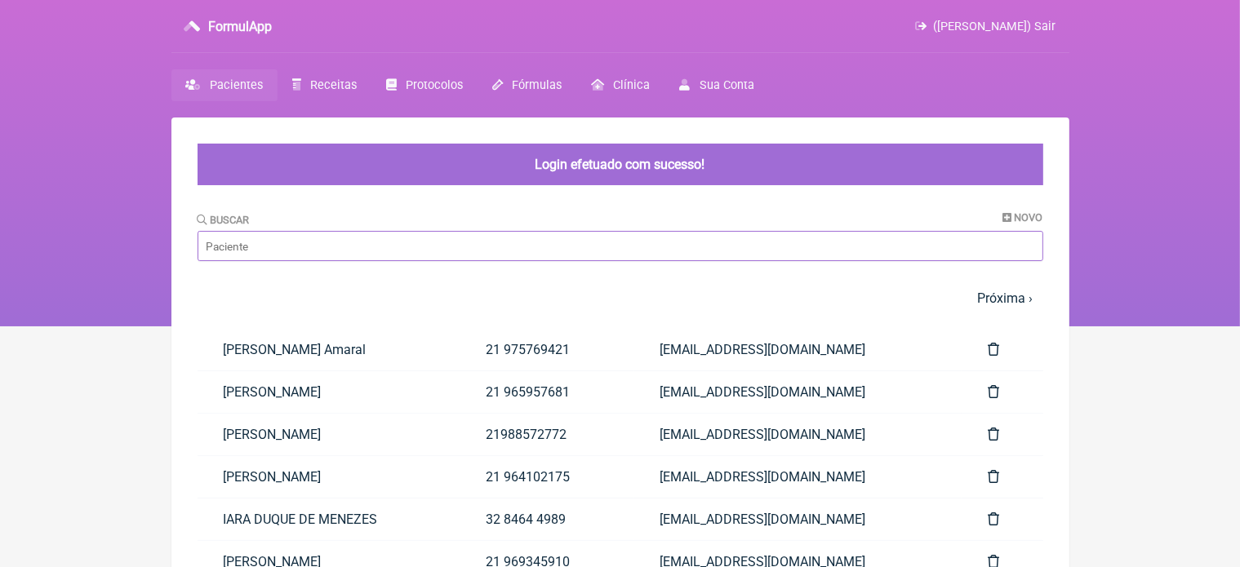
click at [274, 243] on input "Buscar" at bounding box center [621, 246] width 846 height 30
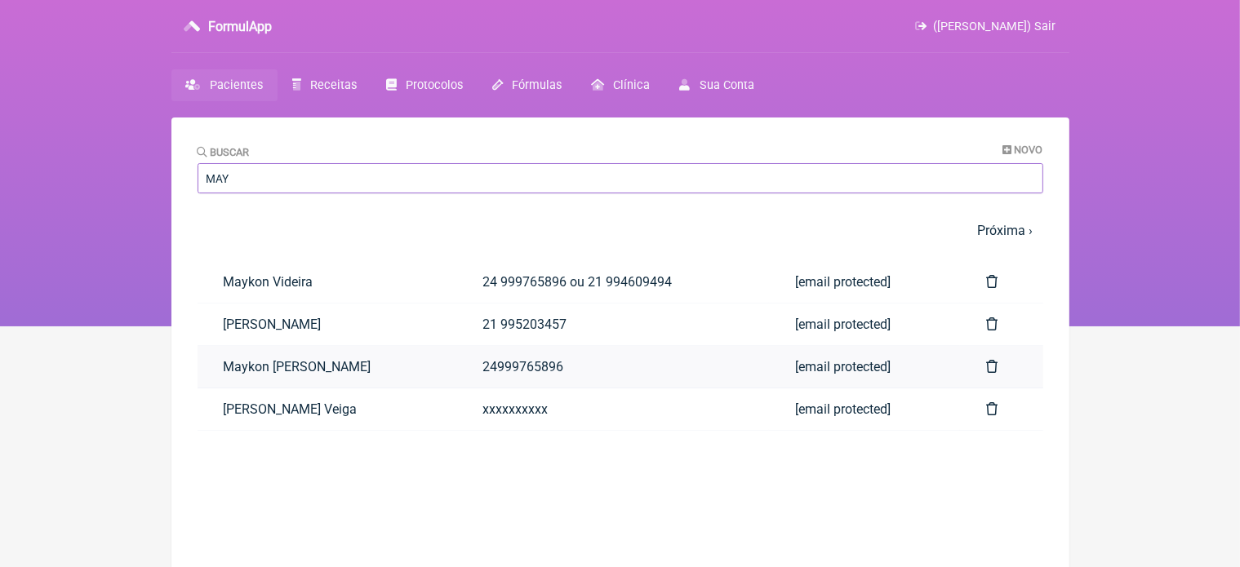
type input "MAY"
click at [320, 365] on link "Maykon [PERSON_NAME]" at bounding box center [327, 367] width 259 height 42
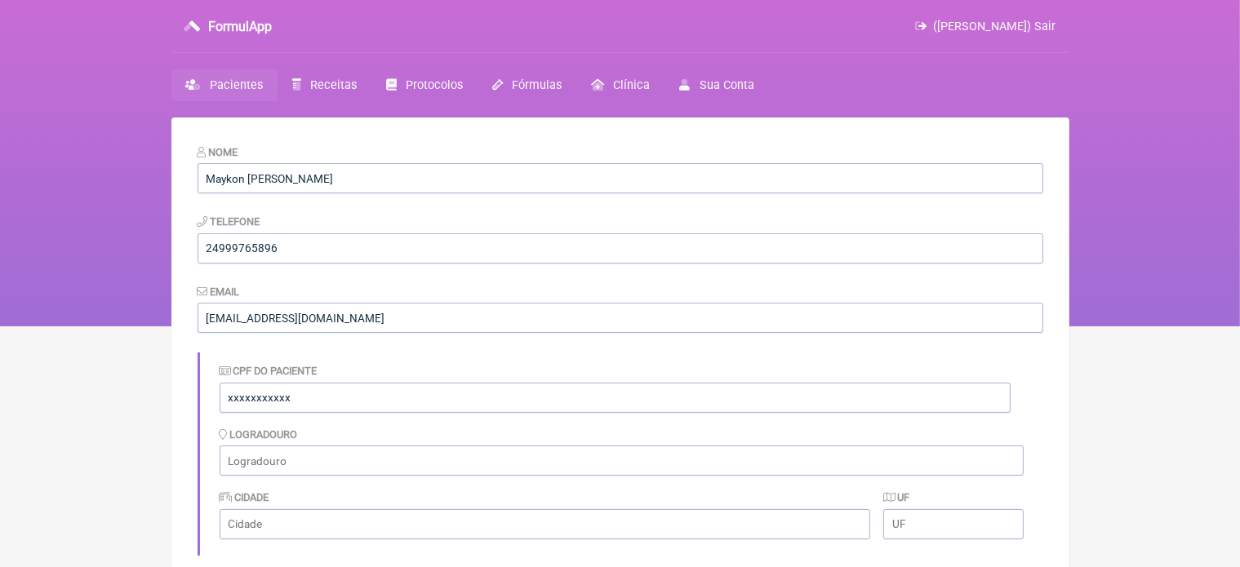
scroll to position [487, 0]
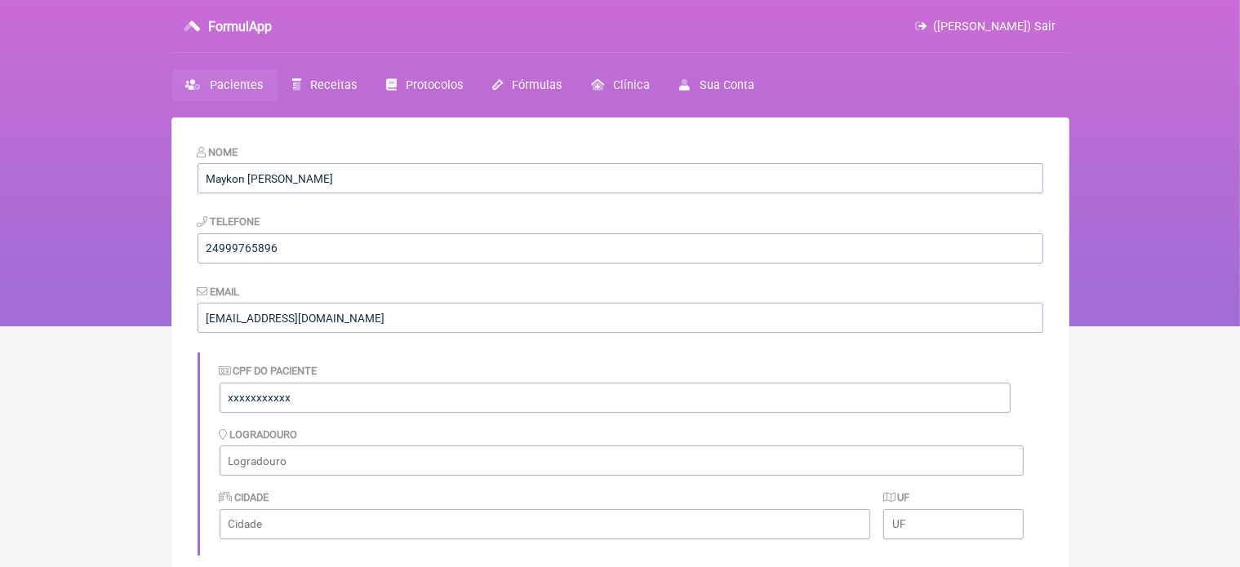
click at [1050, 24] on span "([PERSON_NAME]) Sair" at bounding box center [995, 27] width 122 height 14
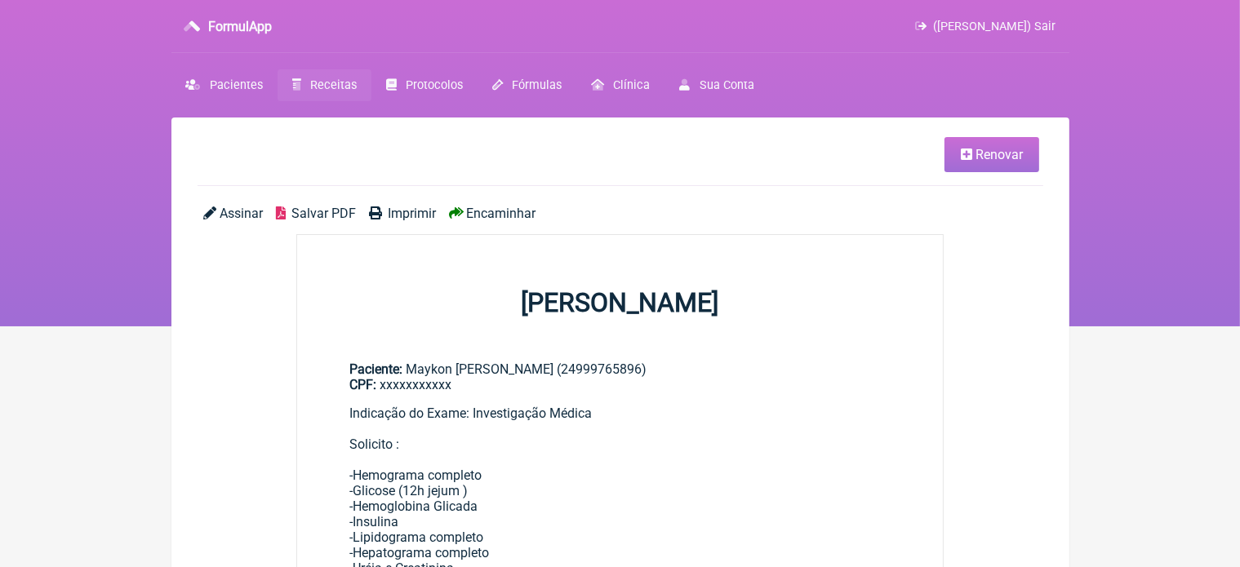
click at [995, 153] on span "Renovar" at bounding box center [999, 155] width 47 height 16
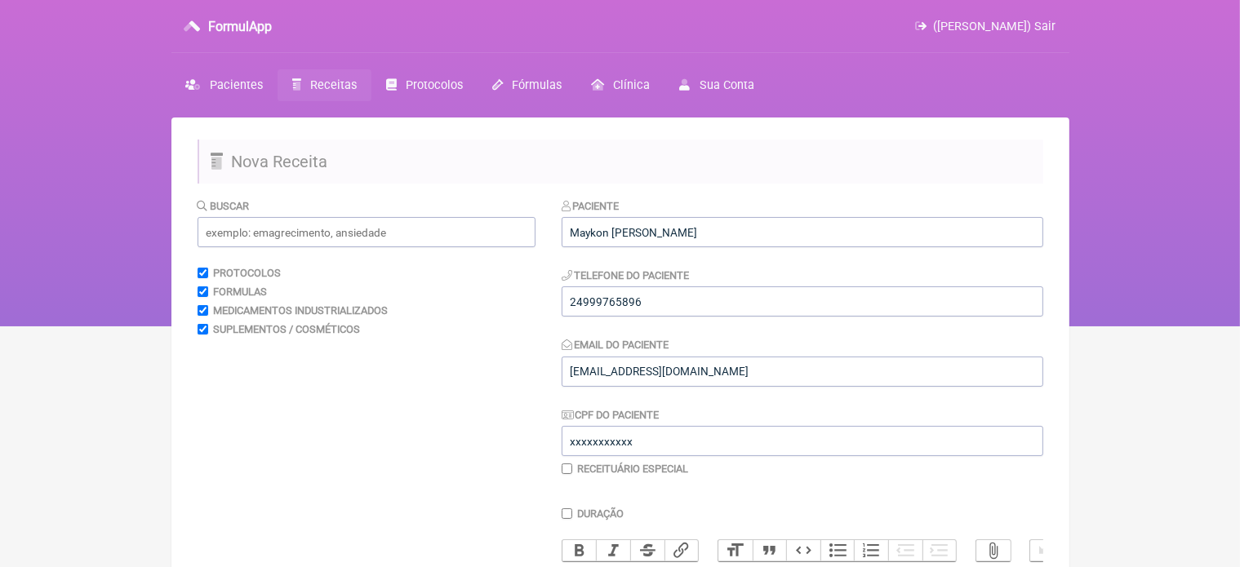
scroll to position [496, 0]
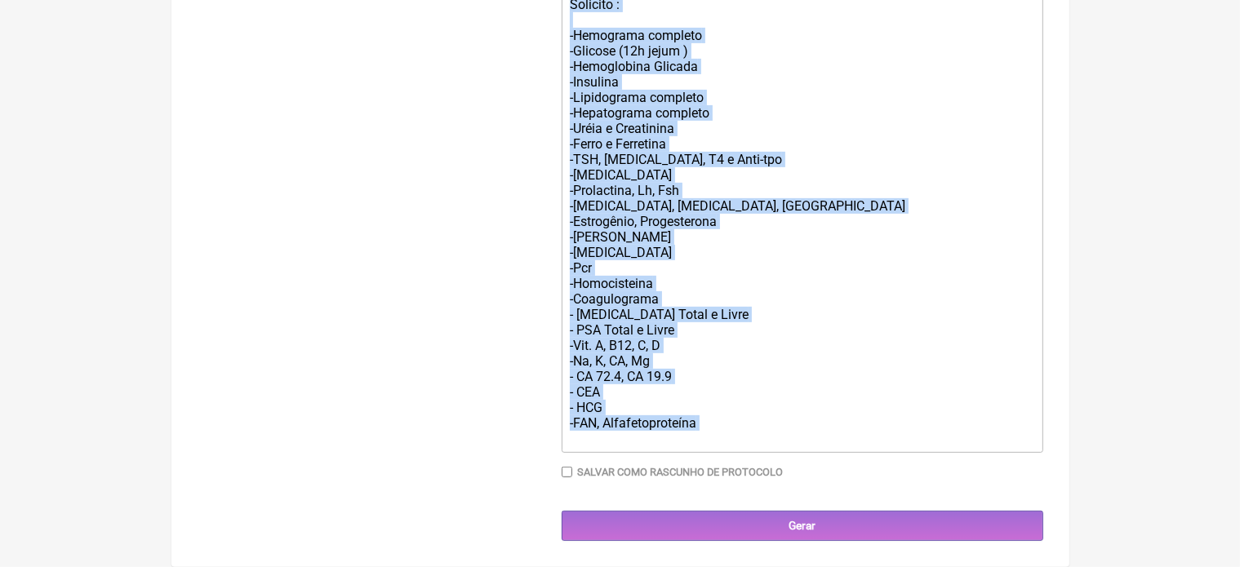
drag, startPoint x: 572, startPoint y: 100, endPoint x: 753, endPoint y: 606, distance: 537.0
type trix-editor "<div>Indicação do Exame: Investigação Médica<br><br>Solicito :<br><br>-Hemogram…"
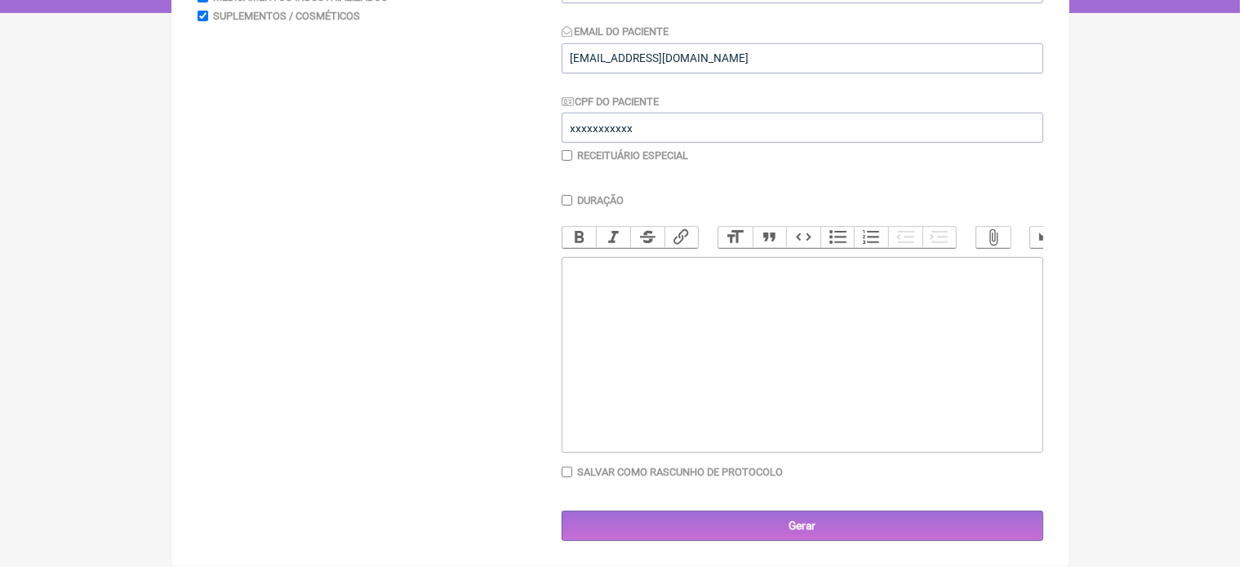
click at [589, 286] on trix-editor at bounding box center [803, 355] width 482 height 196
paste trix-editor "<div><strong><br>Exemplo de Cardápio (para 95 kg – ajuste conforme peso)<br></s…"
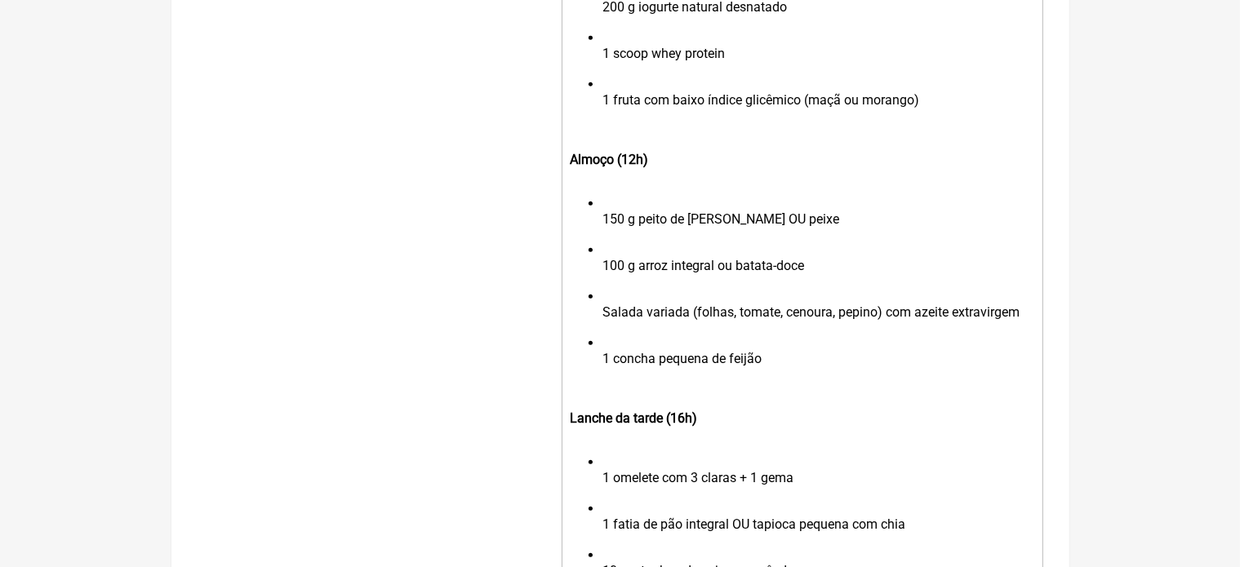
scroll to position [461, 0]
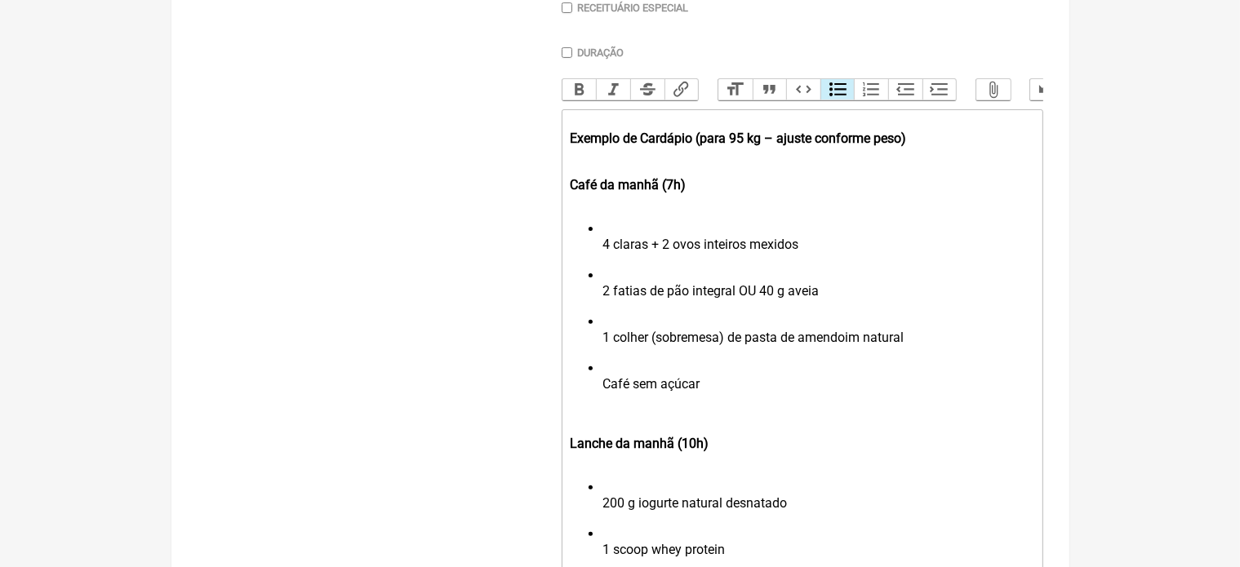
click at [911, 150] on div "Exemplo de Cardápio (para 95 kg – ajuste conforme peso)" at bounding box center [802, 138] width 464 height 47
click at [604, 260] on li "4 claras + 2 ovos inteiros mexidos" at bounding box center [818, 244] width 431 height 47
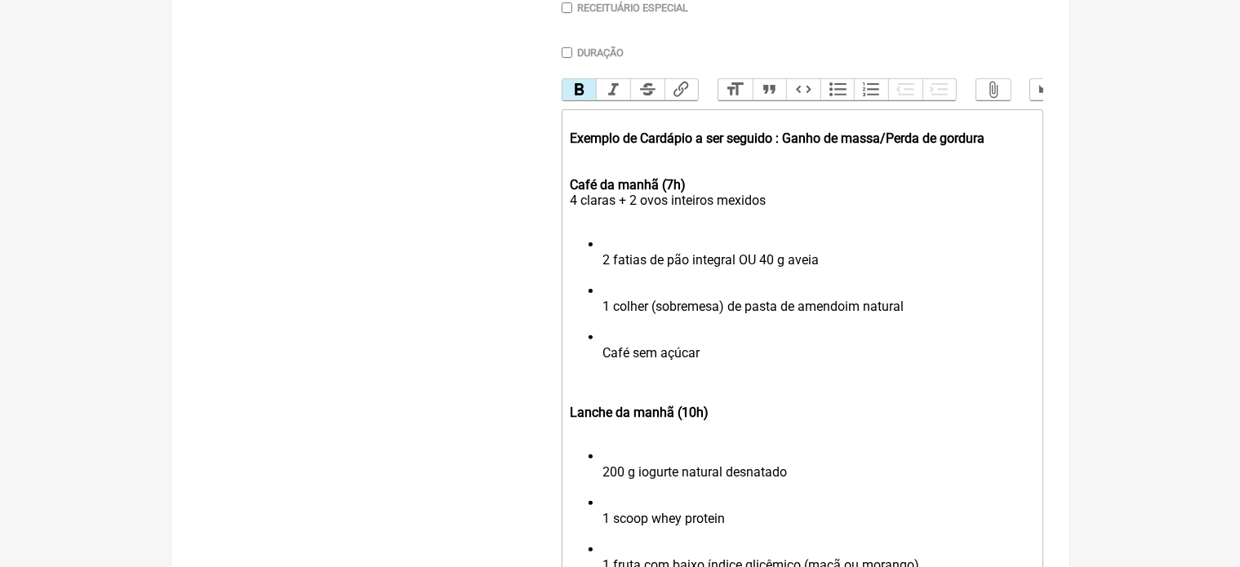
click at [603, 274] on li "2 fatias de pão integral OU 40 g aveia" at bounding box center [818, 260] width 431 height 47
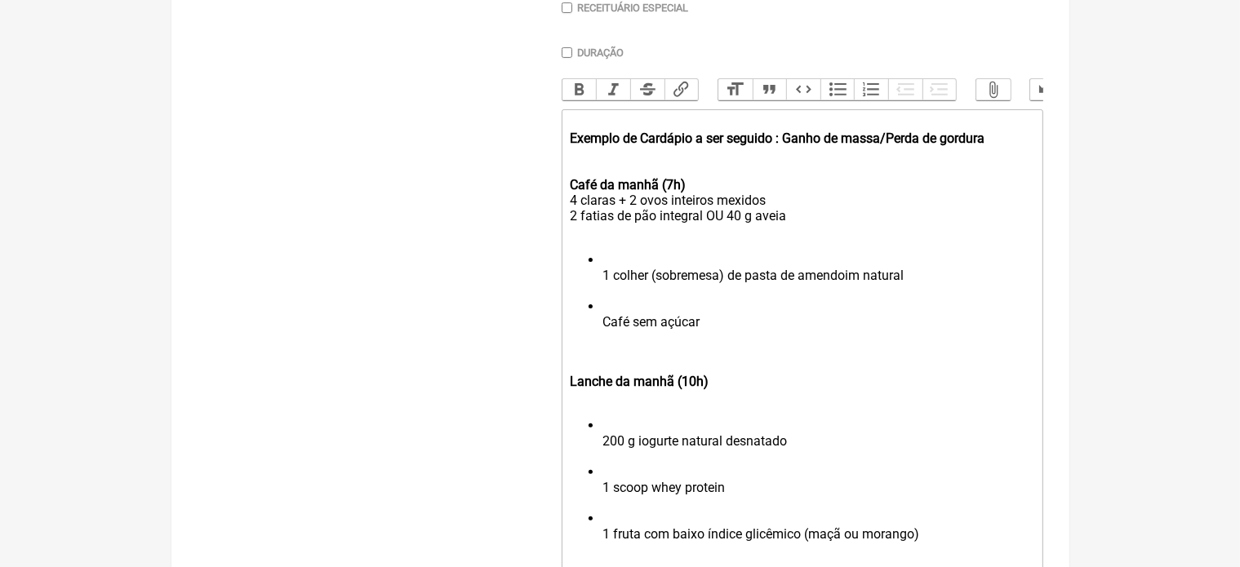
click at [601, 286] on ul "1 colher (sobremesa) de pasta de amendoim natural Café sem açúcar" at bounding box center [802, 298] width 464 height 93
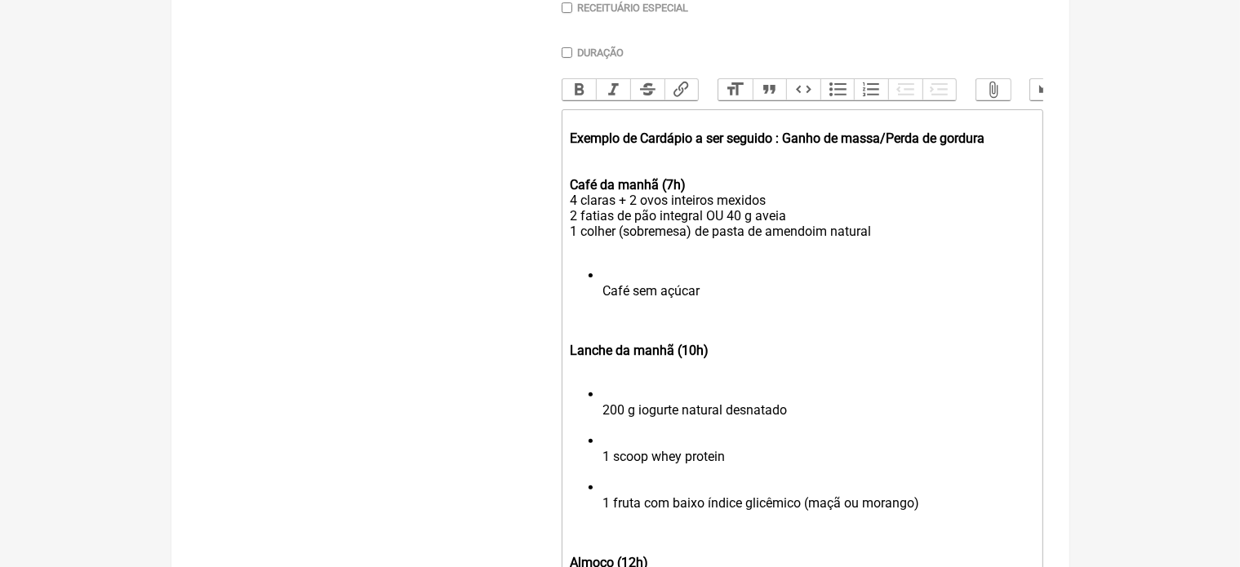
click at [601, 306] on ul "Café sem açúcar" at bounding box center [802, 291] width 464 height 47
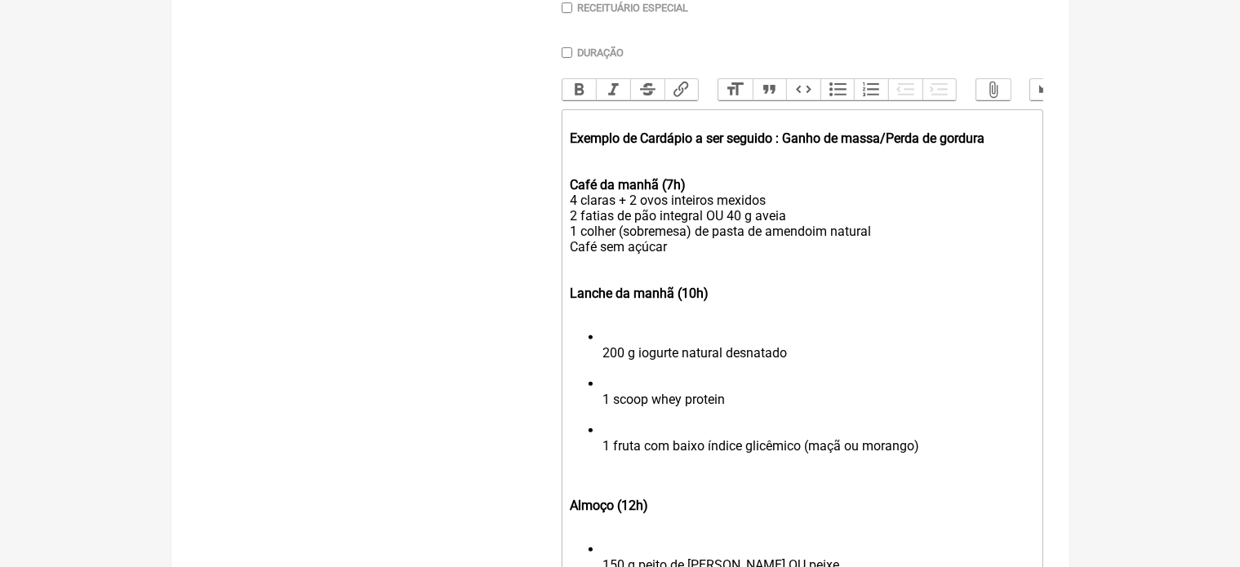
click at [677, 260] on div "Café da manhã (7h) 4 claras + 2 ovos inteiros mexidos 2 fatias de pão integral …" at bounding box center [802, 216] width 464 height 109
click at [603, 374] on li "200 g iogurte natural desnatado" at bounding box center [818, 353] width 431 height 47
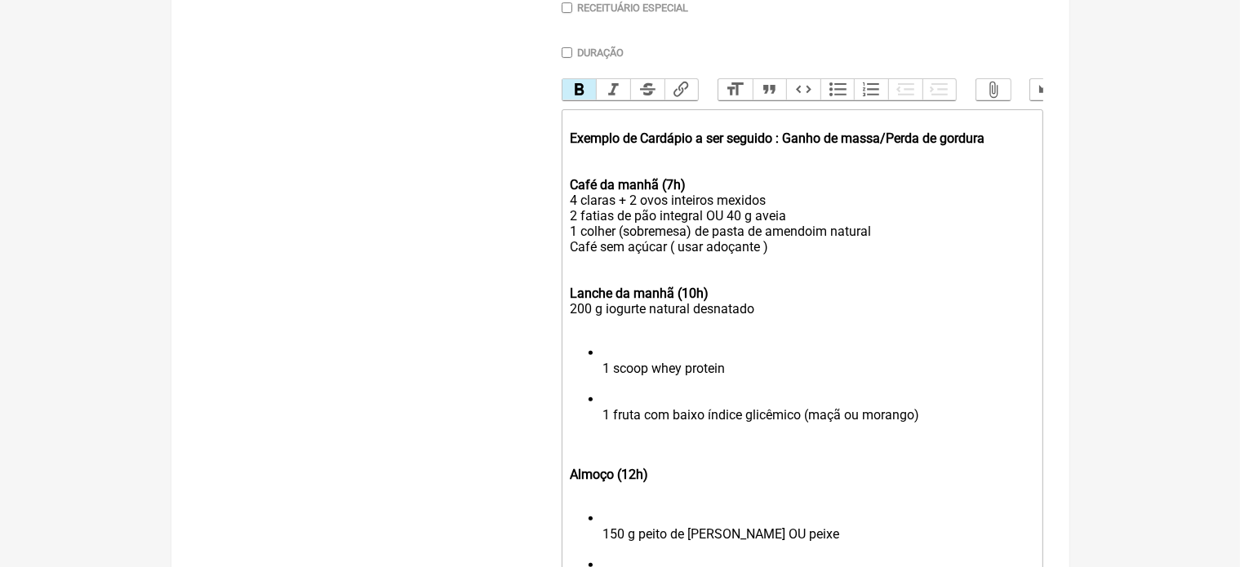
click at [603, 385] on li "1 scoop whey protein" at bounding box center [818, 368] width 431 height 47
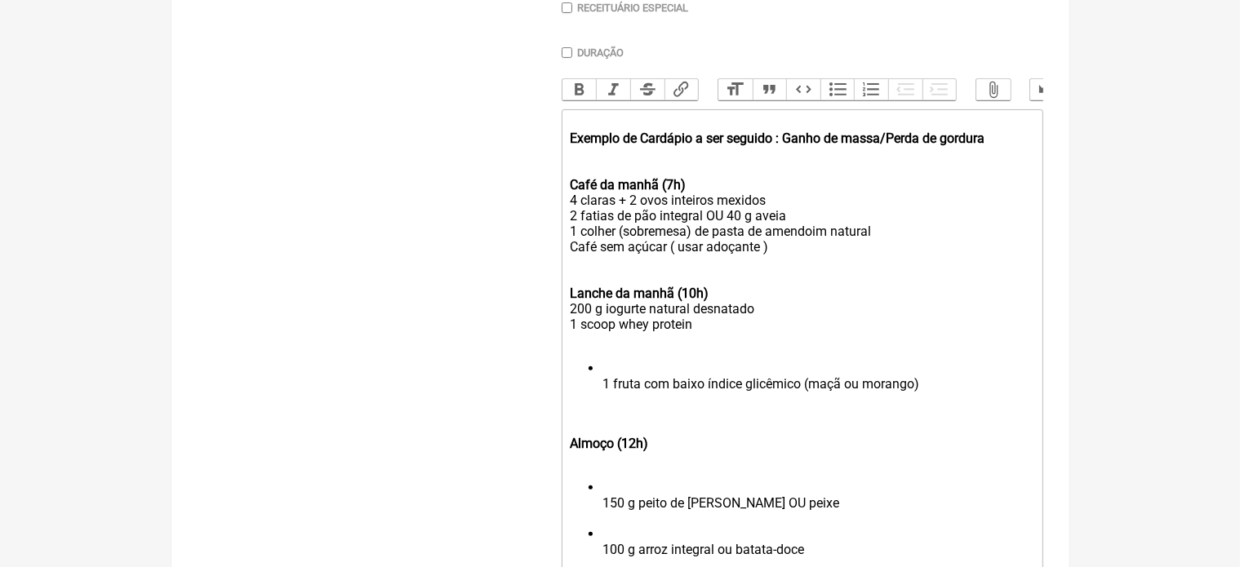
click at [604, 396] on li "1 fruta com baixo índice glicêmico (maçã ou morango)" at bounding box center [818, 384] width 431 height 47
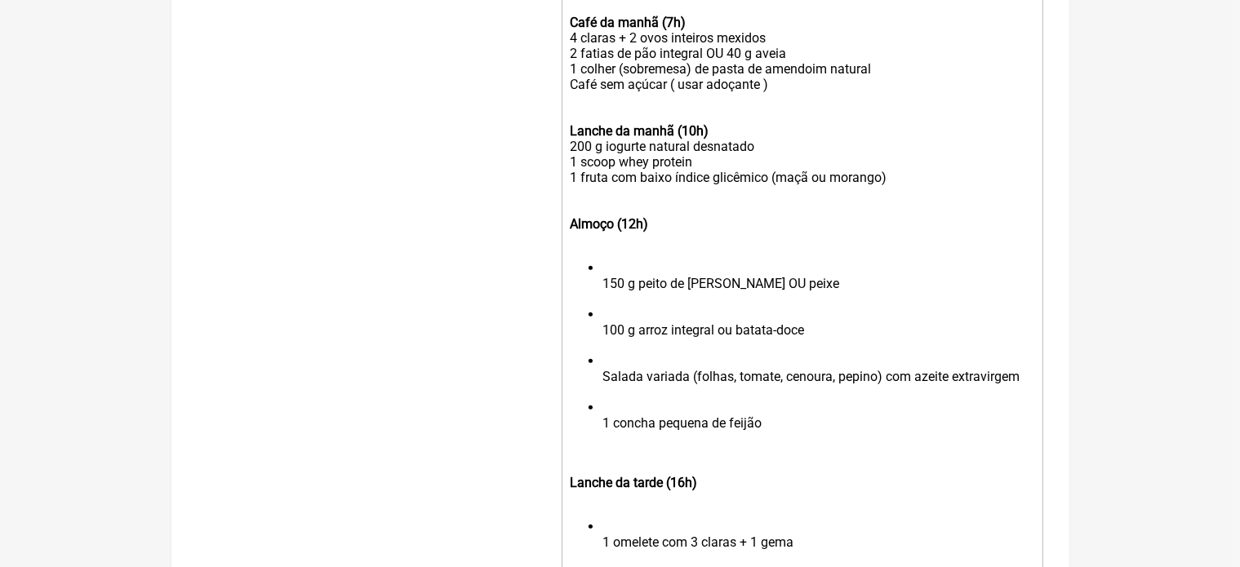
scroll to position [668, 0]
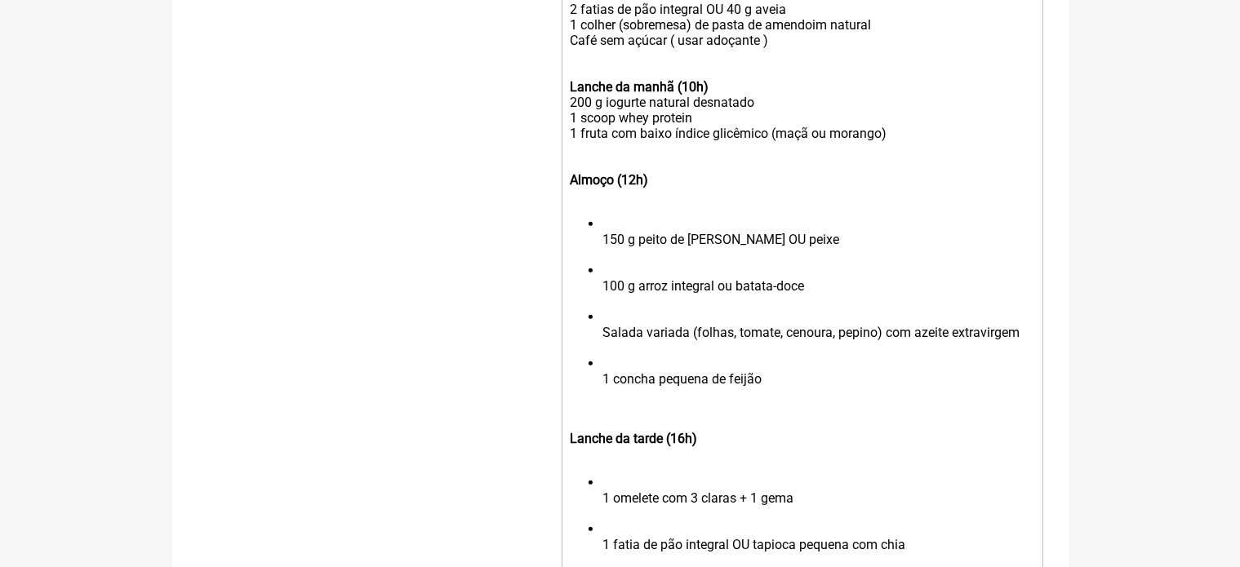
click at [606, 254] on li "150 g peito de frango grelhado OU peixe" at bounding box center [818, 239] width 431 height 47
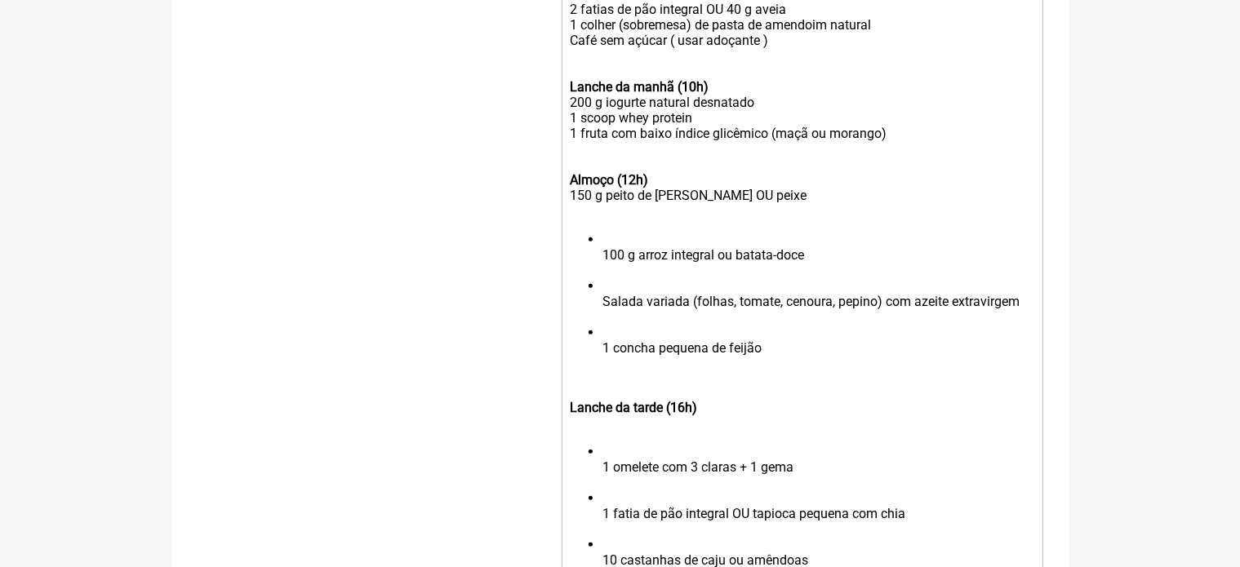
click at [600, 273] on ul "100 g arroz integral ou batata-doce Salada variada (folhas, tomate, cenoura, pe…" at bounding box center [802, 302] width 464 height 140
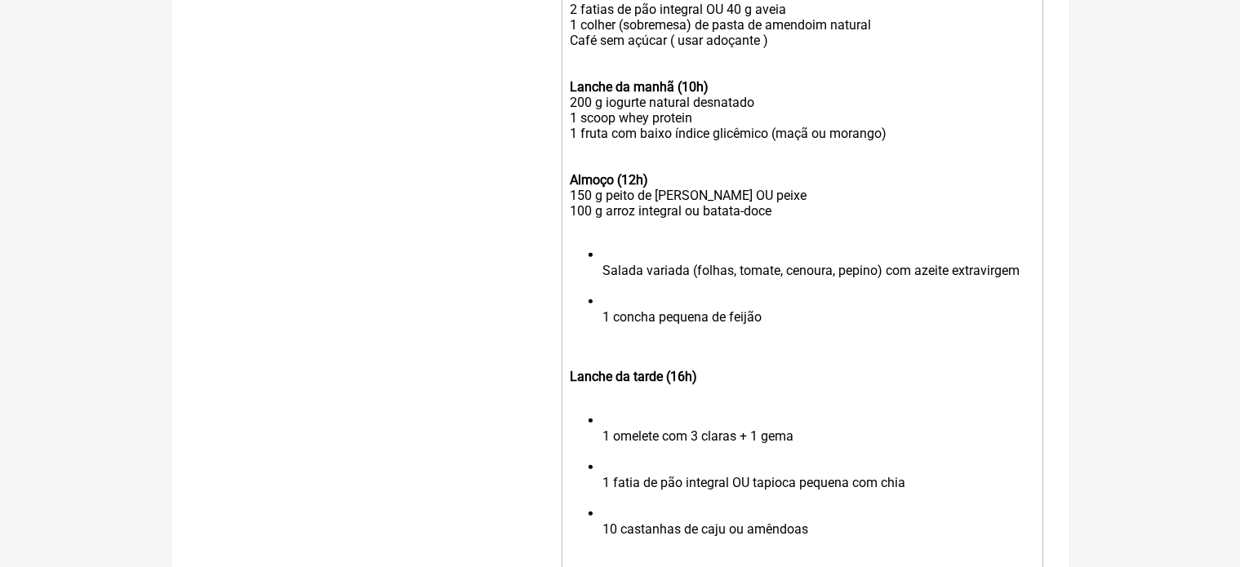
click at [599, 286] on ul "Salada variada (folhas, tomate, cenoura, pepino) com azeite extravirgem 1 conch…" at bounding box center [802, 293] width 464 height 93
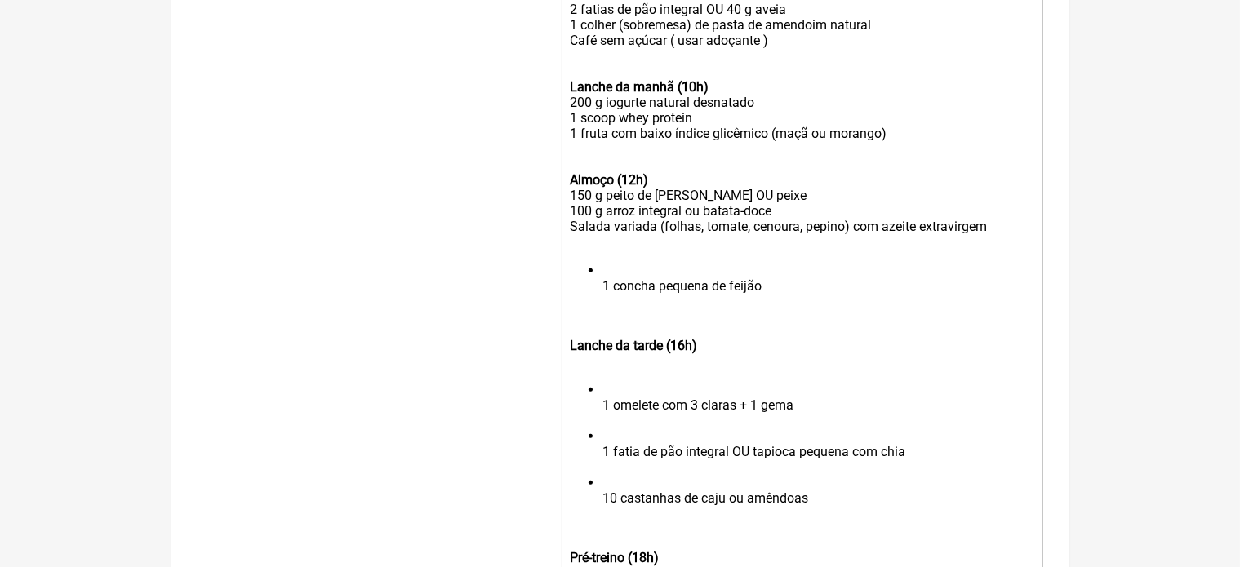
click at [602, 300] on ul "1 concha pequena de feijão" at bounding box center [802, 286] width 464 height 47
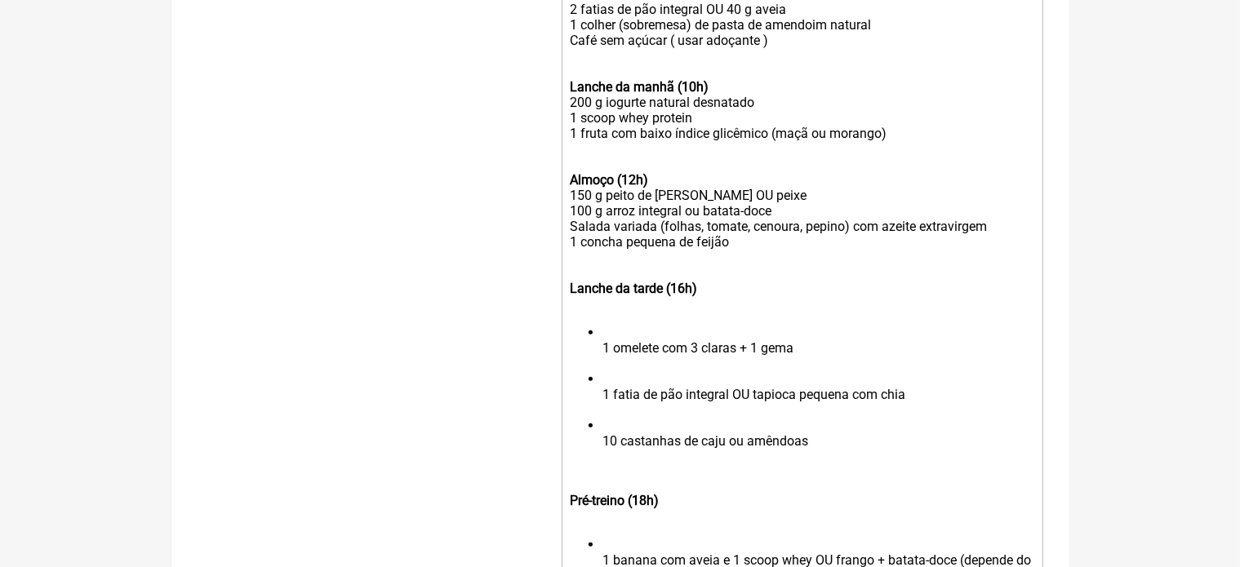
click at [568, 241] on trix-editor "Exemplo de Cardápio a ser seguido : Ganho de massa/Perda de gordura Café da man…" at bounding box center [803, 473] width 482 height 1141
click at [599, 363] on ul "1 omelete com 3 claras + 1 gema 1 fatia de pão integral OU tapioca pequena com …" at bounding box center [802, 395] width 464 height 140
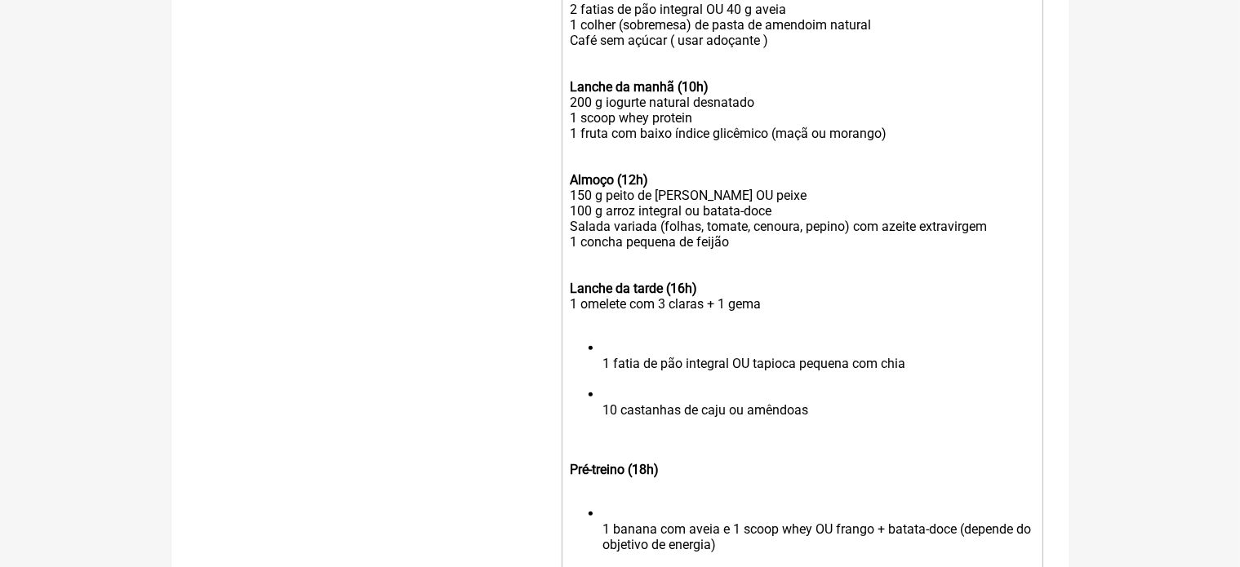
click at [600, 377] on ul "1 fatia de pão integral OU tapioca pequena com chia 10 castanhas de caju ou amê…" at bounding box center [802, 386] width 464 height 93
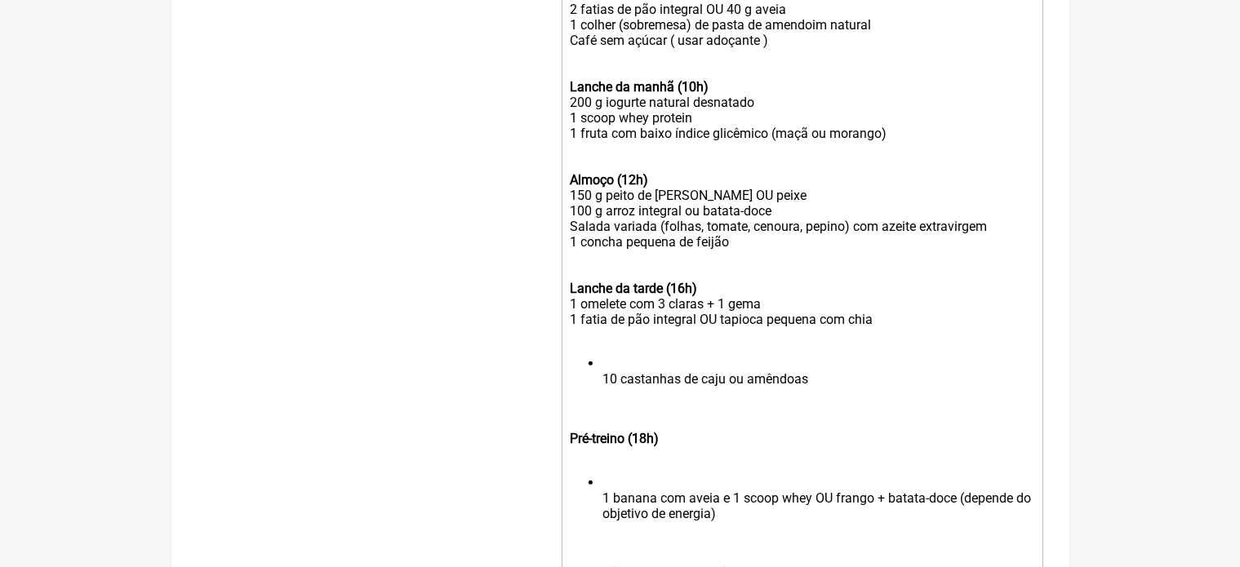
click at [603, 398] on li "10 castanhas de caju ou amêndoas" at bounding box center [818, 379] width 431 height 47
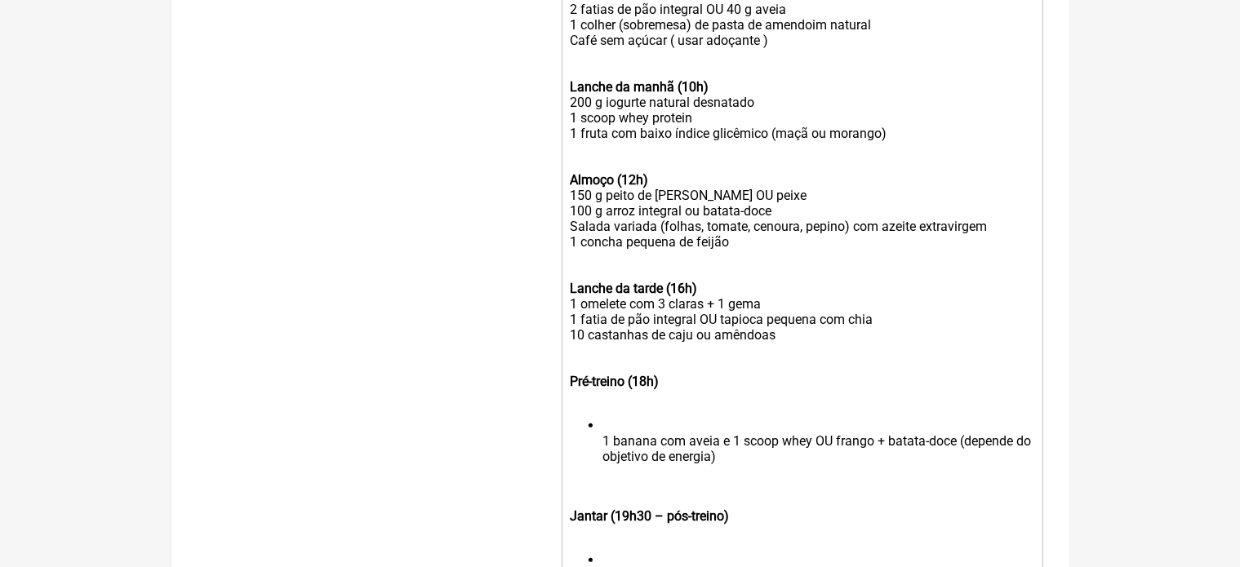
click at [601, 456] on ul "1 banana com aveia e 1 scoop whey OU frango + batata-doce (depende do objetivo …" at bounding box center [802, 449] width 464 height 62
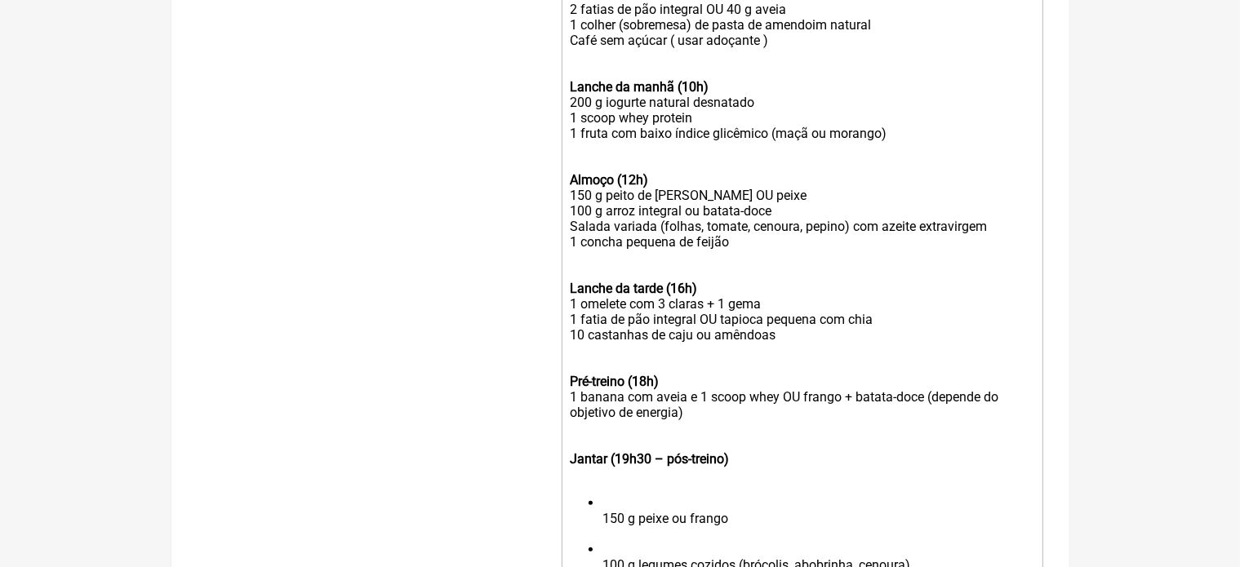
click at [686, 426] on div "Pré-treino (18h) 1 banana com aveia e 1 scoop whey OU frango + batata-doce (dep…" at bounding box center [802, 397] width 464 height 78
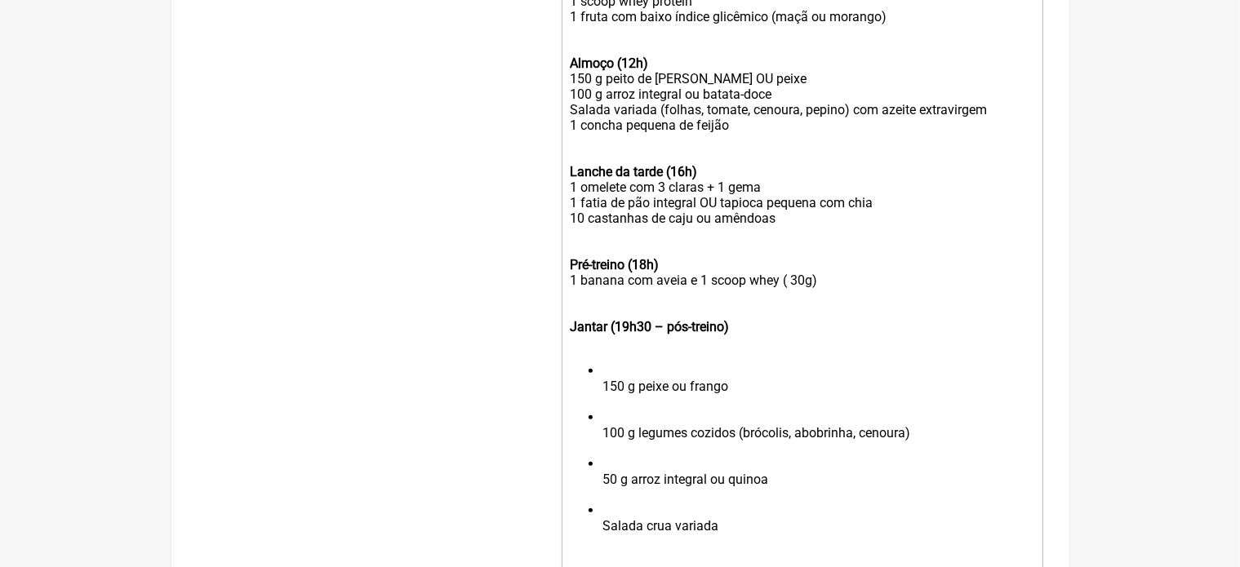
scroll to position [831, 0]
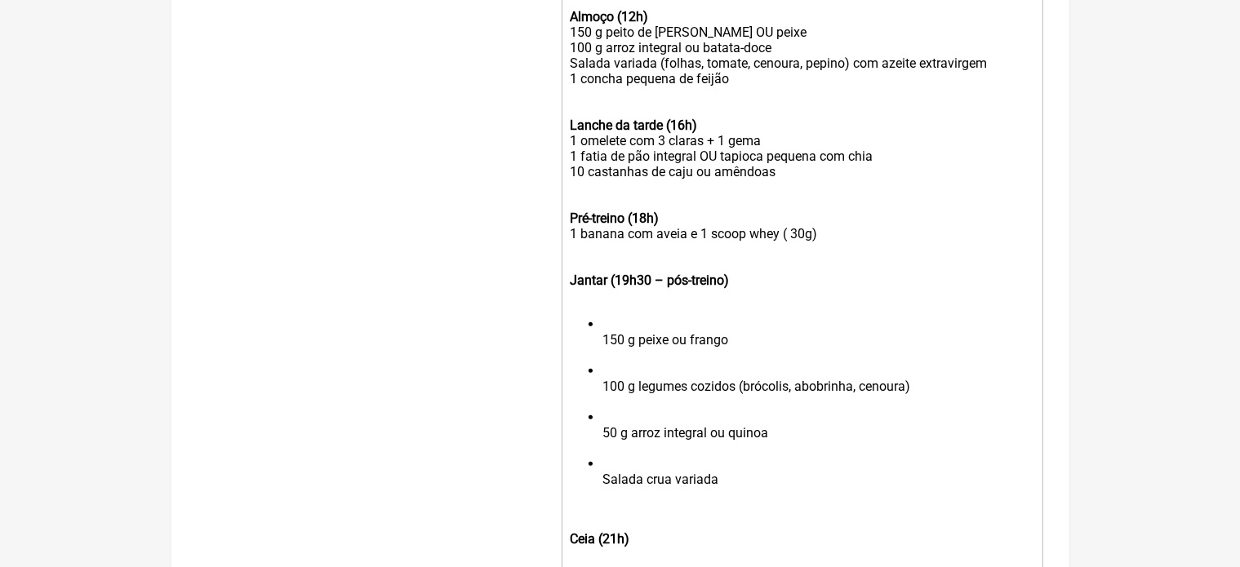
click at [604, 362] on li "150 g peixe ou frango" at bounding box center [818, 340] width 431 height 47
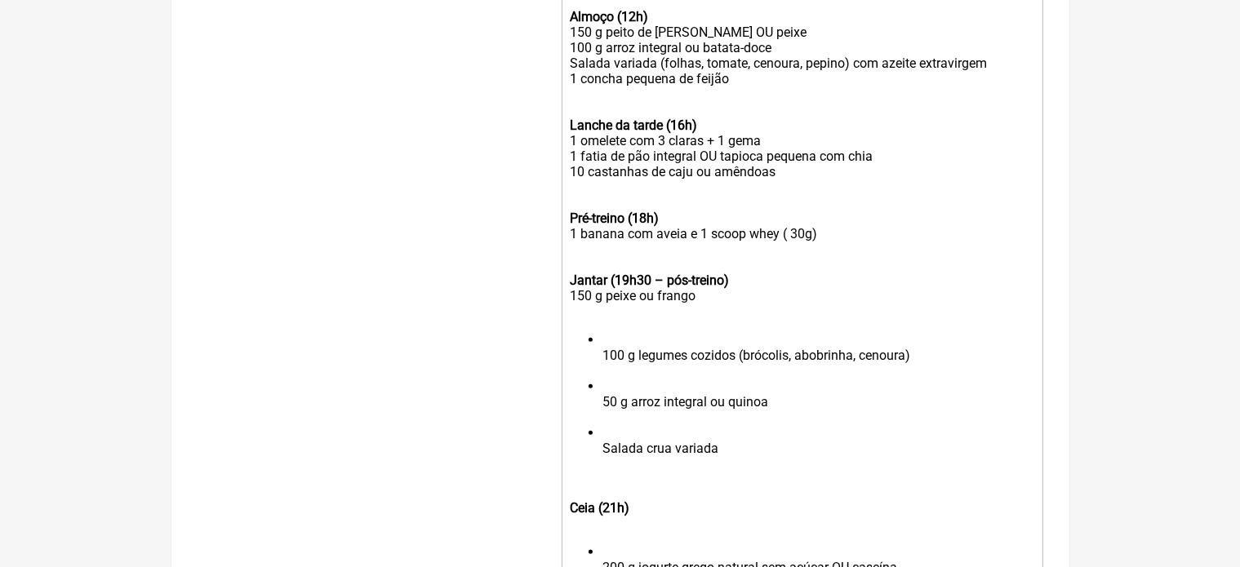
click at [602, 373] on ul "100 g legumes cozidos (brócolis, abobrinha, cenoura) 50 g arroz integral ou qui…" at bounding box center [802, 402] width 464 height 140
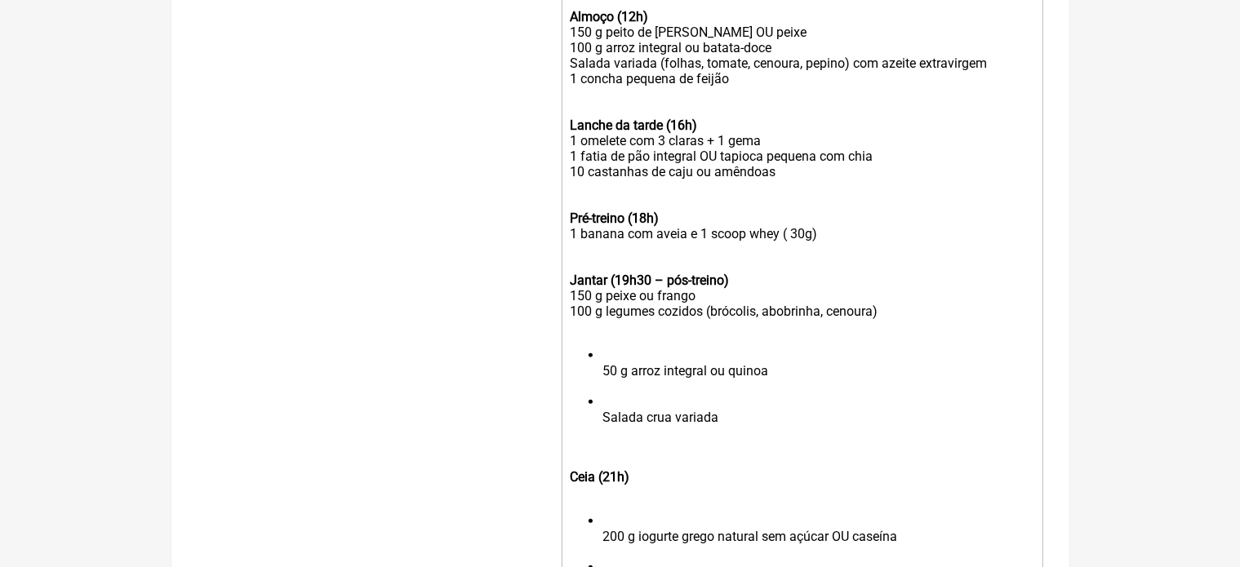
click at [601, 389] on ul "50 g arroz integral ou quinoa Salada crua variada" at bounding box center [802, 394] width 464 height 93
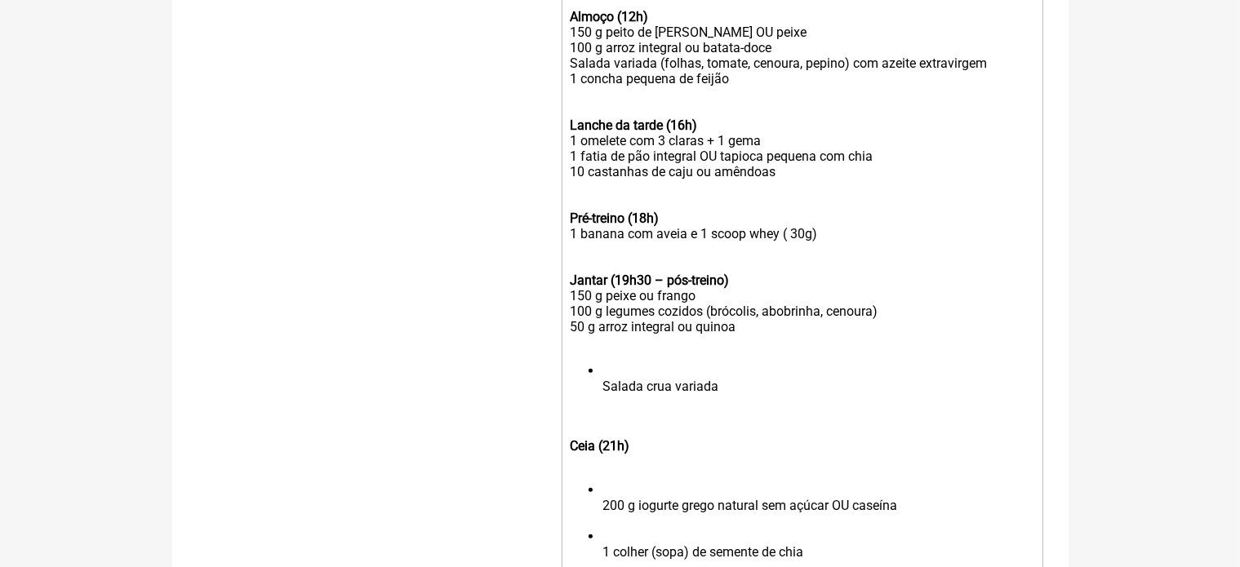
click at [599, 407] on ul "Salada crua variada" at bounding box center [802, 386] width 464 height 47
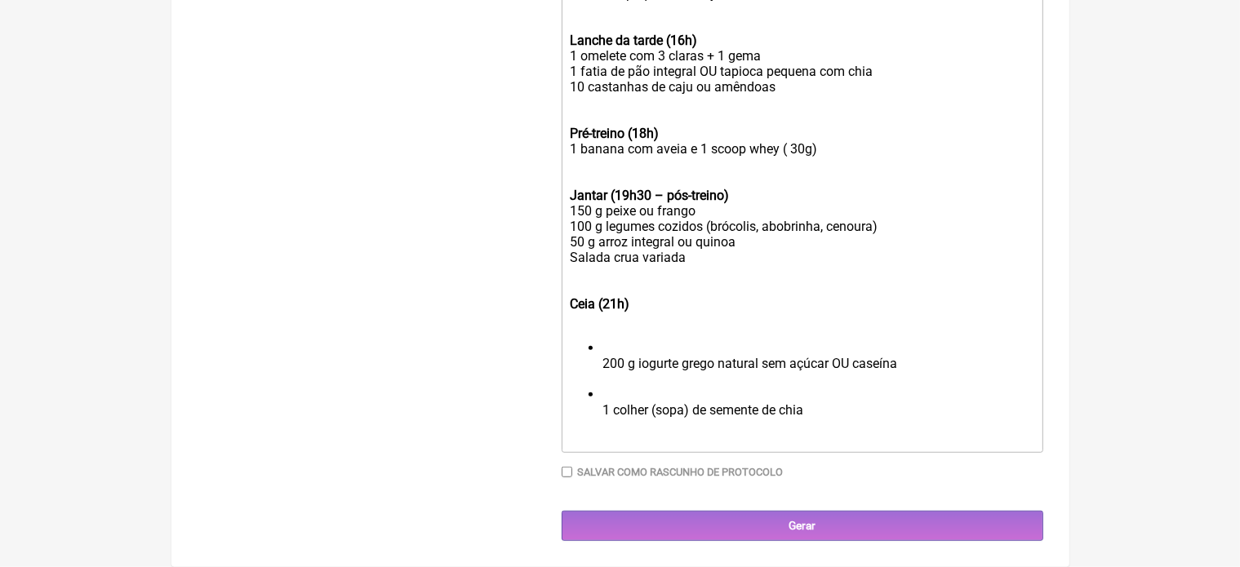
scroll to position [937, 0]
click at [602, 365] on ul "200 g iogurte grego natural sem açúcar OU caseína 1 colher (sopa) de semente de…" at bounding box center [802, 386] width 464 height 93
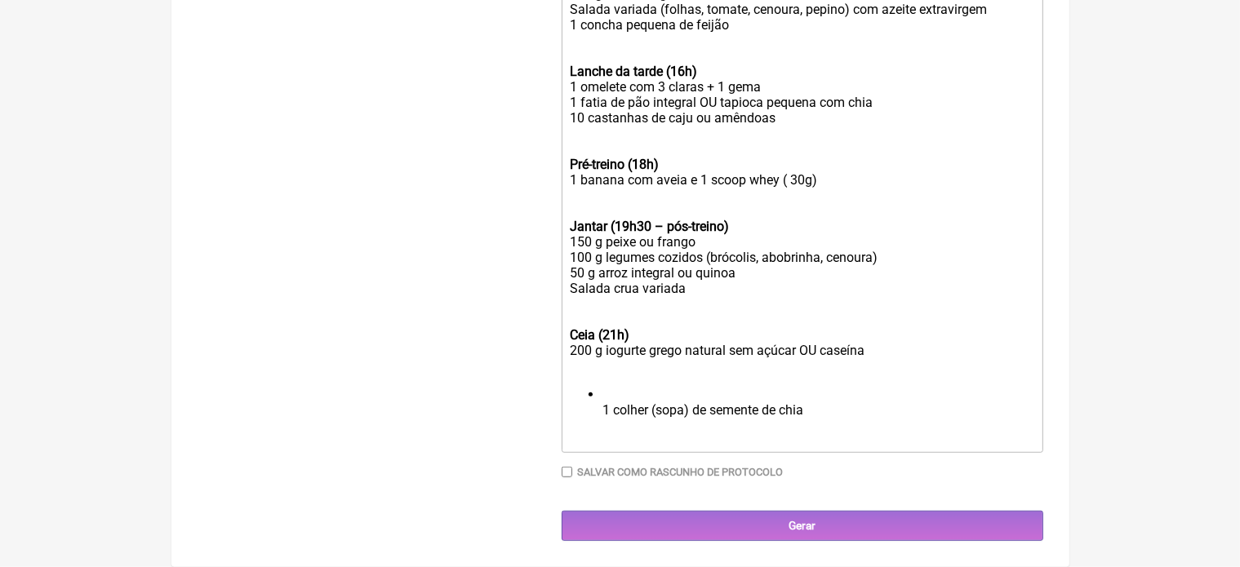
scroll to position [906, 0]
click at [601, 412] on ul "1 colher (sopa) de semente de chia" at bounding box center [802, 410] width 464 height 47
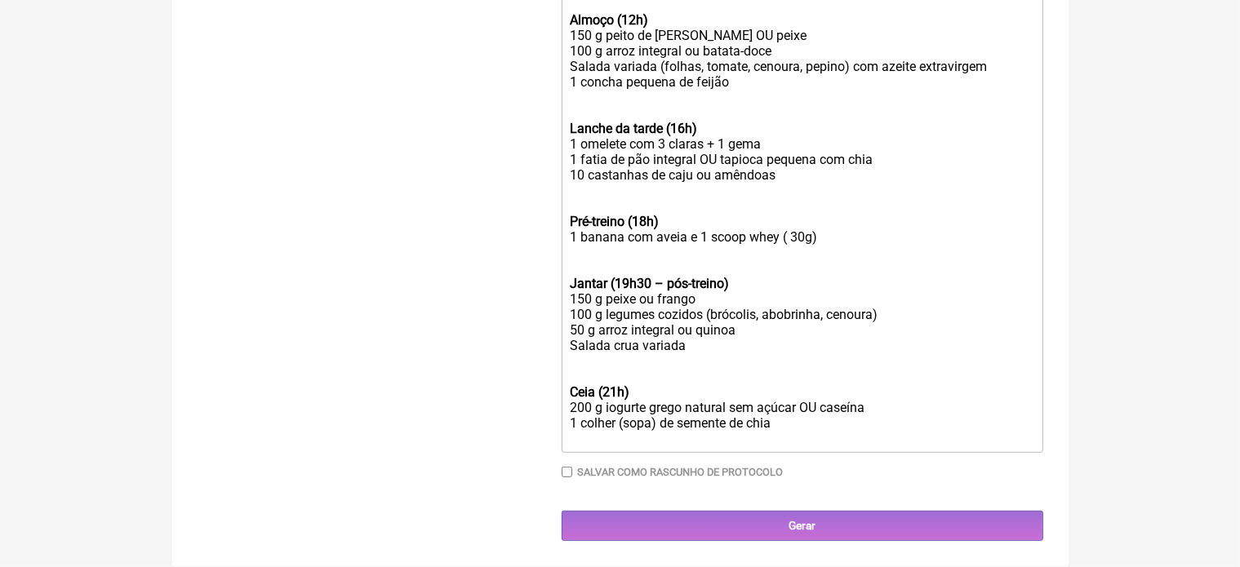
scroll to position [848, 0]
click at [869, 410] on div "Ceia (21h) 200 g iogurte grego natural sem açúcar OU caseína 1 colher (sopa) de…" at bounding box center [802, 408] width 464 height 78
click at [601, 407] on div "Ceia (21h) 200 g iogurte grego natural sem açúcar 1 colher (sopa) de semente de…" at bounding box center [802, 408] width 464 height 78
type trix-editor "<div><strong><br>Exemplo de Cardápio a ser seguido : Ganho de massa/Perda de go…"
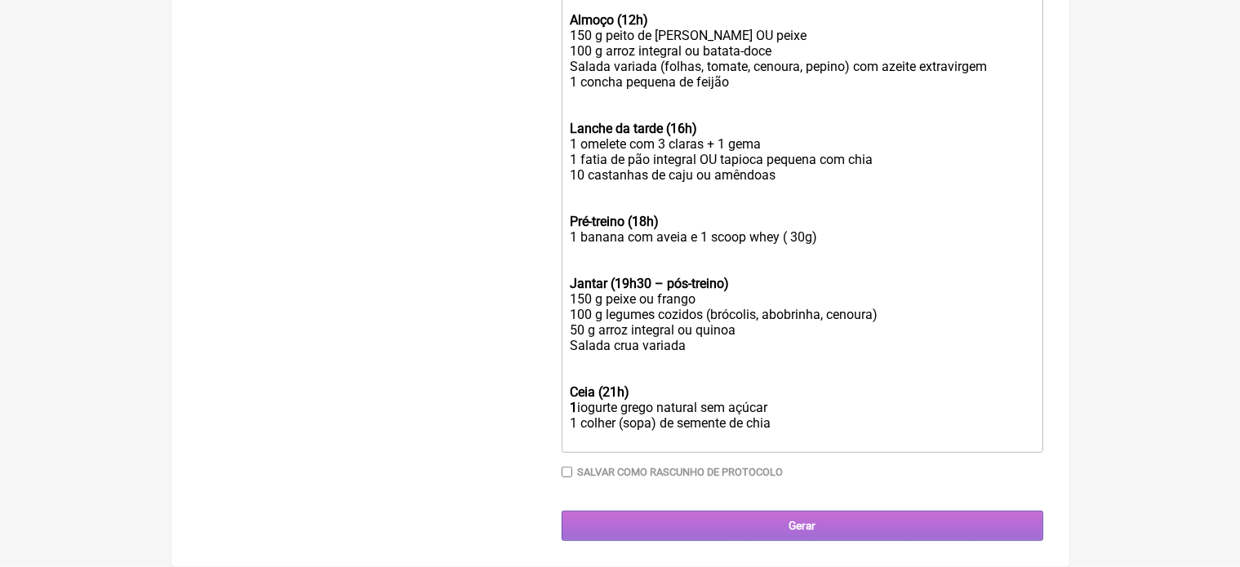
click at [791, 526] on input "Gerar" at bounding box center [803, 526] width 482 height 30
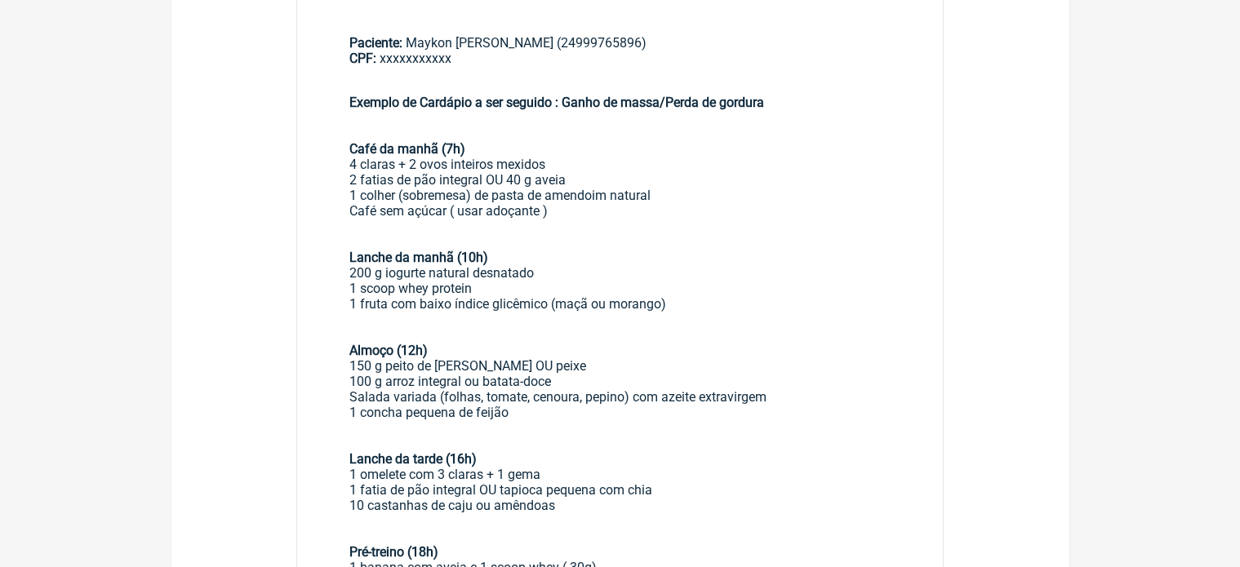
scroll to position [294, 0]
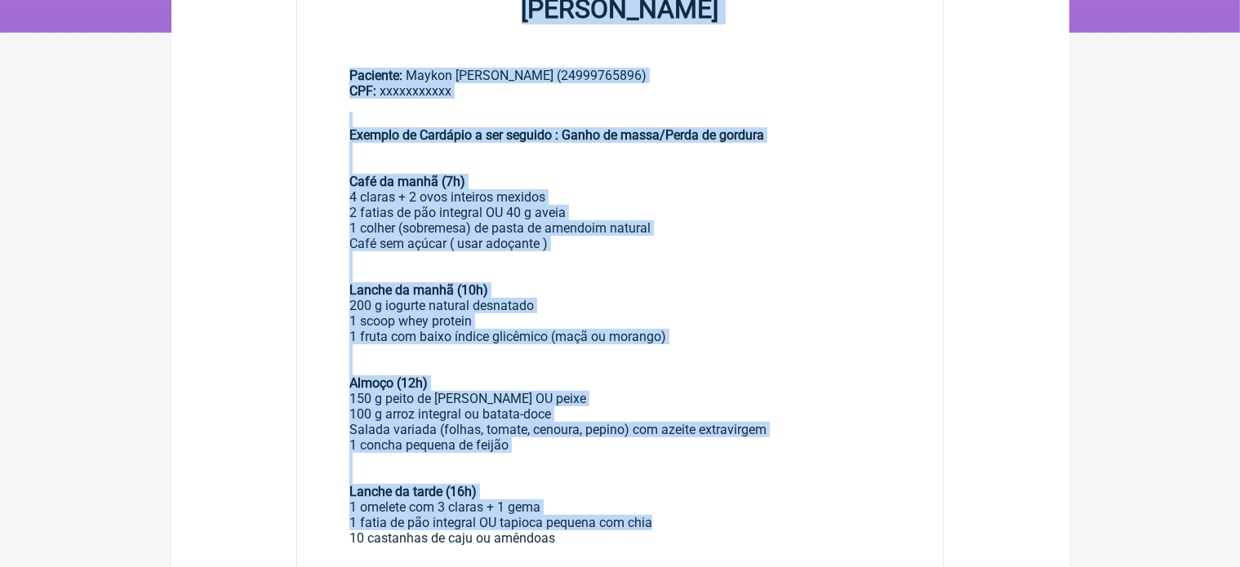
drag, startPoint x: 0, startPoint y: 0, endPoint x: 1141, endPoint y: 606, distance: 1291.6
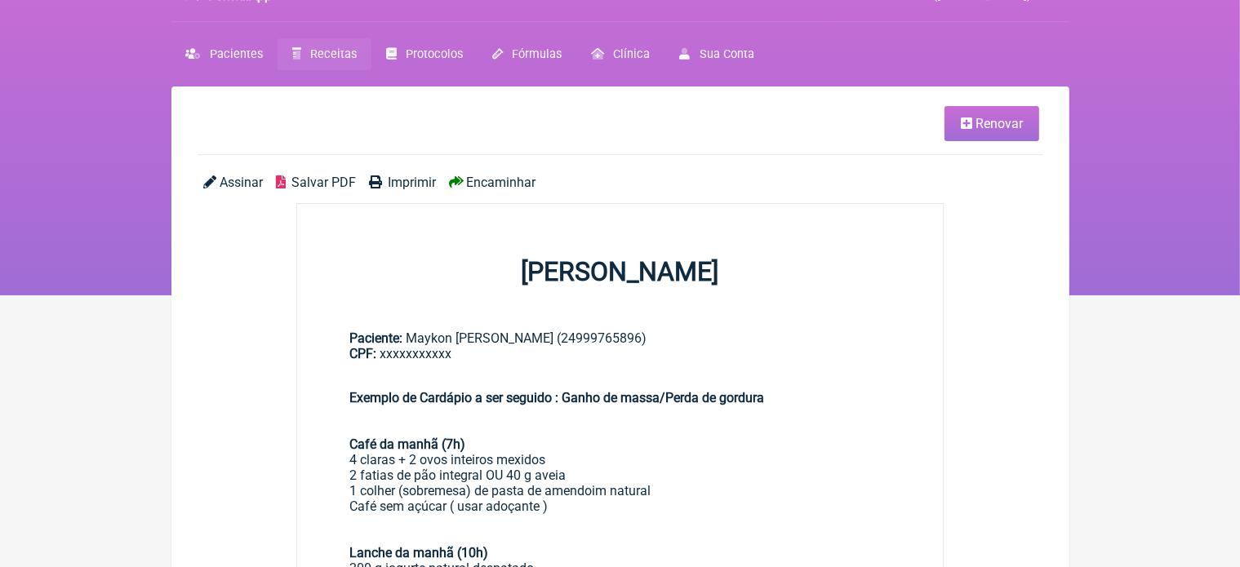
scroll to position [0, 0]
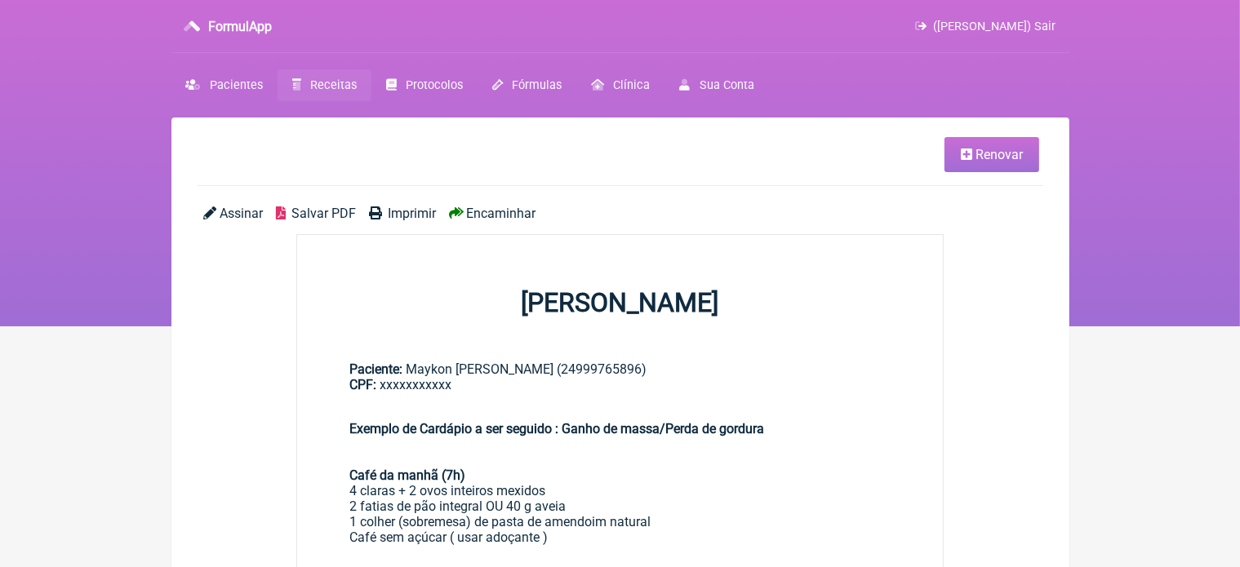
click at [1042, 20] on span "([PERSON_NAME]) Sair" at bounding box center [995, 27] width 122 height 14
